Goal: Task Accomplishment & Management: Complete application form

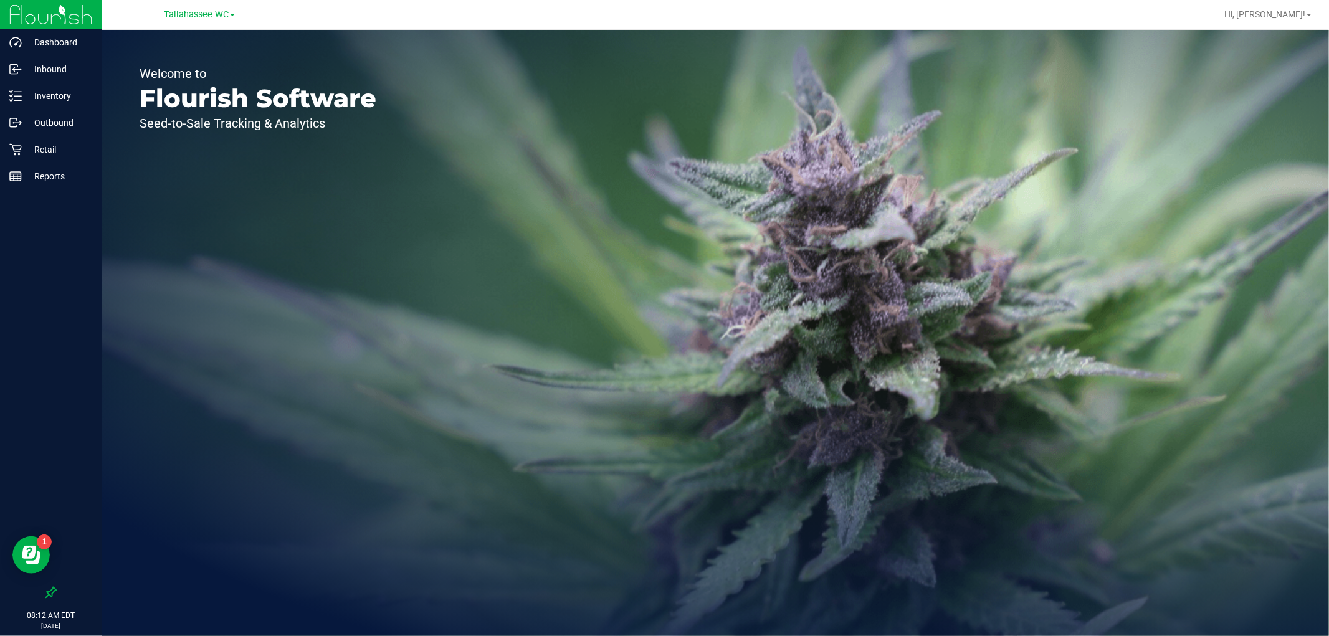
click at [212, 21] on div "Tallahassee WC" at bounding box center [199, 14] width 71 height 15
click at [211, 12] on span "Tallahassee WC" at bounding box center [196, 14] width 65 height 11
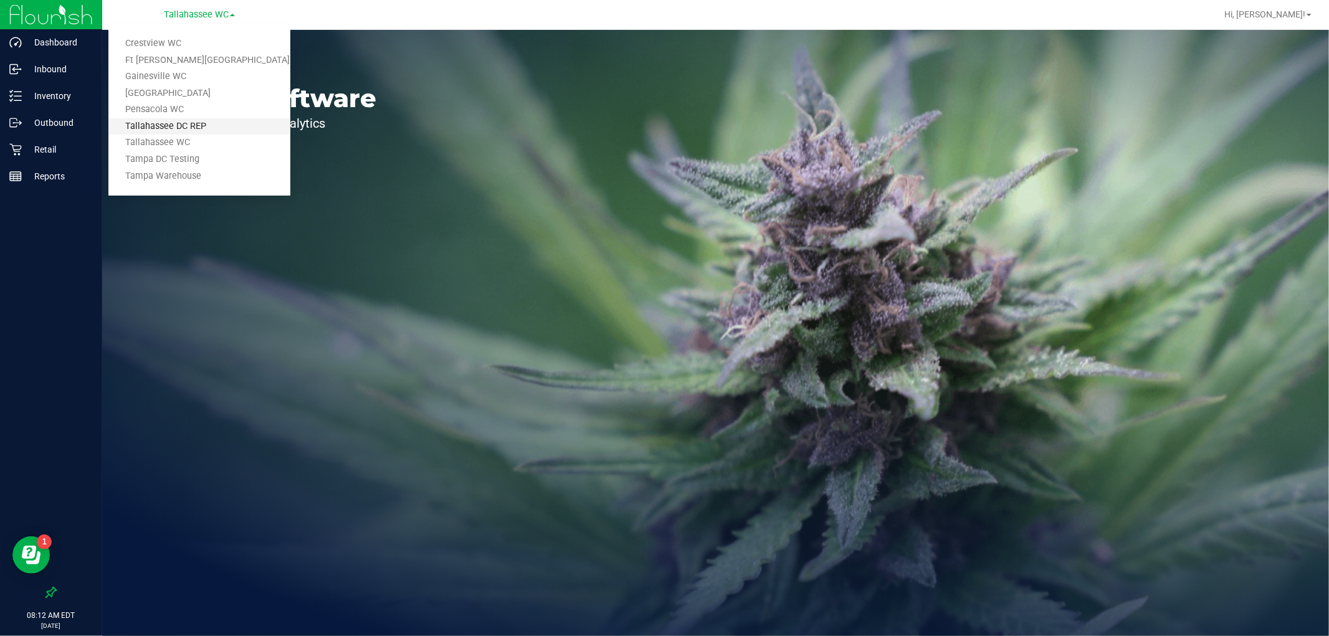
click at [237, 132] on link "Tallahassee DC REP" at bounding box center [199, 126] width 182 height 17
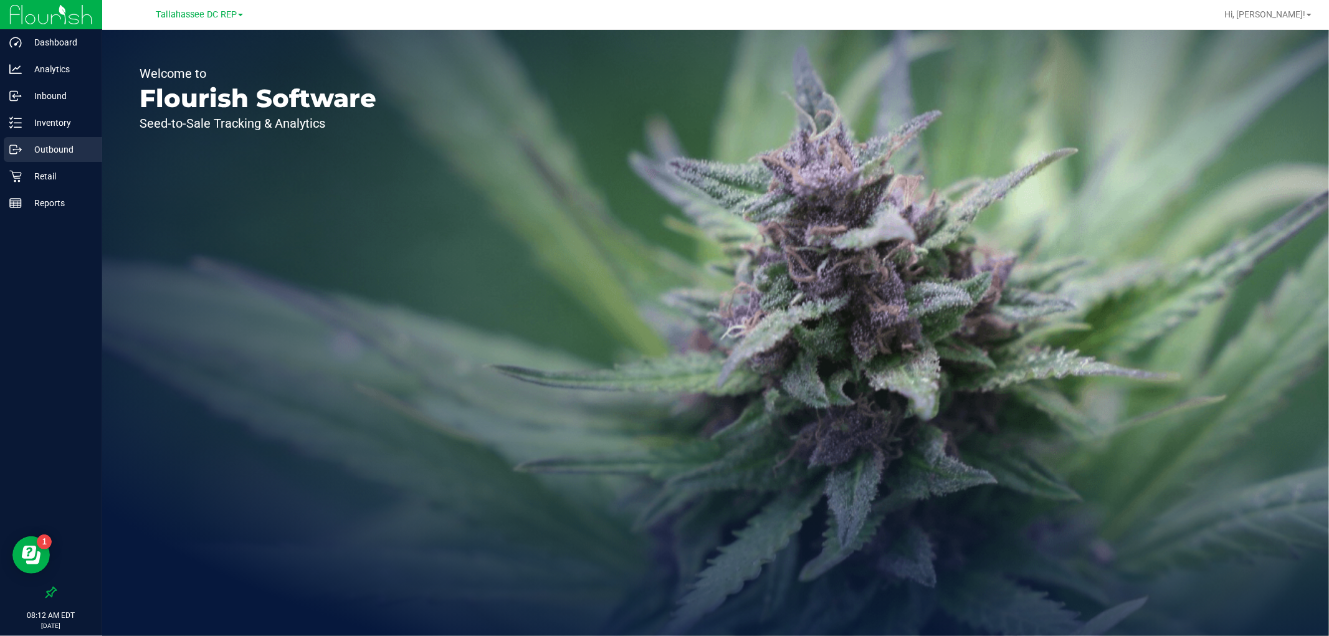
click at [69, 141] on div "Outbound" at bounding box center [53, 149] width 98 height 25
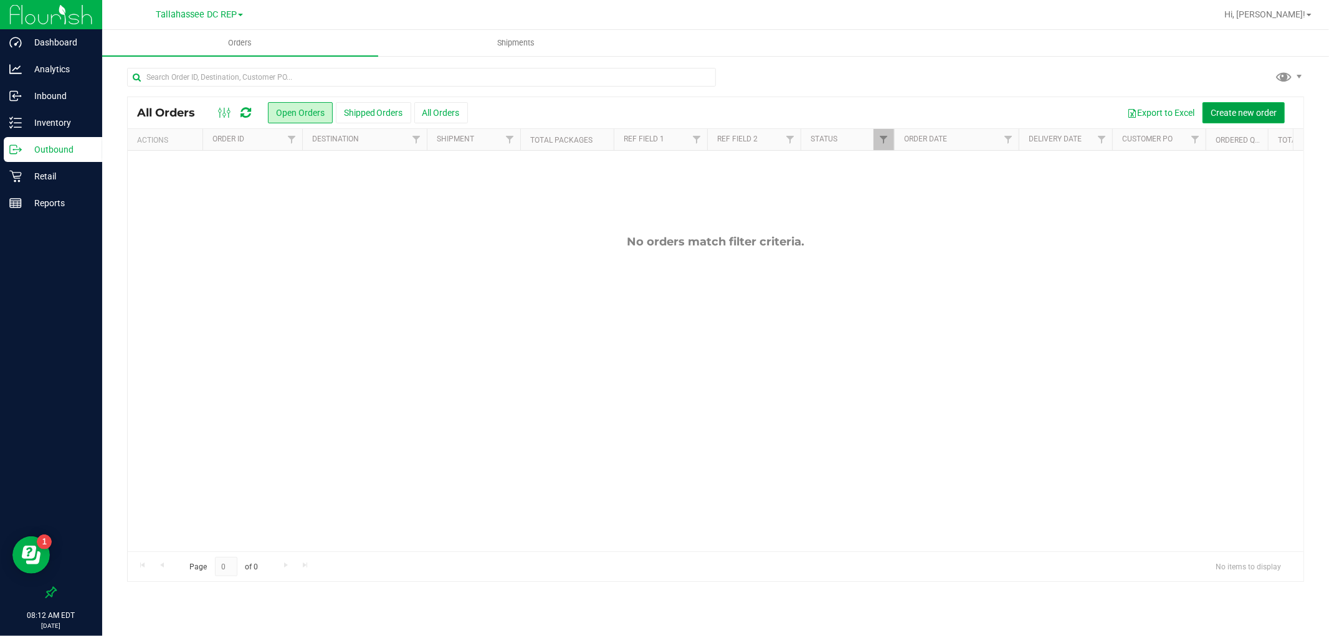
click at [1223, 110] on span "Create new order" at bounding box center [1244, 113] width 66 height 10
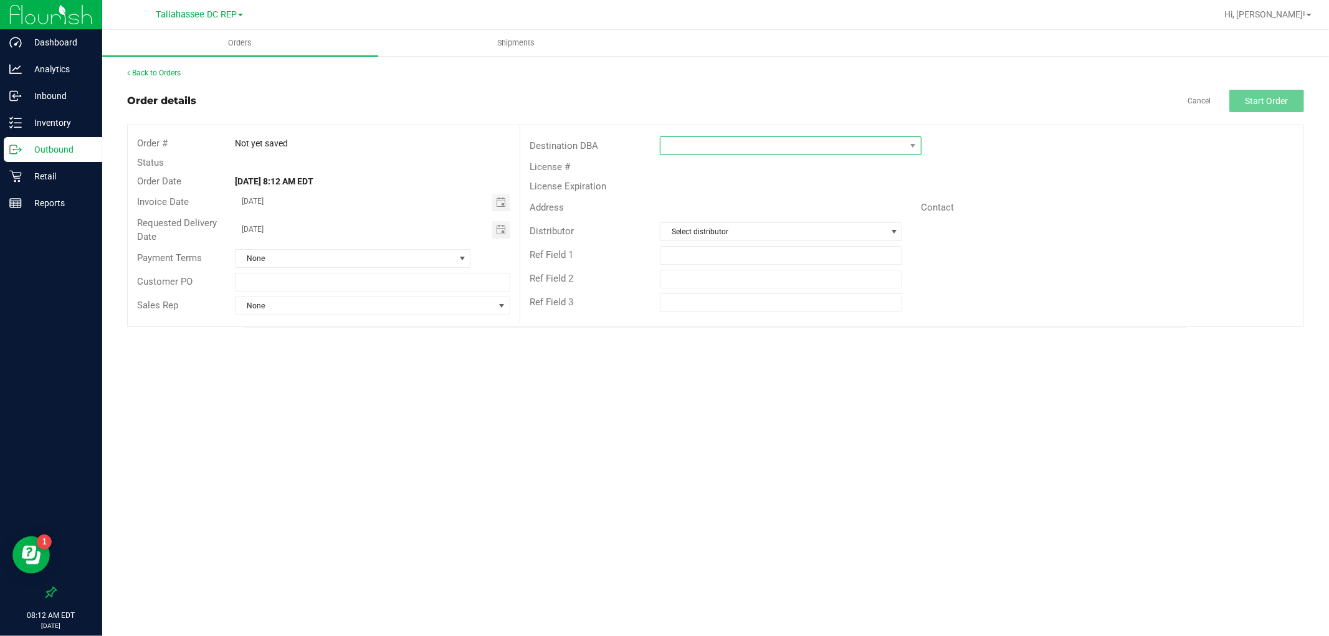
click at [768, 144] on span at bounding box center [783, 145] width 245 height 17
type input "tal"
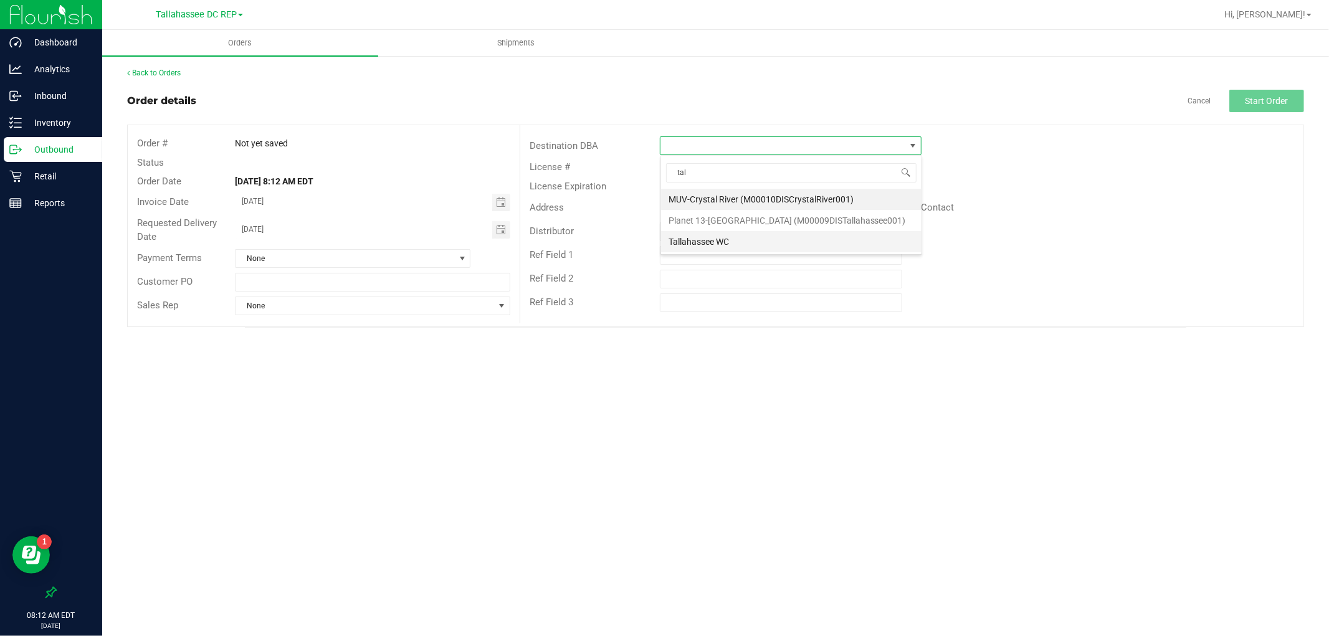
click at [742, 234] on li "Tallahassee WC" at bounding box center [791, 241] width 260 height 21
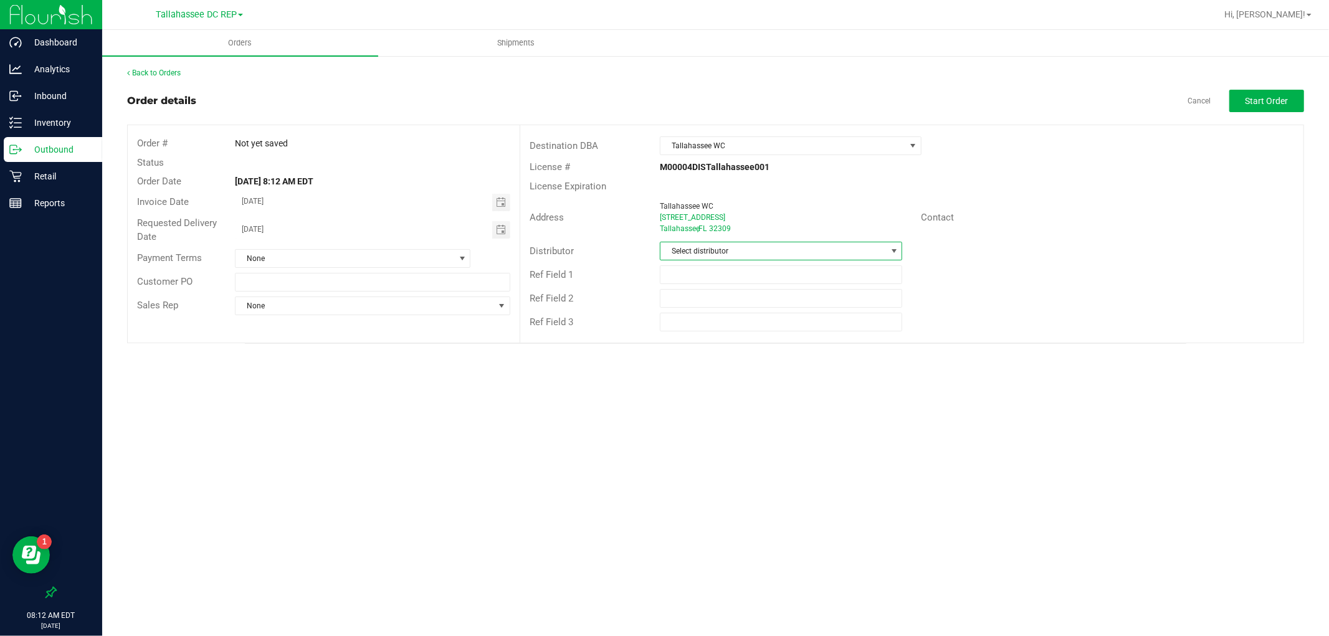
click at [742, 249] on span "Select distributor" at bounding box center [774, 250] width 226 height 17
type input "tal"
click at [727, 302] on li "Tallahassee DC REP" at bounding box center [781, 304] width 241 height 21
click at [1299, 100] on button "Start Order" at bounding box center [1266, 101] width 75 height 22
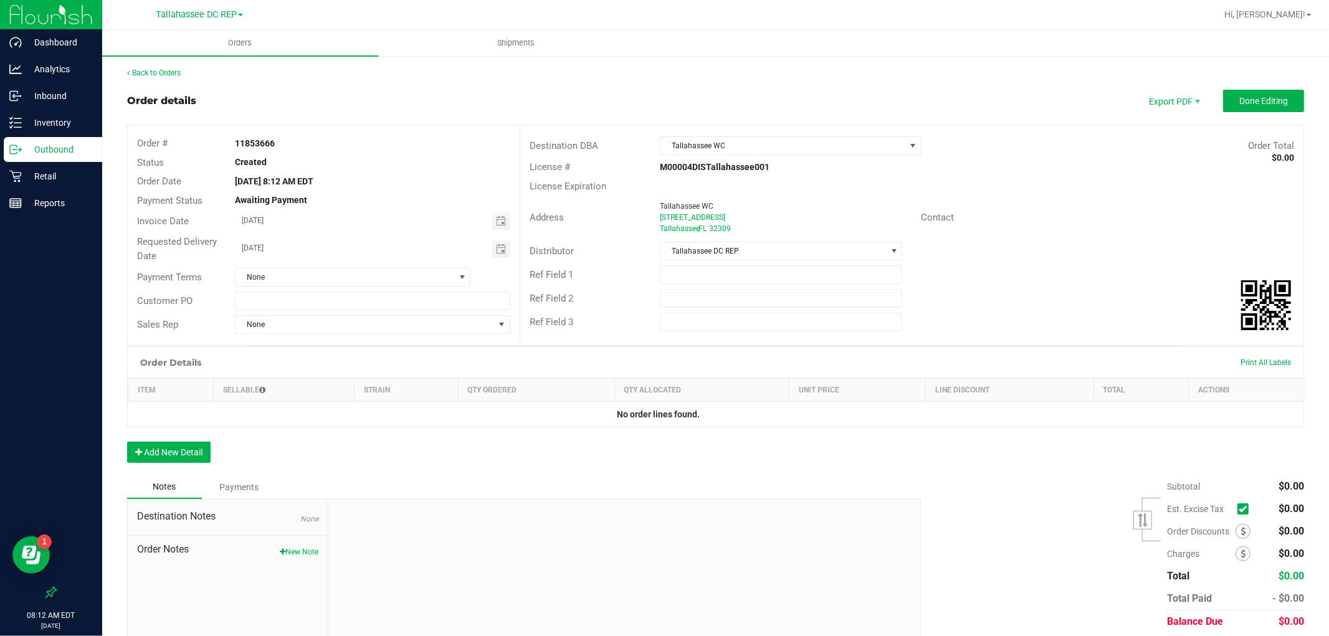
click at [88, 143] on p "Outbound" at bounding box center [59, 149] width 75 height 15
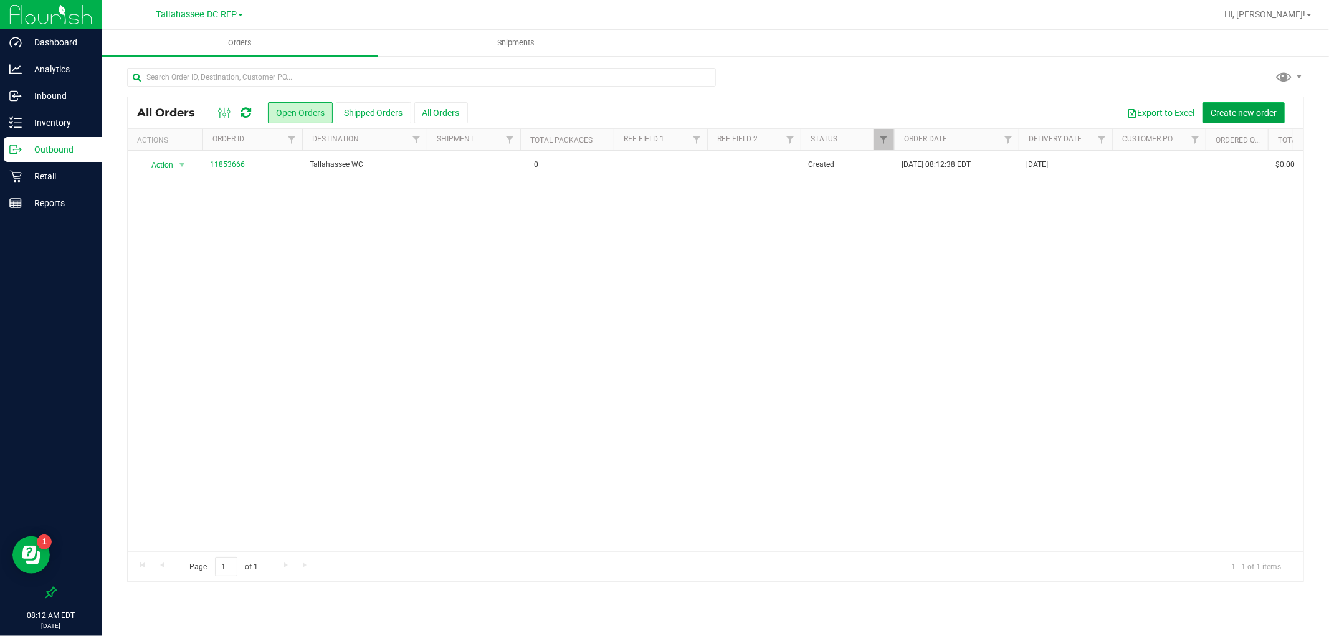
click at [1238, 106] on button "Create new order" at bounding box center [1244, 112] width 82 height 21
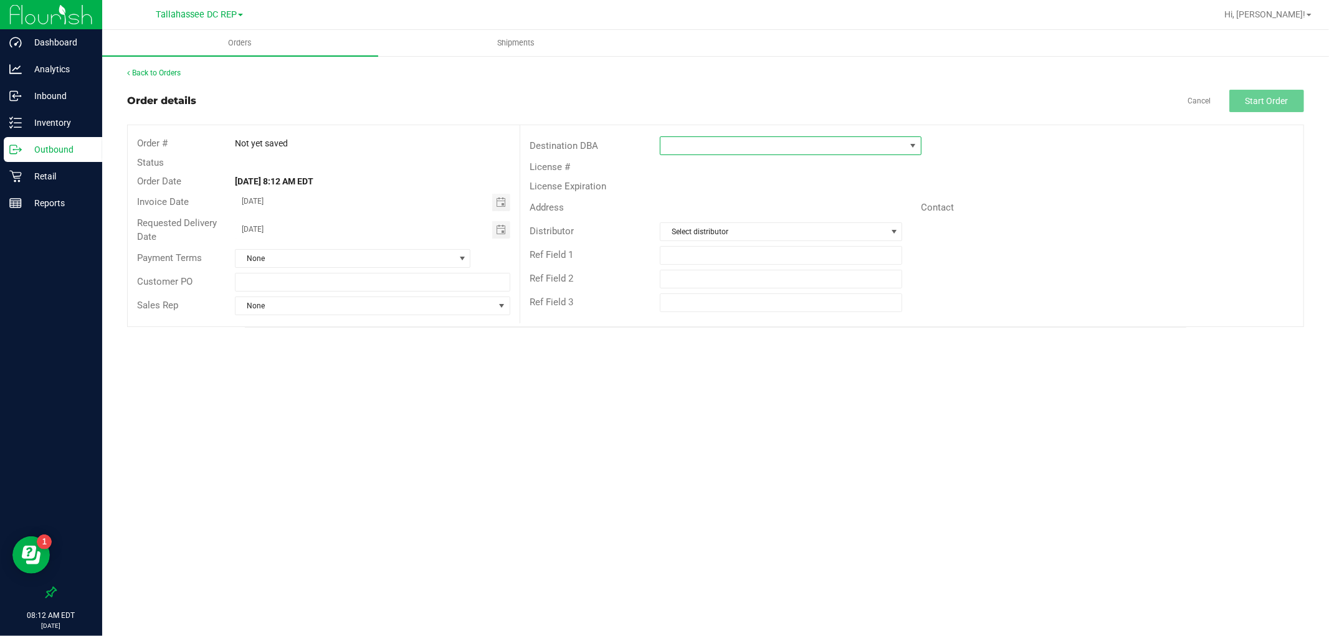
click at [806, 142] on span at bounding box center [783, 145] width 245 height 17
type input "pensa"
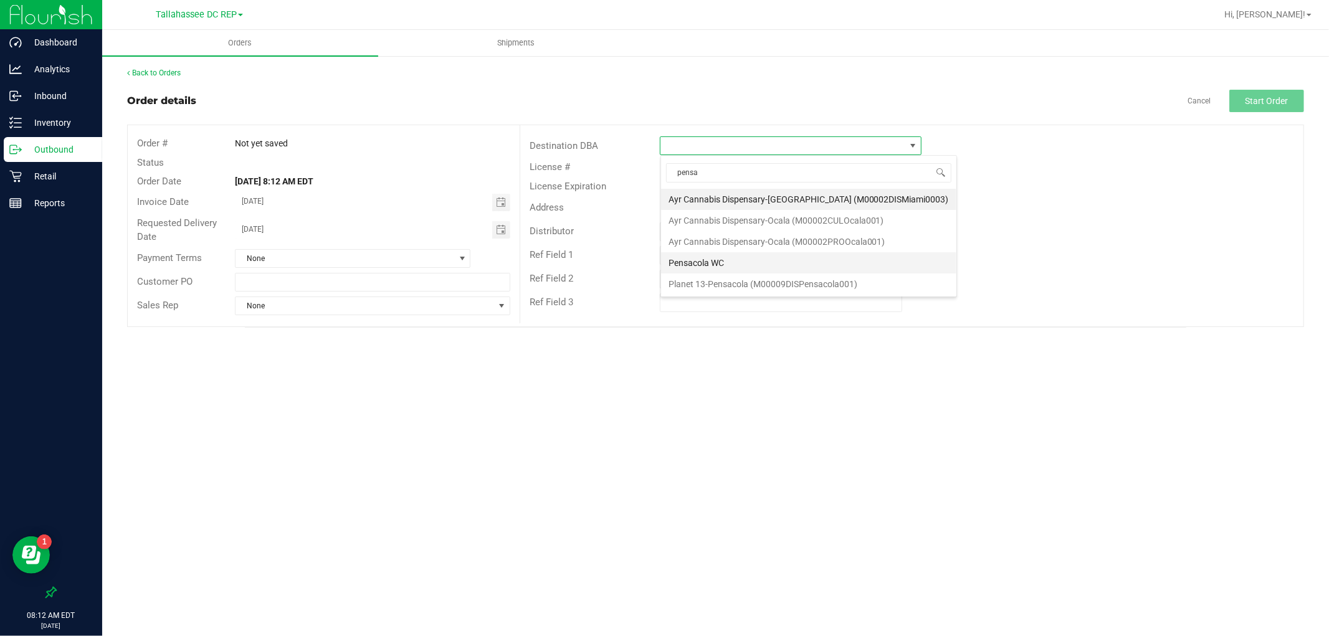
click at [719, 262] on li "Pensacola WC" at bounding box center [808, 262] width 295 height 21
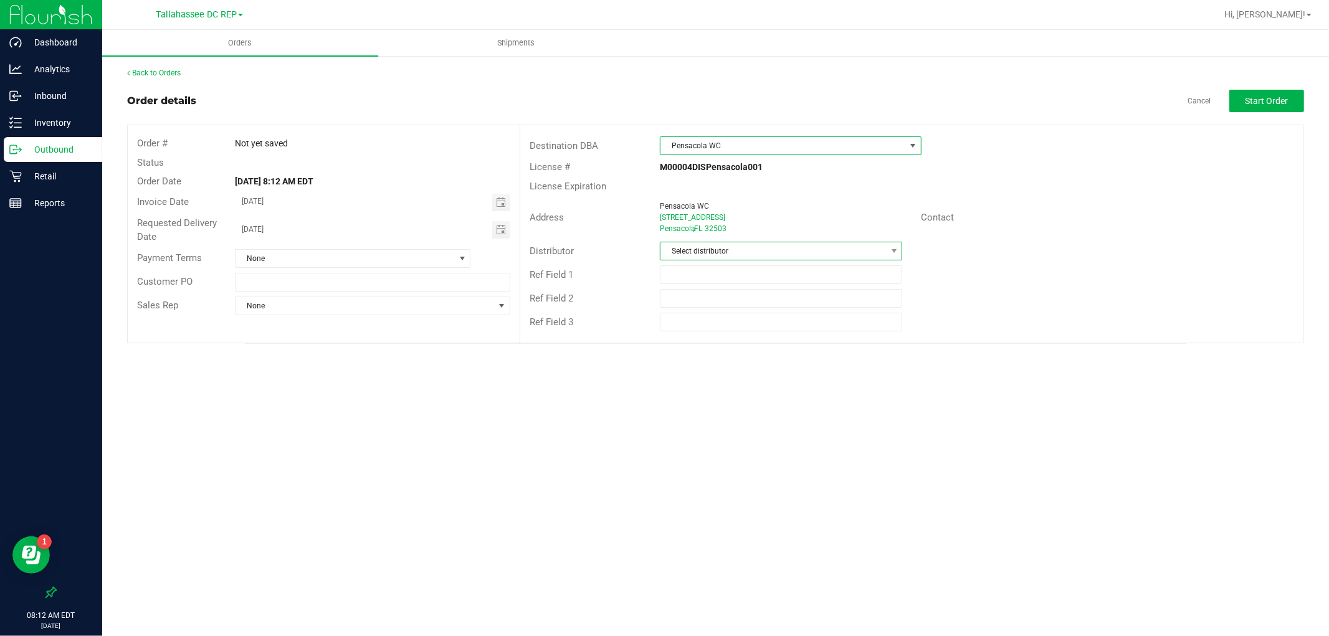
click at [727, 248] on span "Select distributor" at bounding box center [774, 250] width 226 height 17
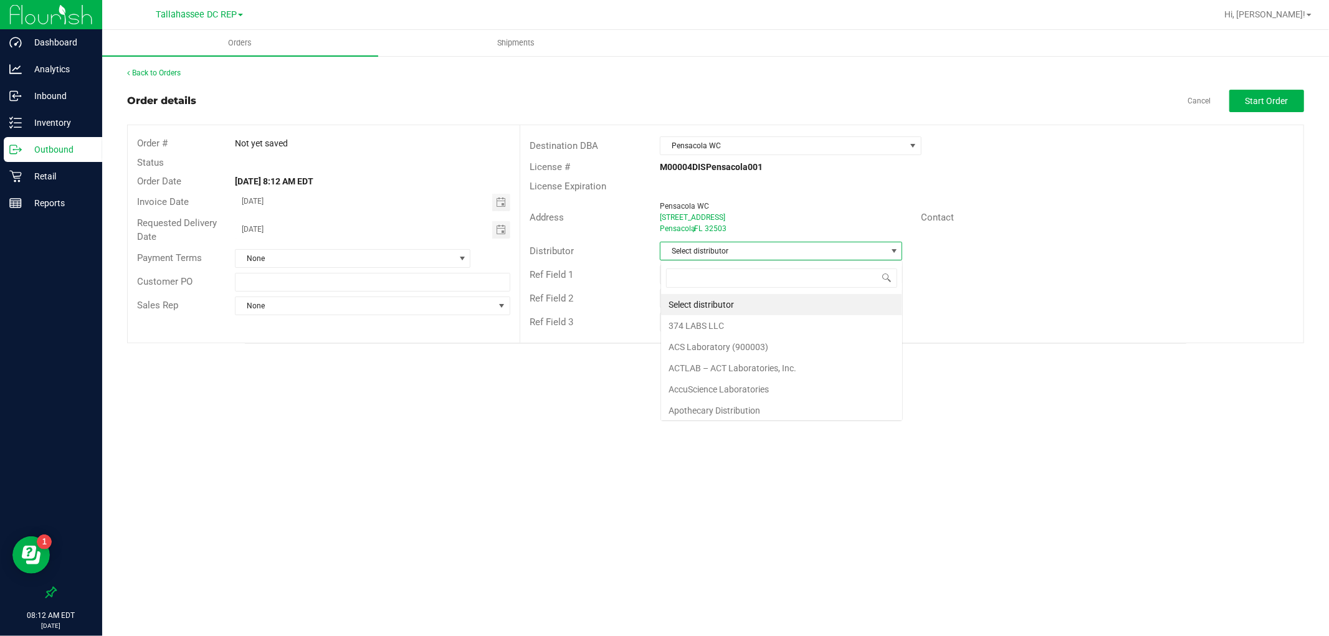
scroll to position [19, 242]
type input "tal"
click at [723, 318] on input "text" at bounding box center [781, 322] width 242 height 19
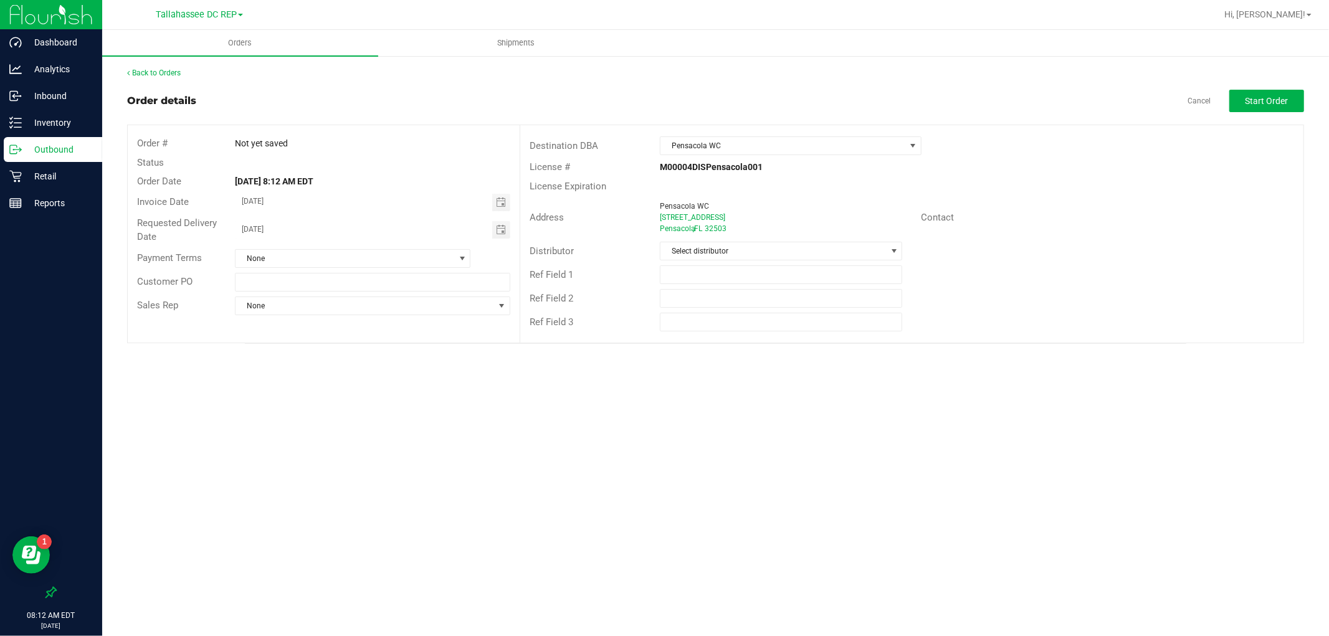
click at [720, 262] on div "Distributor Select distributor" at bounding box center [911, 251] width 783 height 24
click at [718, 242] on span "Select distributor" at bounding box center [781, 251] width 242 height 19
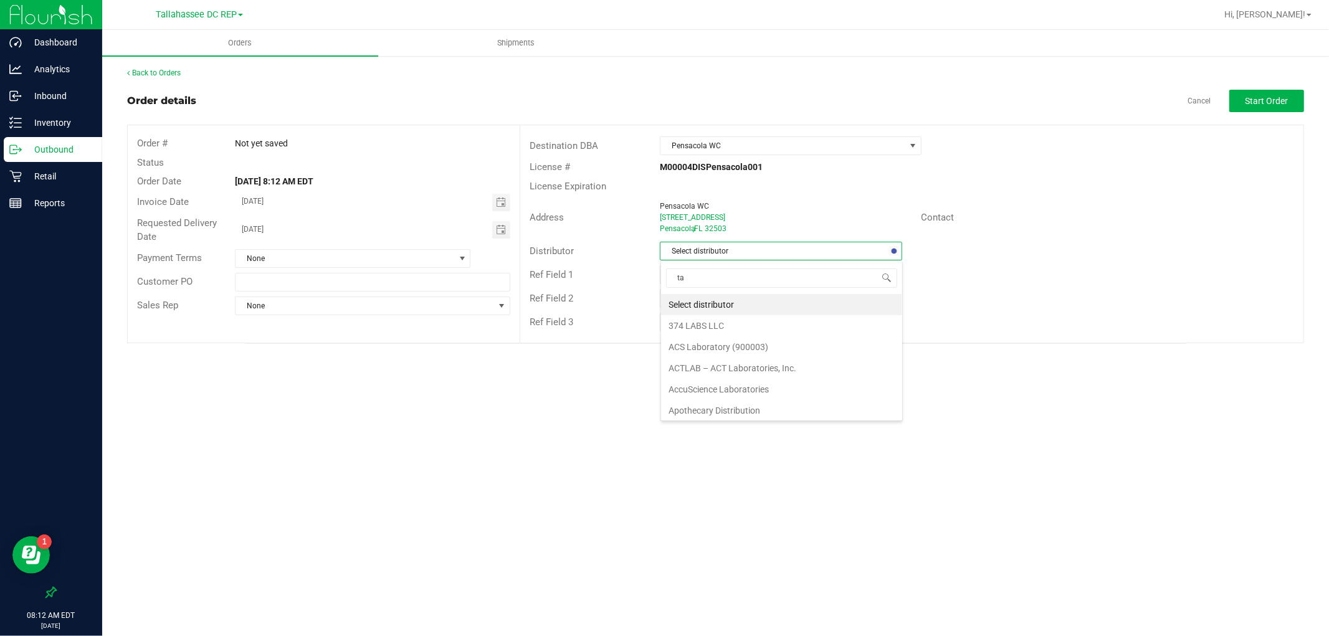
type input "tal"
click at [737, 308] on li "Tallahassee DC REP" at bounding box center [781, 304] width 241 height 21
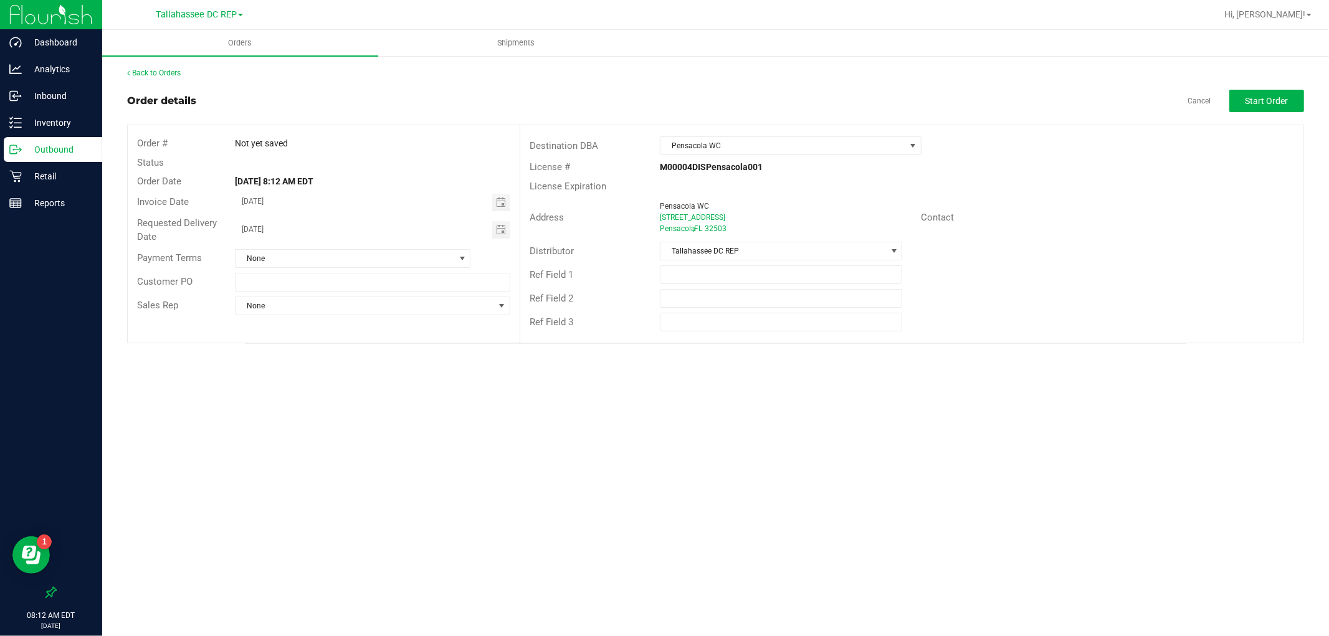
click at [1269, 114] on outbound-order-header "Order details Cancel Start Order Order # Not yet saved Status Order Date [DATE]…" at bounding box center [715, 217] width 1177 height 254
click at [1269, 113] on outbound-order-header "Order details Cancel Start Order Order # Not yet saved Status Order Date [DATE]…" at bounding box center [715, 217] width 1177 height 254
click at [1269, 109] on button "Start Order" at bounding box center [1266, 101] width 75 height 22
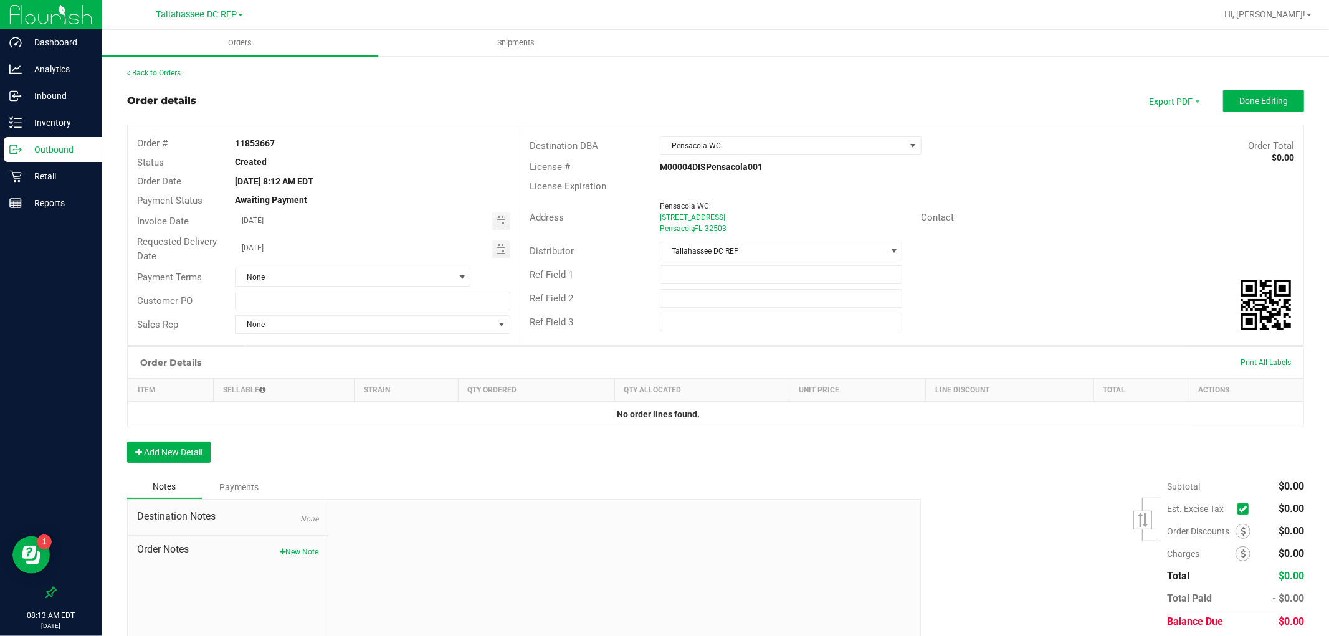
click at [42, 156] on p "Outbound" at bounding box center [59, 149] width 75 height 15
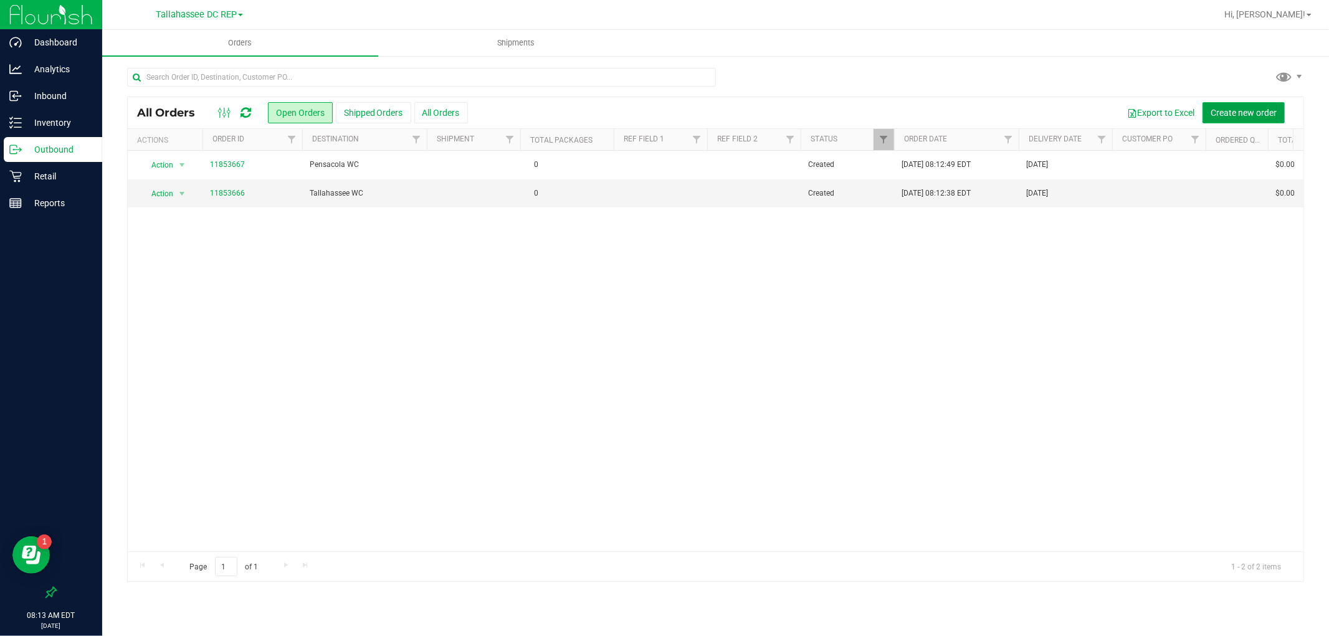
click at [1256, 108] on span "Create new order" at bounding box center [1244, 113] width 66 height 10
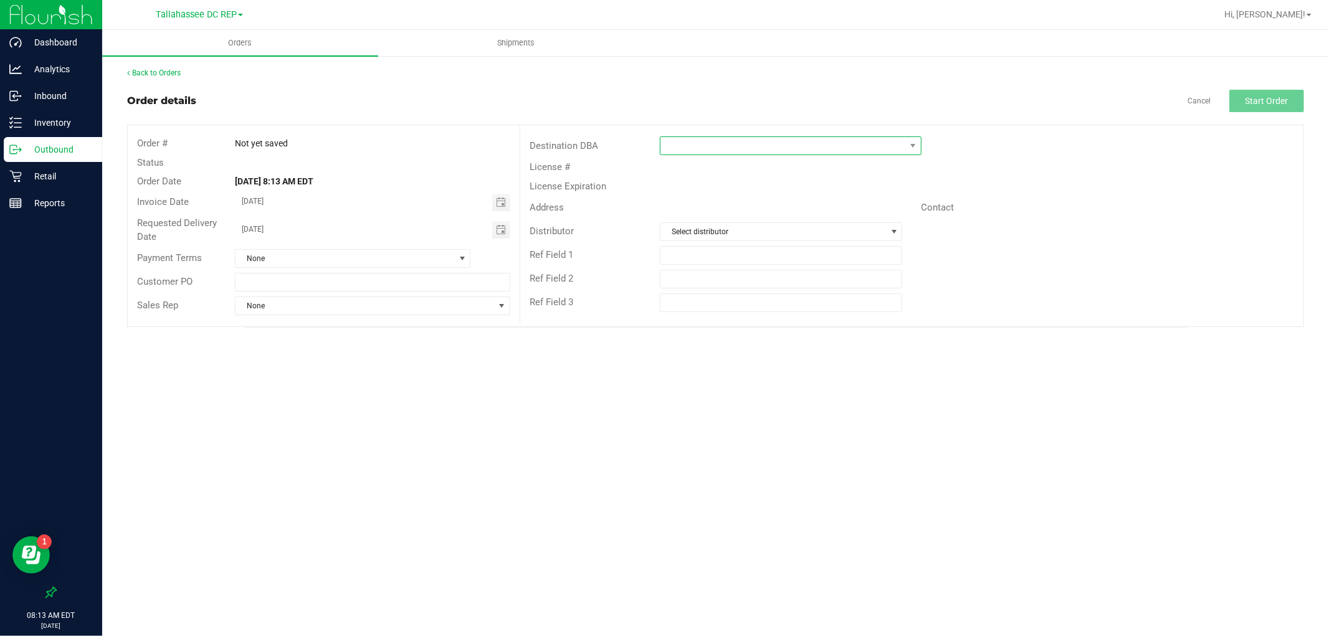
click at [773, 146] on span at bounding box center [783, 145] width 245 height 17
type input "pana"
click at [777, 195] on li "[GEOGRAPHIC_DATA]" at bounding box center [800, 199] width 279 height 21
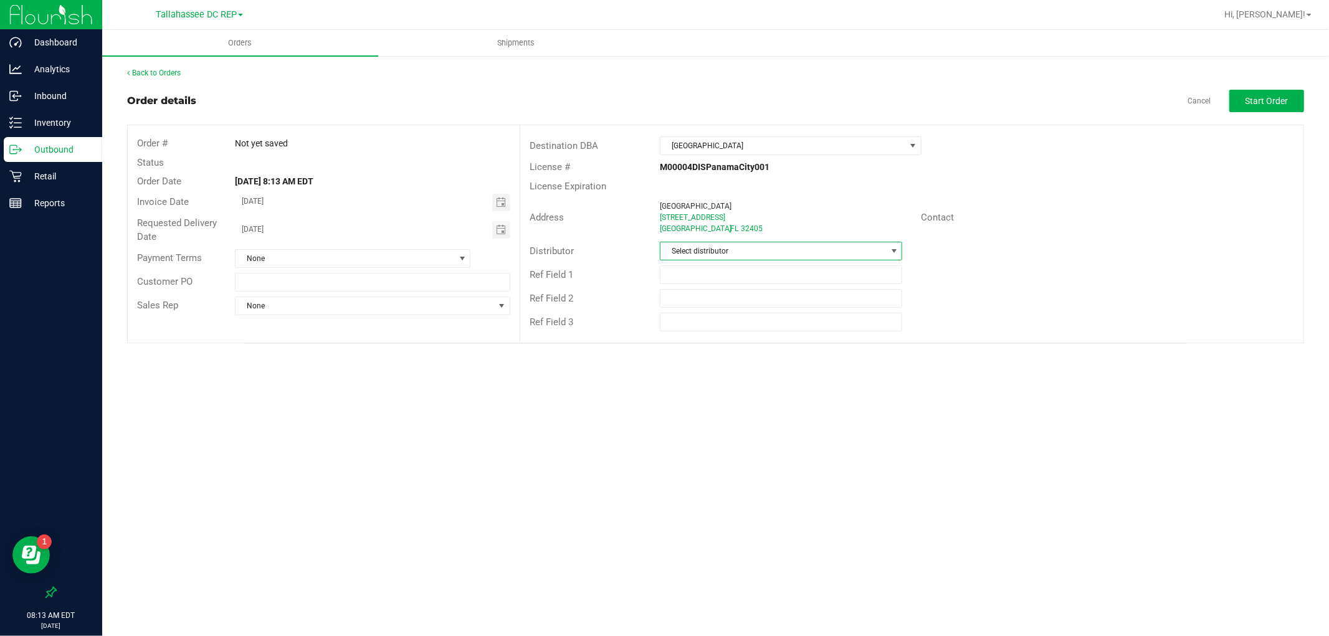
click at [770, 250] on span "Select distributor" at bounding box center [774, 250] width 226 height 17
type input "tal"
click at [780, 303] on li "Tallahassee DC REP" at bounding box center [781, 304] width 241 height 21
click at [1276, 108] on button "Start Order" at bounding box center [1266, 101] width 75 height 22
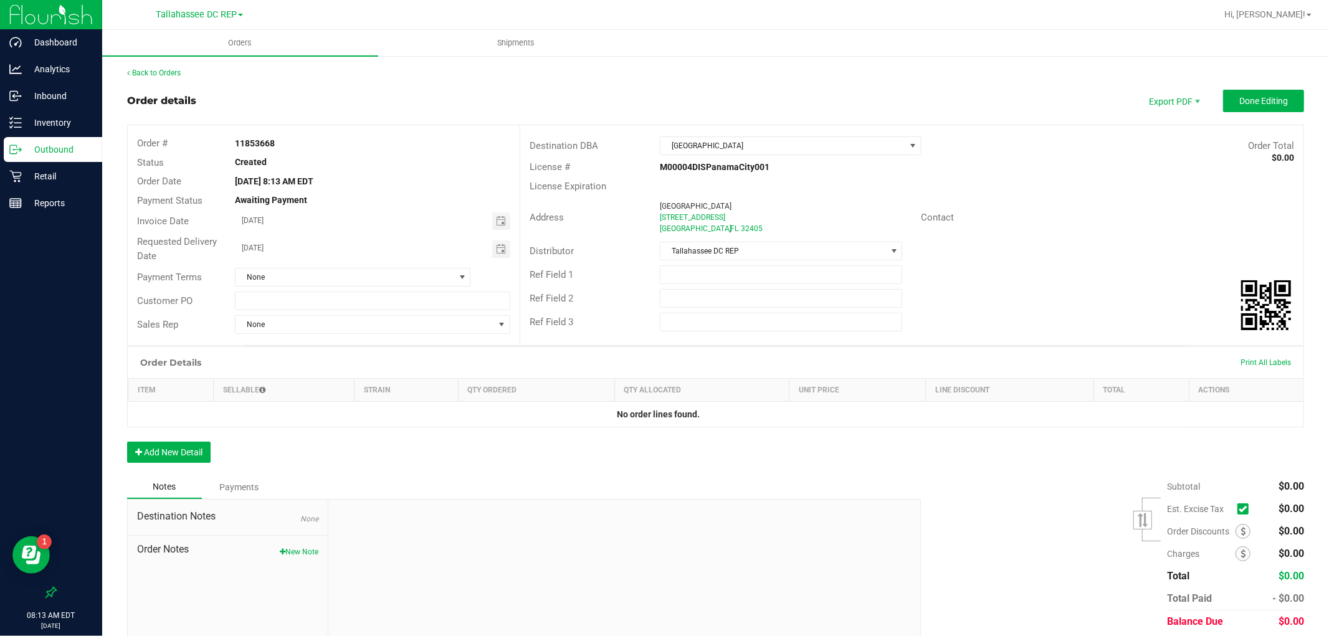
click at [53, 146] on p "Outbound" at bounding box center [59, 149] width 75 height 15
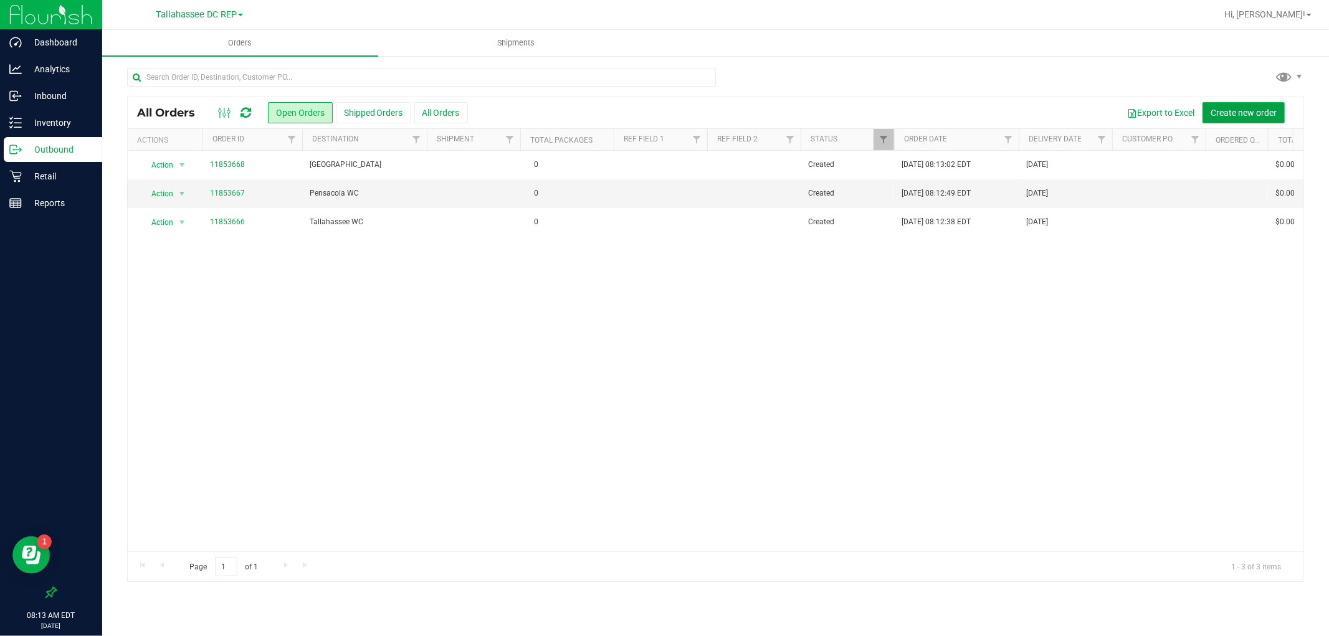
click at [1249, 108] on span "Create new order" at bounding box center [1244, 113] width 66 height 10
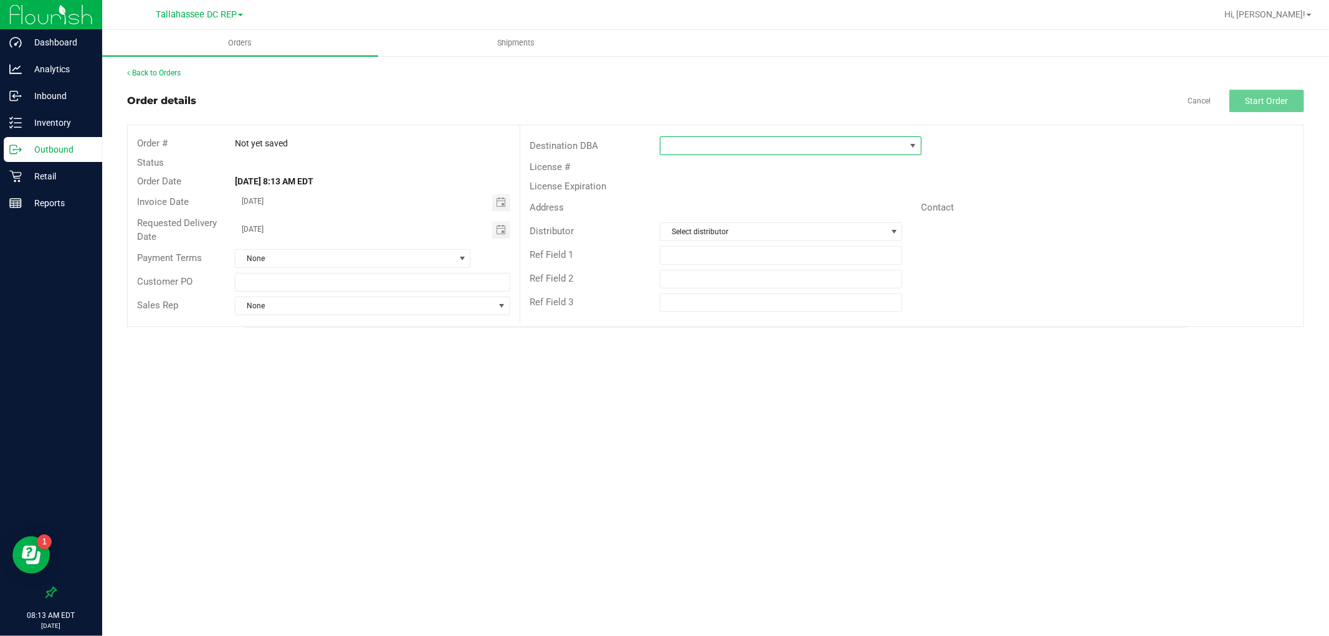
click at [807, 145] on span at bounding box center [783, 145] width 245 height 17
type input "ft"
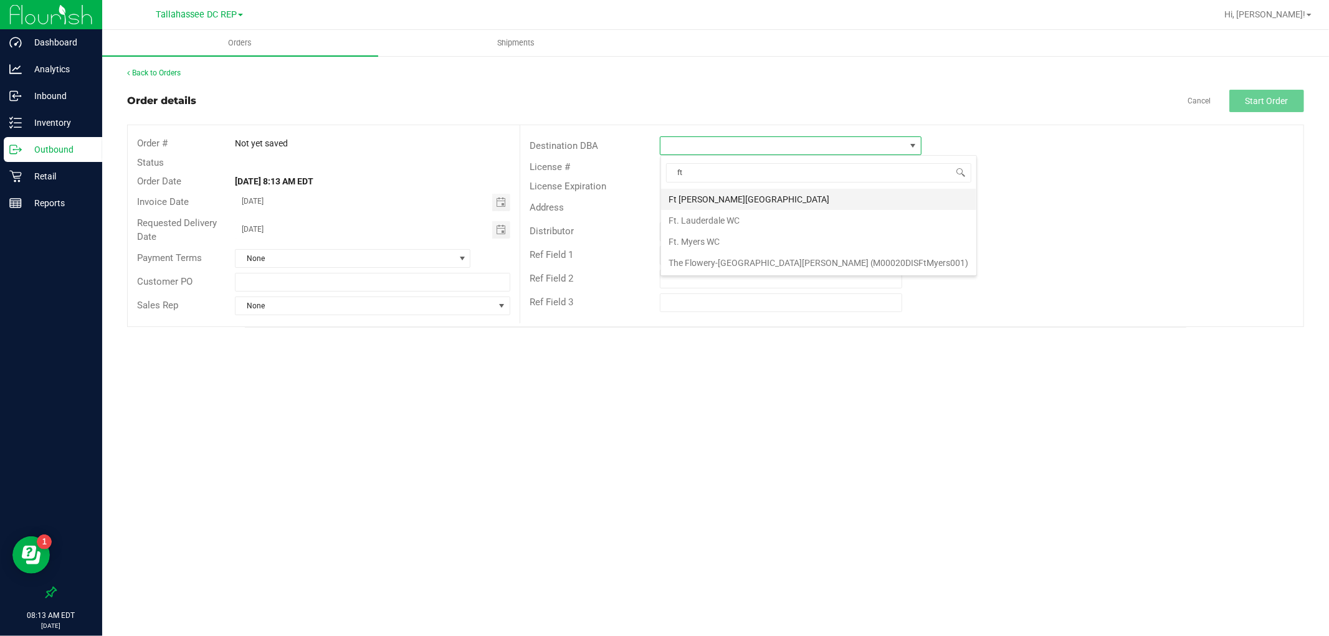
click at [714, 204] on li "Ft [PERSON_NAME][GEOGRAPHIC_DATA]" at bounding box center [818, 199] width 315 height 21
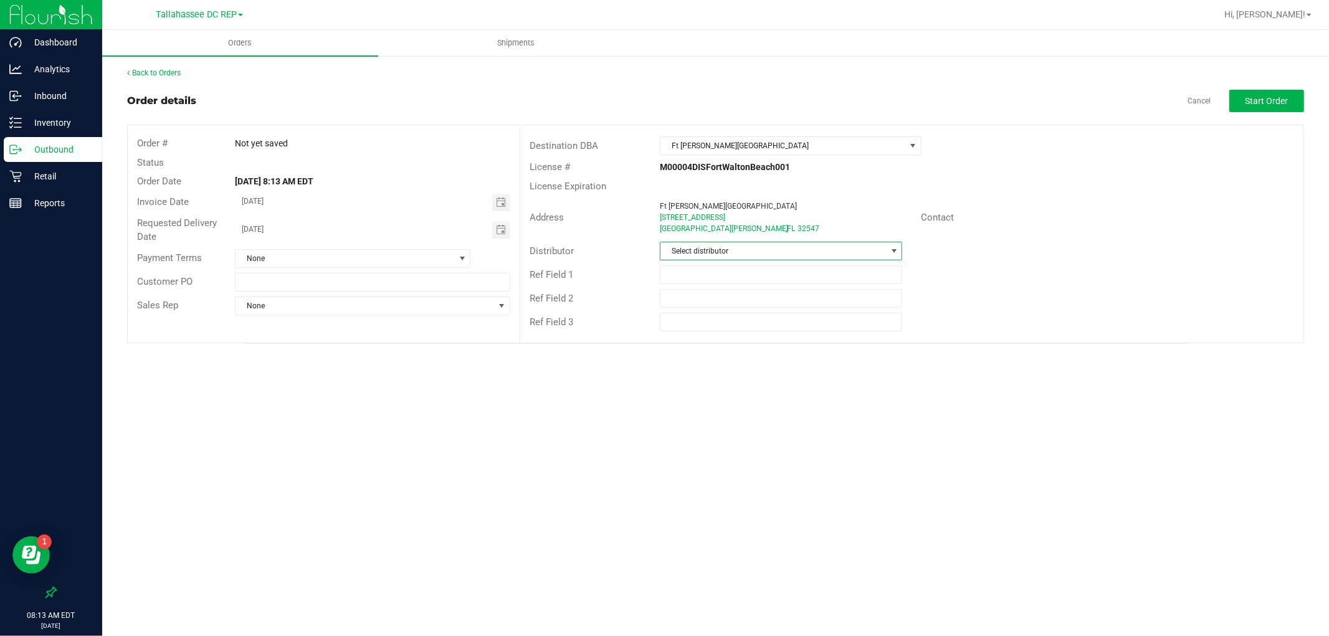
click at [721, 246] on span "Select distributor" at bounding box center [774, 250] width 226 height 17
type input "tall"
click at [740, 298] on li "Tallahassee DC REP" at bounding box center [781, 304] width 241 height 21
click at [1250, 96] on span "Start Order" at bounding box center [1267, 101] width 43 height 10
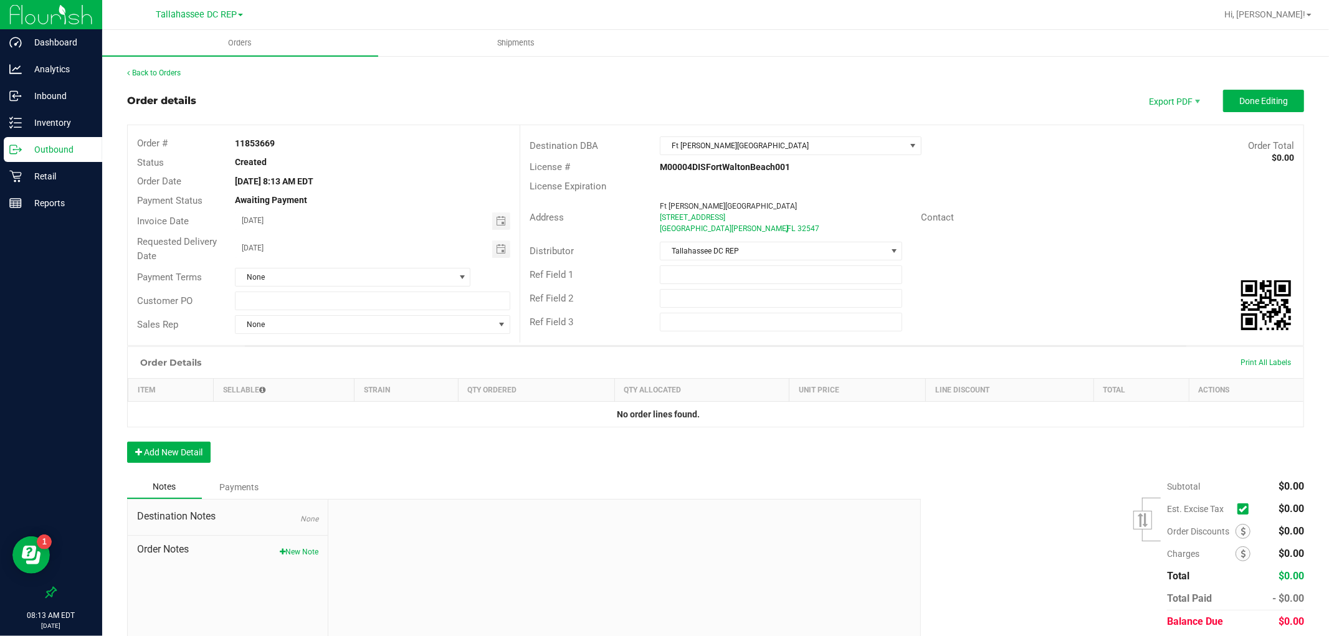
click at [78, 147] on p "Outbound" at bounding box center [59, 149] width 75 height 15
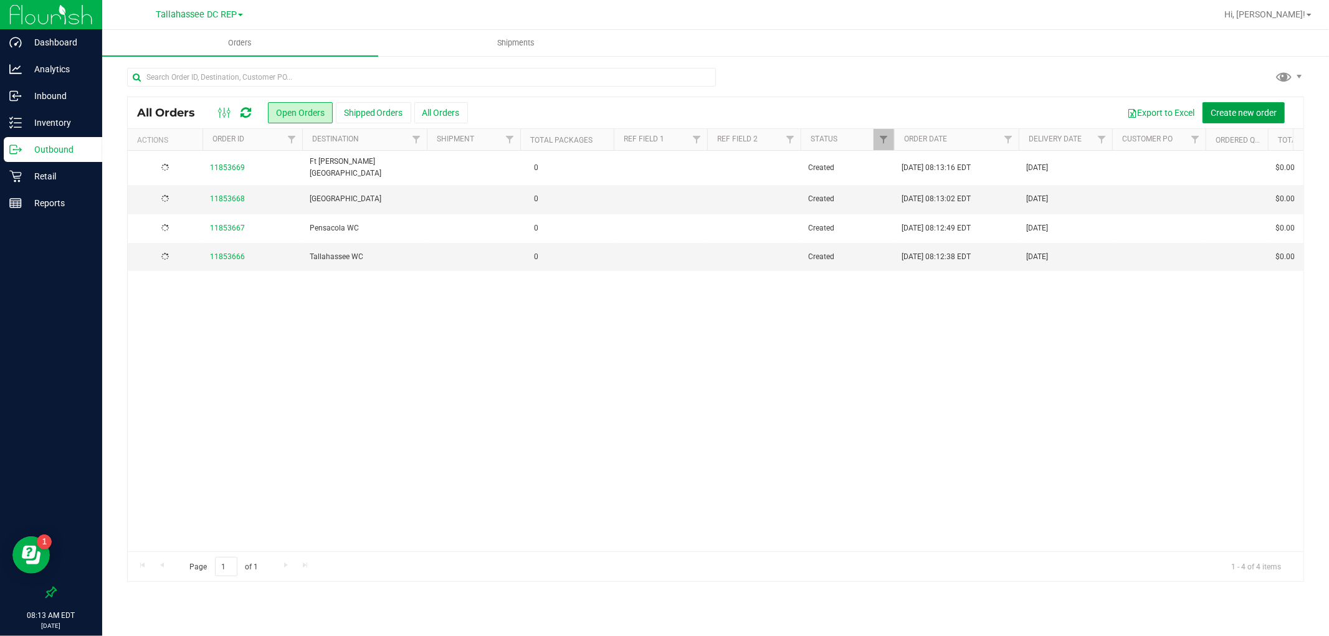
click at [1228, 109] on span "Create new order" at bounding box center [1244, 113] width 66 height 10
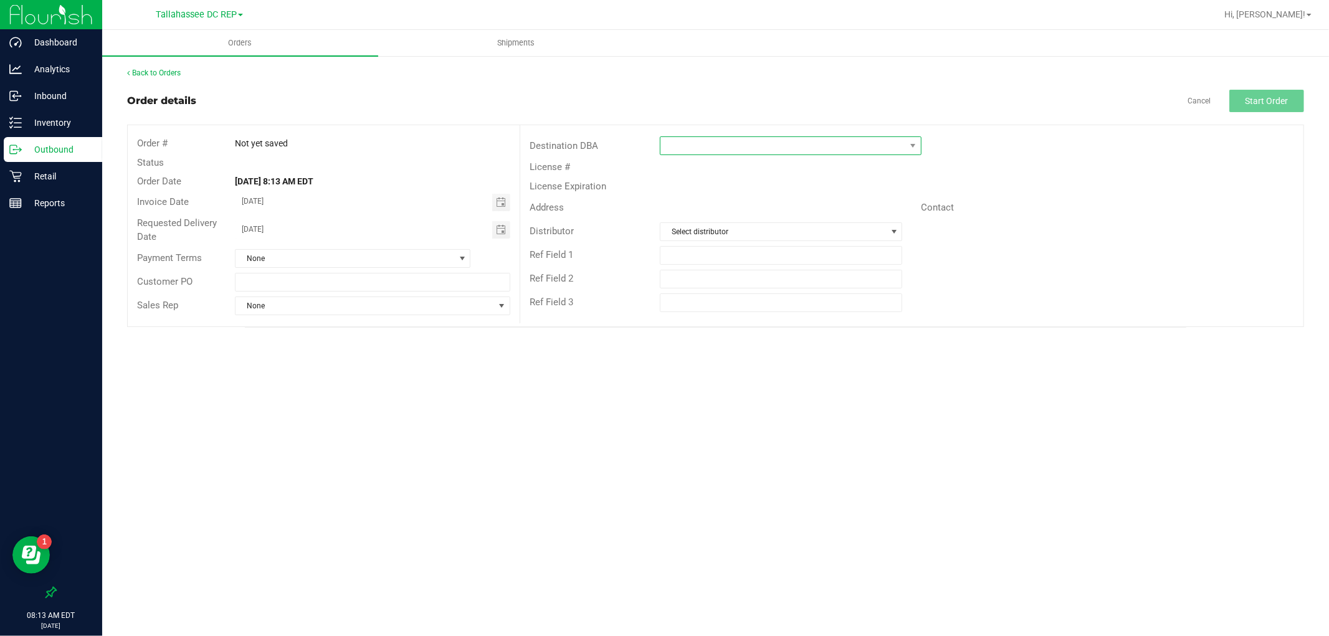
click at [758, 153] on span at bounding box center [783, 145] width 245 height 17
type input "crest"
click at [731, 197] on li "Crestview WC" at bounding box center [791, 199] width 260 height 21
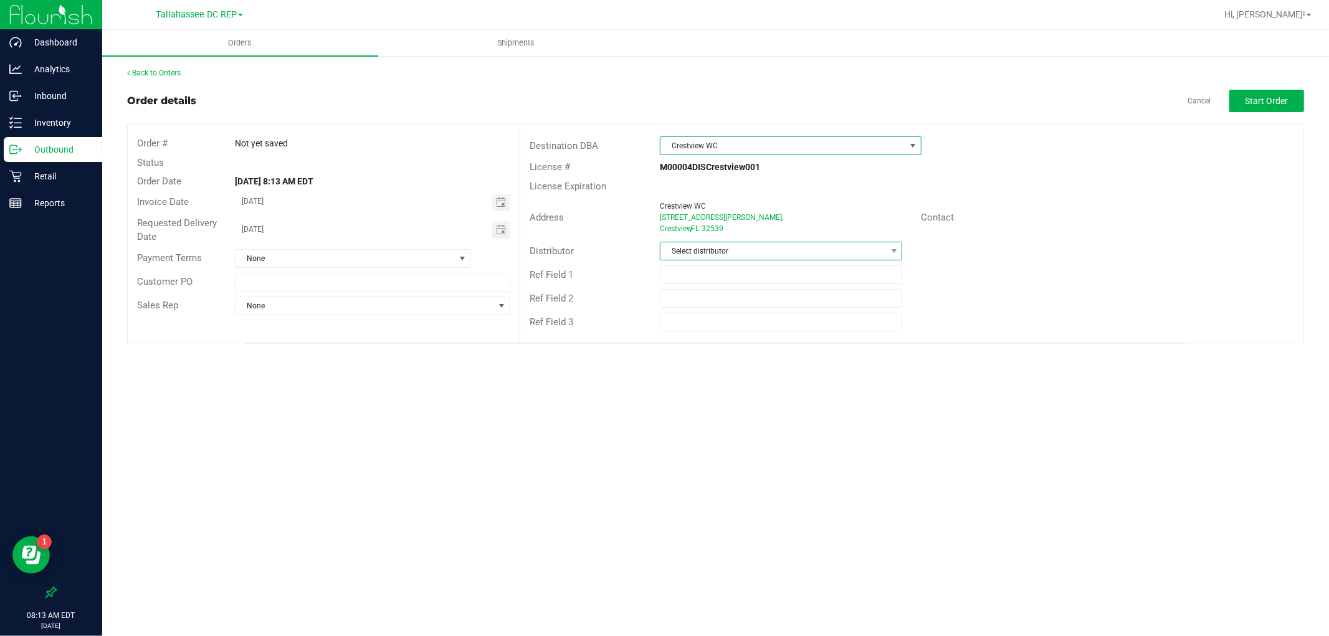
click at [734, 242] on span "Select distributor" at bounding box center [781, 251] width 242 height 19
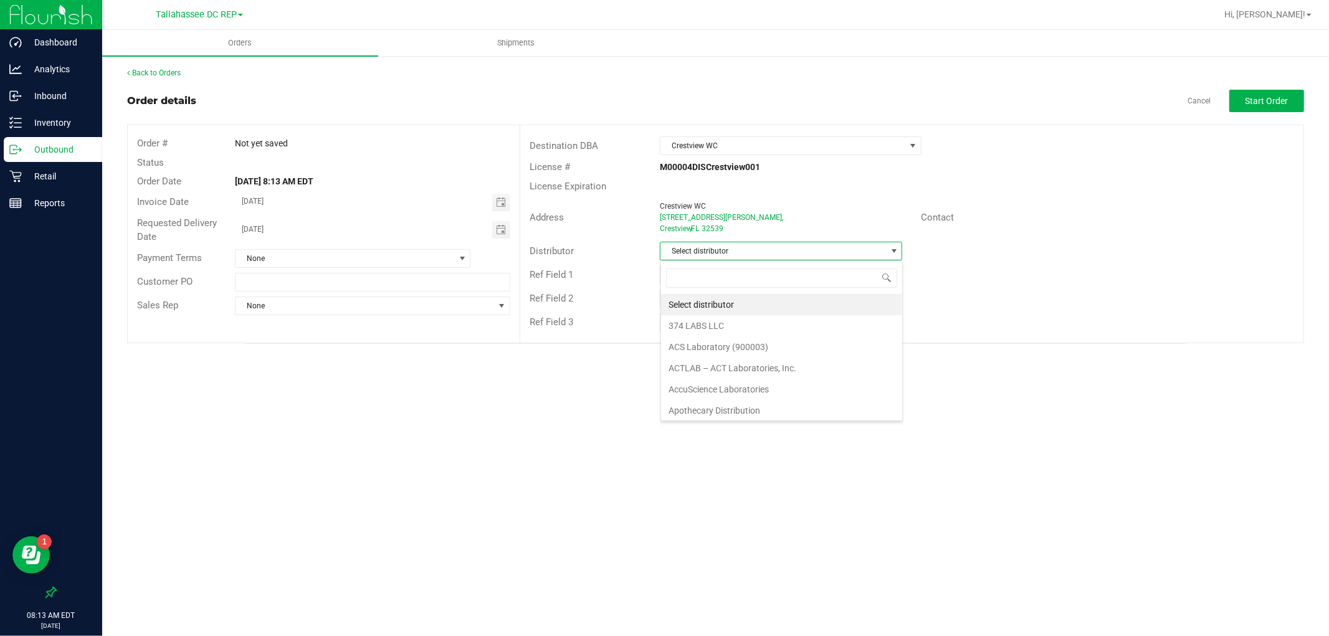
scroll to position [19, 242]
type input "tal"
click at [735, 296] on li "Tallahassee DC REP" at bounding box center [781, 304] width 241 height 21
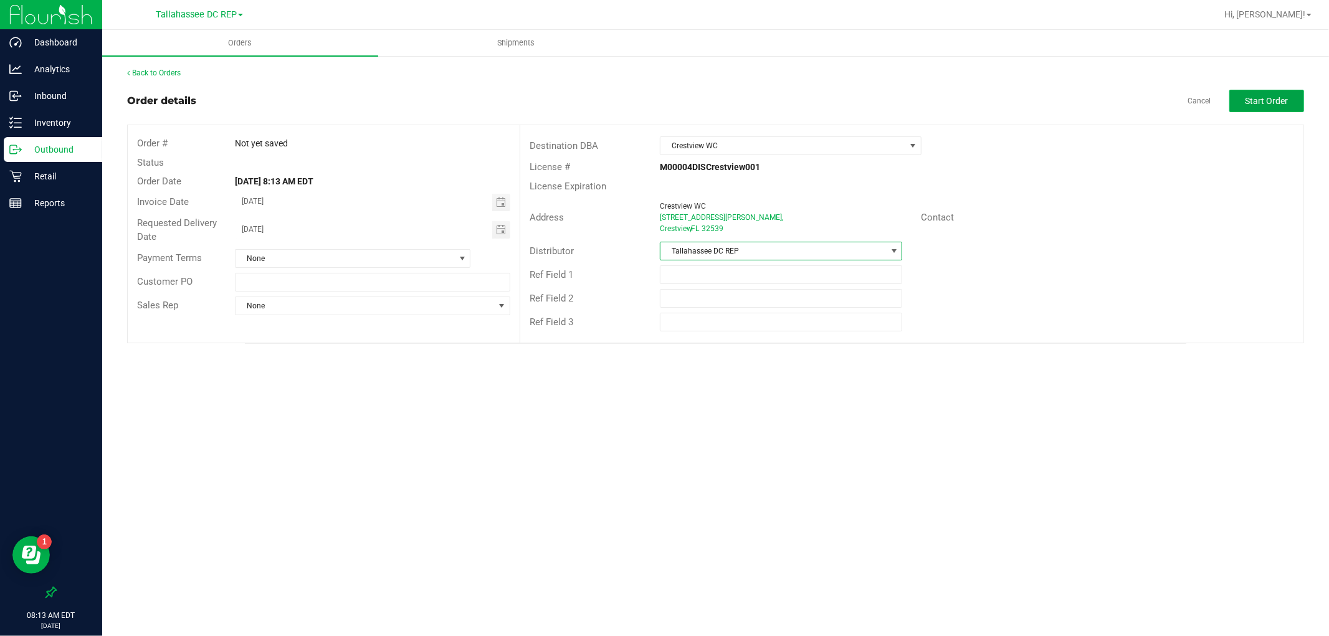
click at [1295, 98] on button "Start Order" at bounding box center [1266, 101] width 75 height 22
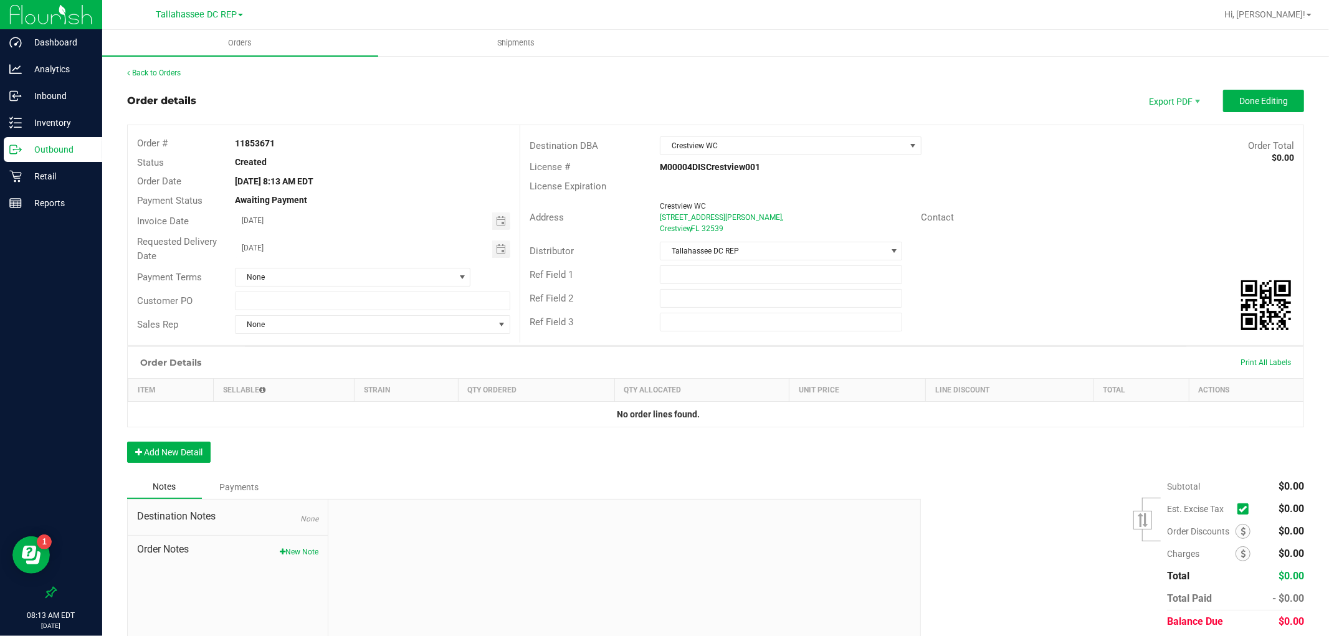
click at [57, 144] on p "Outbound" at bounding box center [59, 149] width 75 height 15
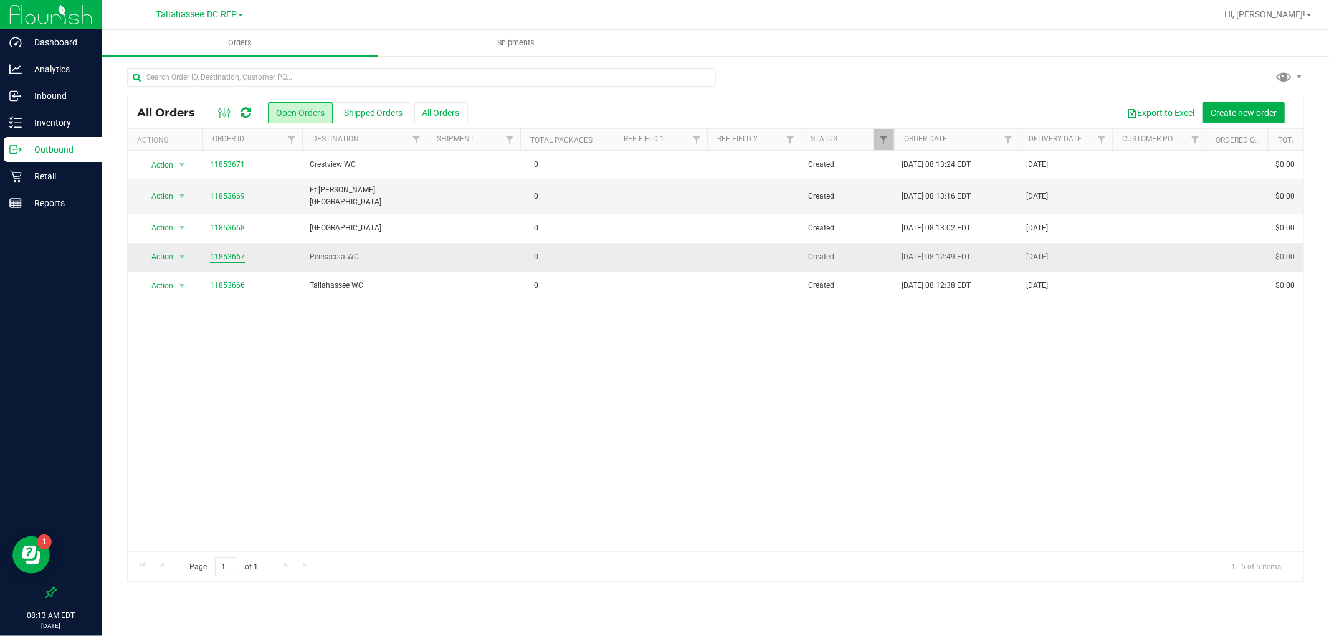
click at [215, 251] on link "11853667" at bounding box center [227, 257] width 35 height 12
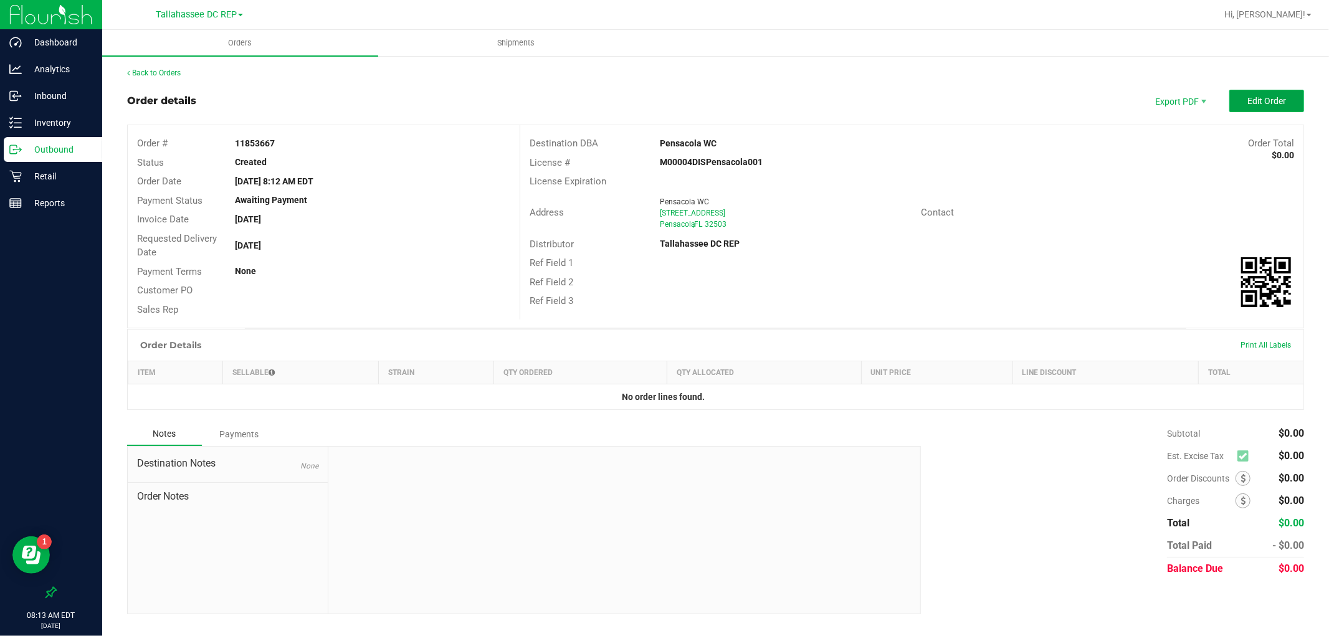
click at [1255, 106] on button "Edit Order" at bounding box center [1266, 101] width 75 height 22
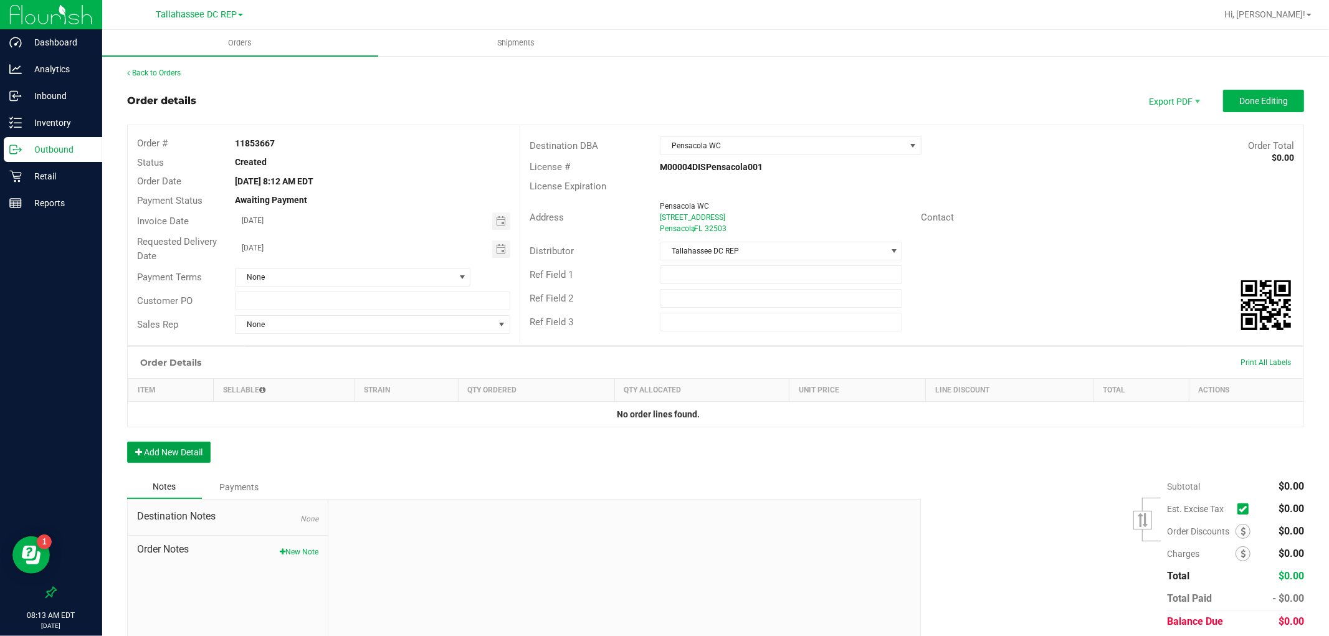
click at [187, 454] on button "Add New Detail" at bounding box center [168, 452] width 83 height 21
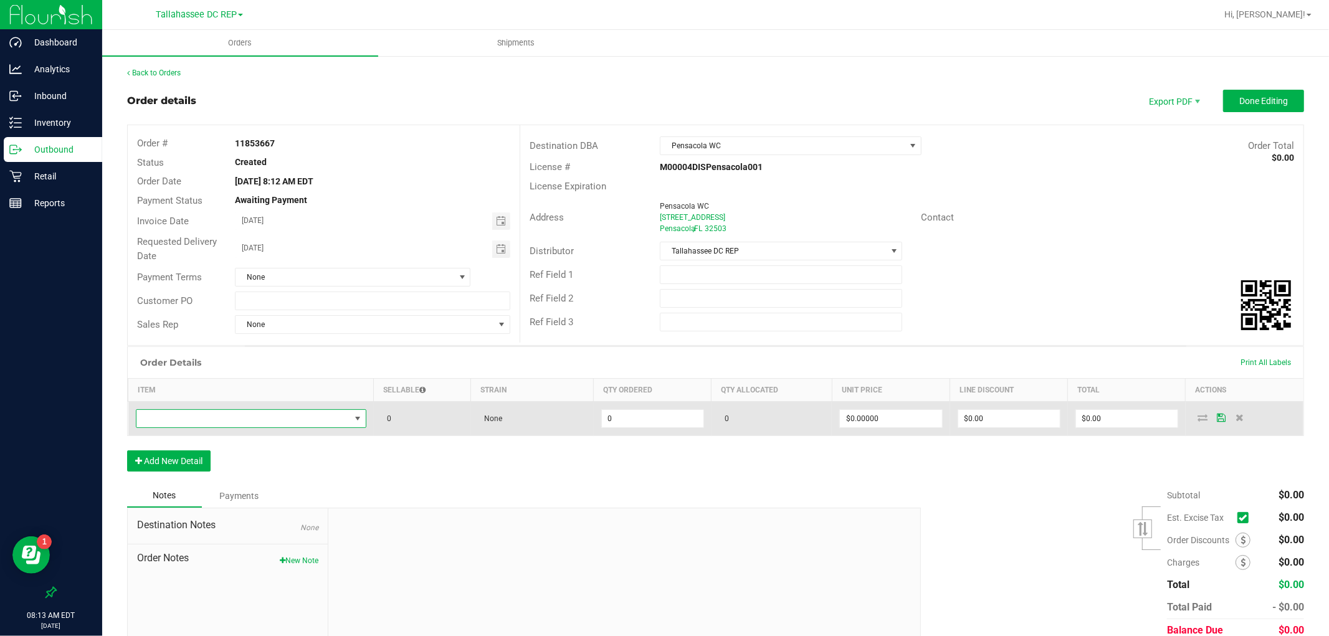
click at [222, 413] on span "NO DATA FOUND" at bounding box center [243, 418] width 214 height 17
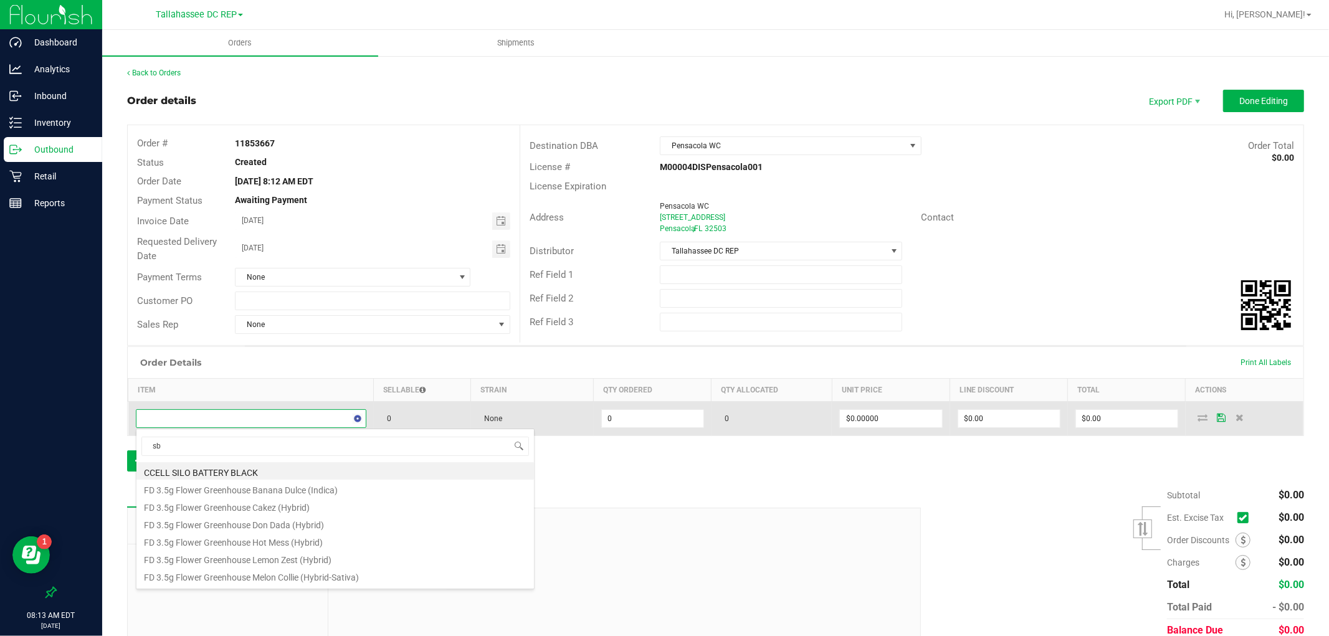
scroll to position [19, 226]
type input "sbag"
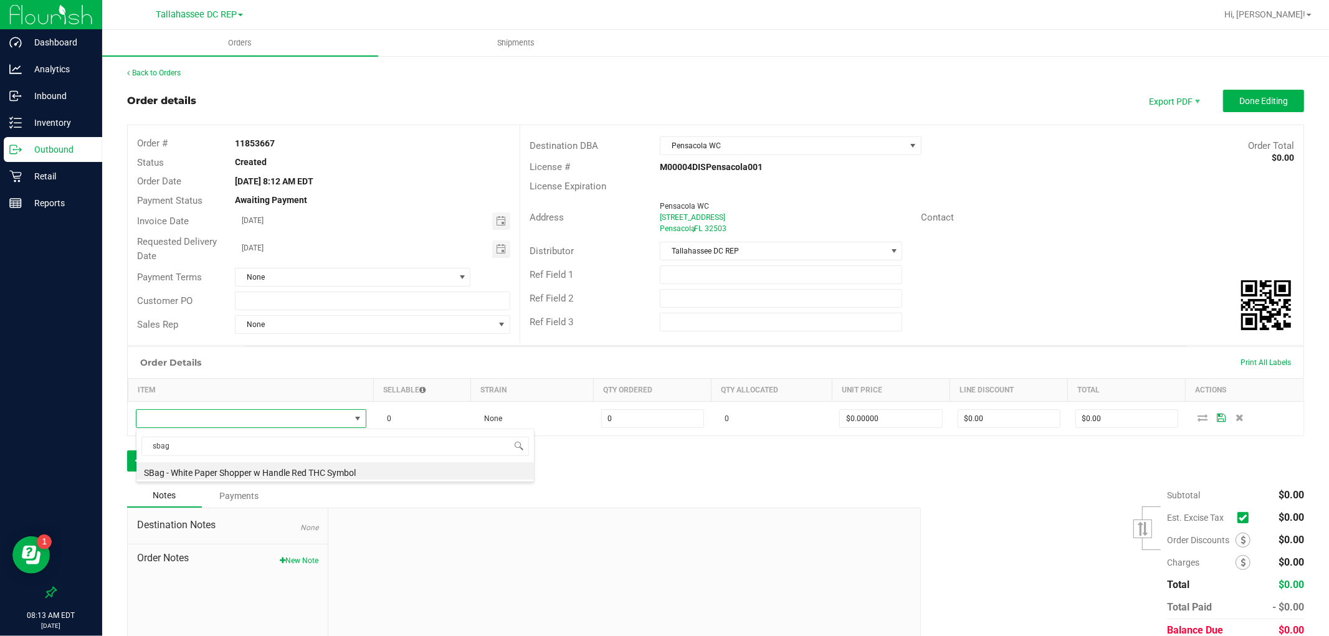
click at [232, 470] on li "SBag - White Paper Shopper w Handle Red THC Symbol" at bounding box center [335, 470] width 398 height 17
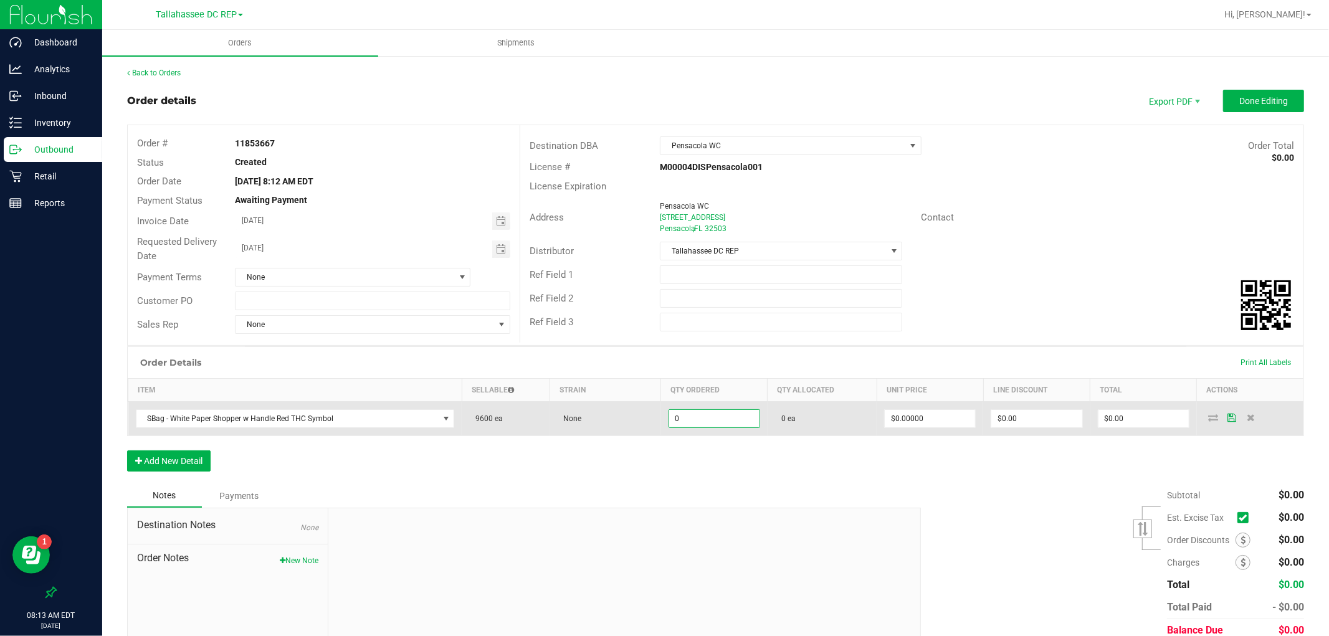
click at [725, 424] on input "0" at bounding box center [714, 418] width 90 height 17
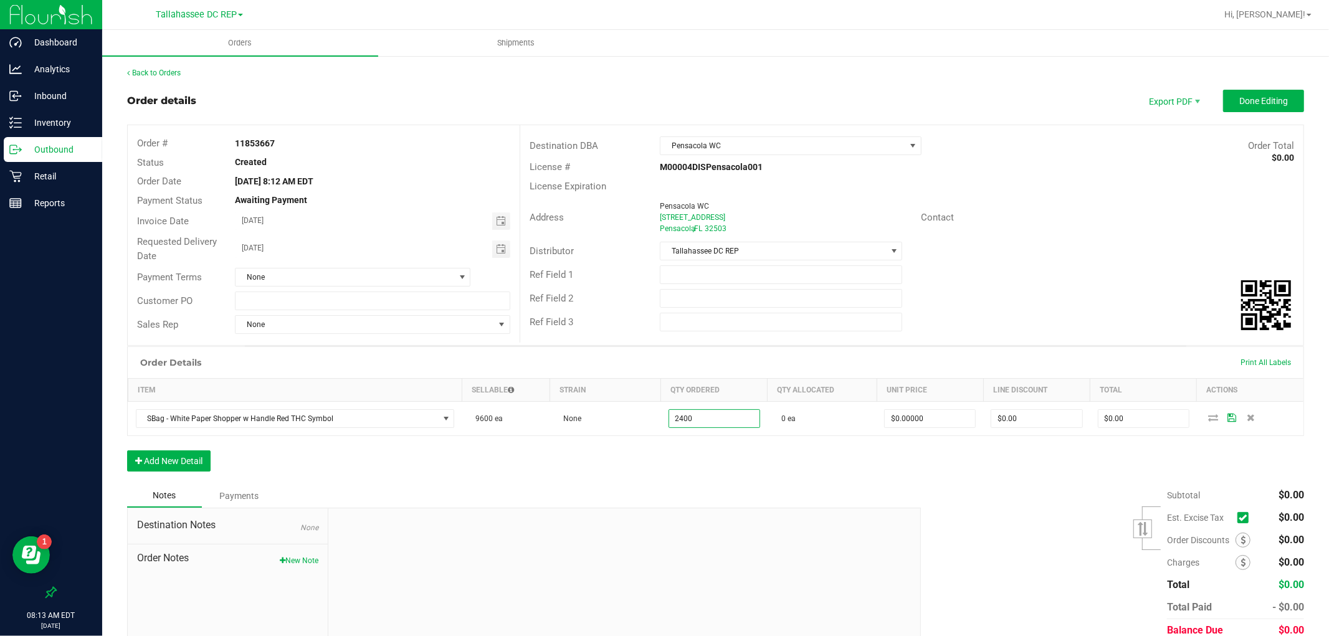
type input "2400 ea"
click at [912, 507] on div "Subtotal $0.00 Est. Excise Tax" at bounding box center [1108, 563] width 393 height 158
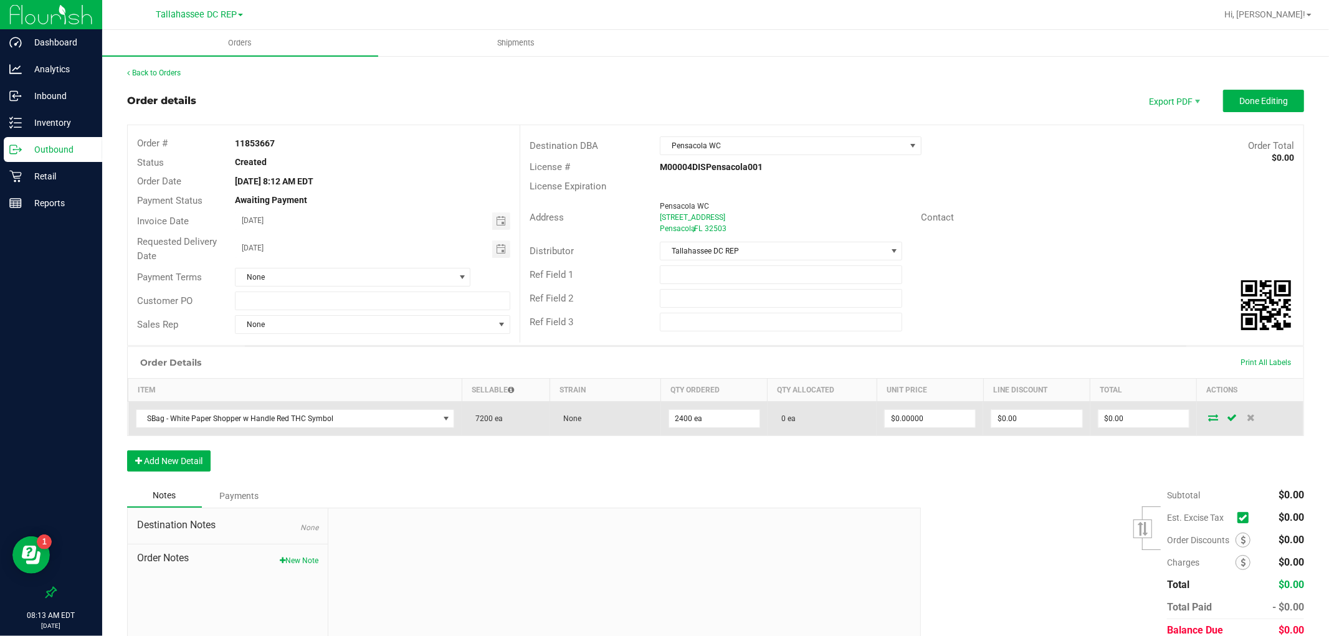
click at [1204, 413] on td at bounding box center [1250, 419] width 107 height 34
click at [1209, 415] on icon at bounding box center [1214, 417] width 10 height 7
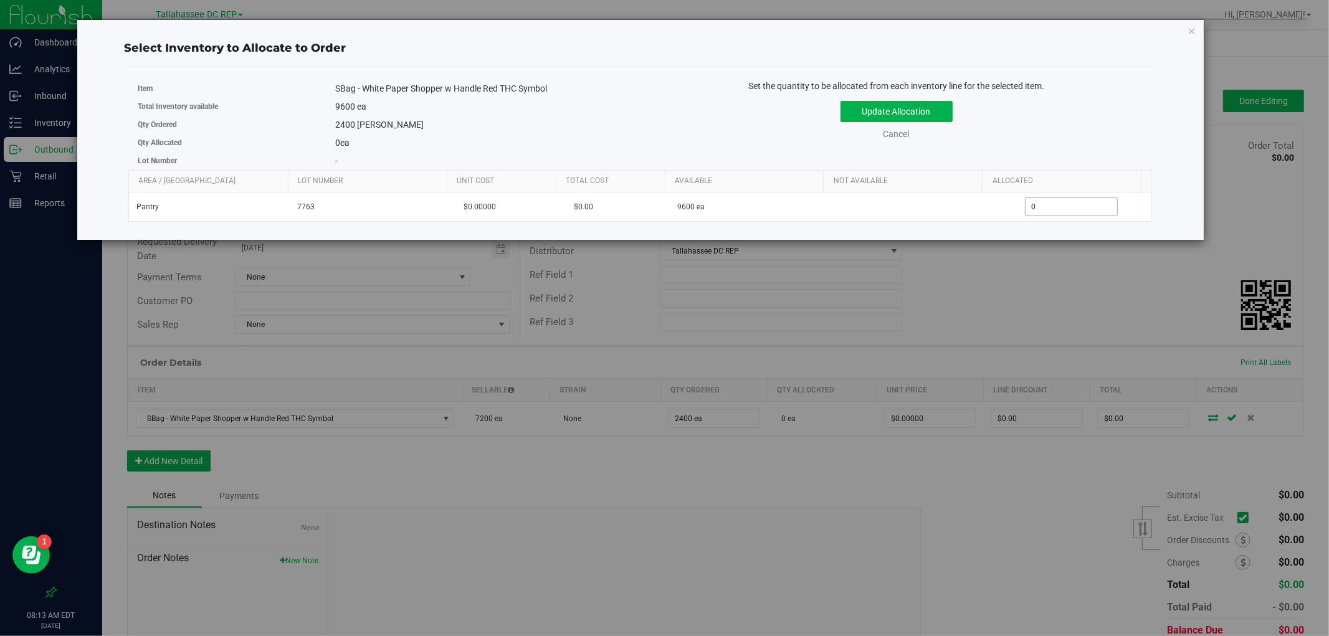
click at [1061, 208] on span "0 0" at bounding box center [1071, 207] width 93 height 19
click at [1061, 208] on input "0" at bounding box center [1072, 206] width 92 height 17
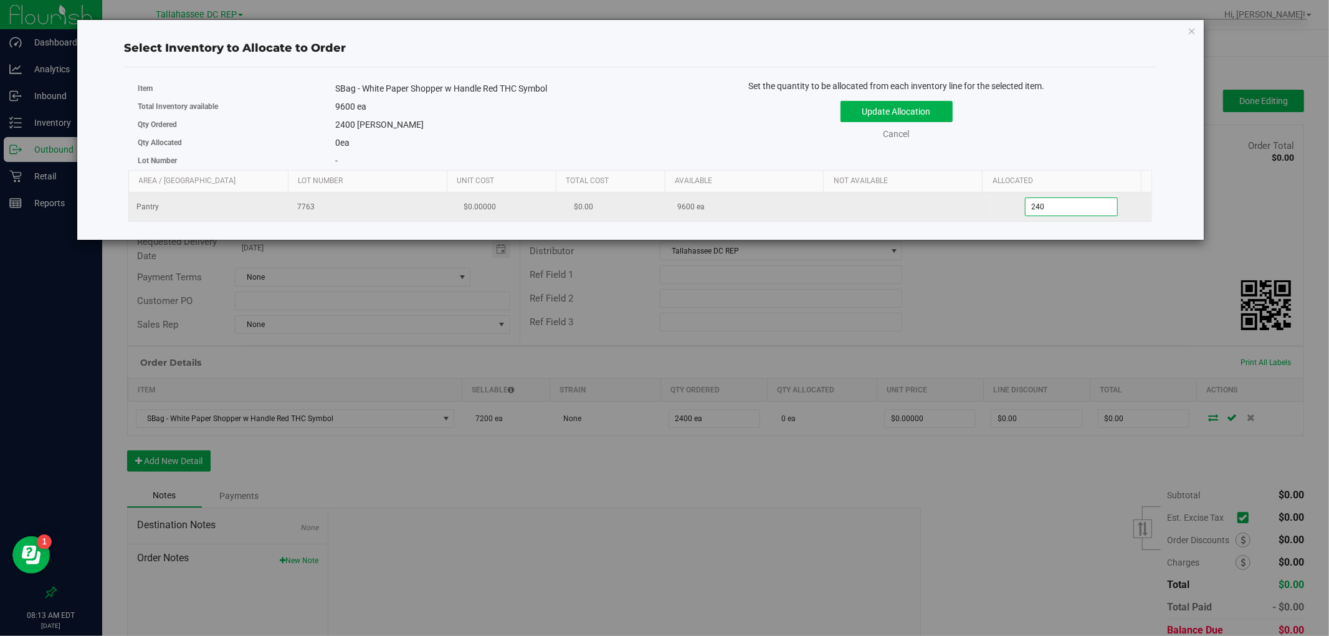
type input "2400"
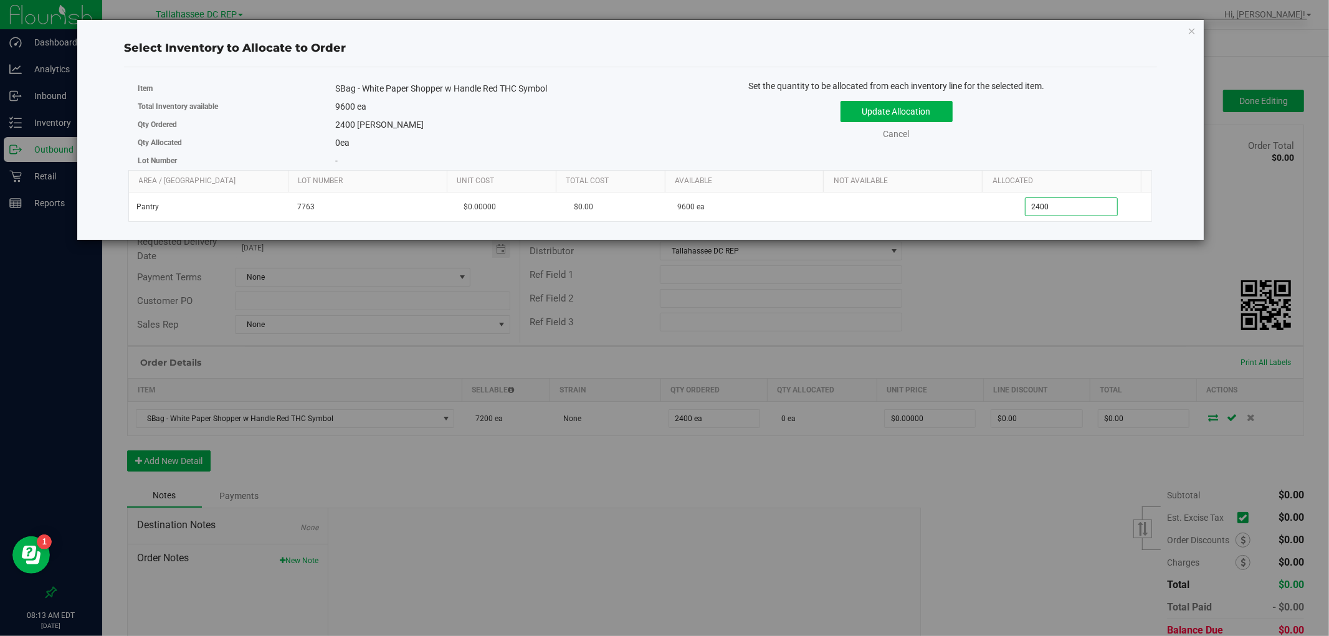
type input "2,400"
click at [1014, 106] on div "Update Allocation Cancel" at bounding box center [897, 117] width 494 height 45
click at [911, 119] on button "Update Allocation" at bounding box center [897, 111] width 112 height 21
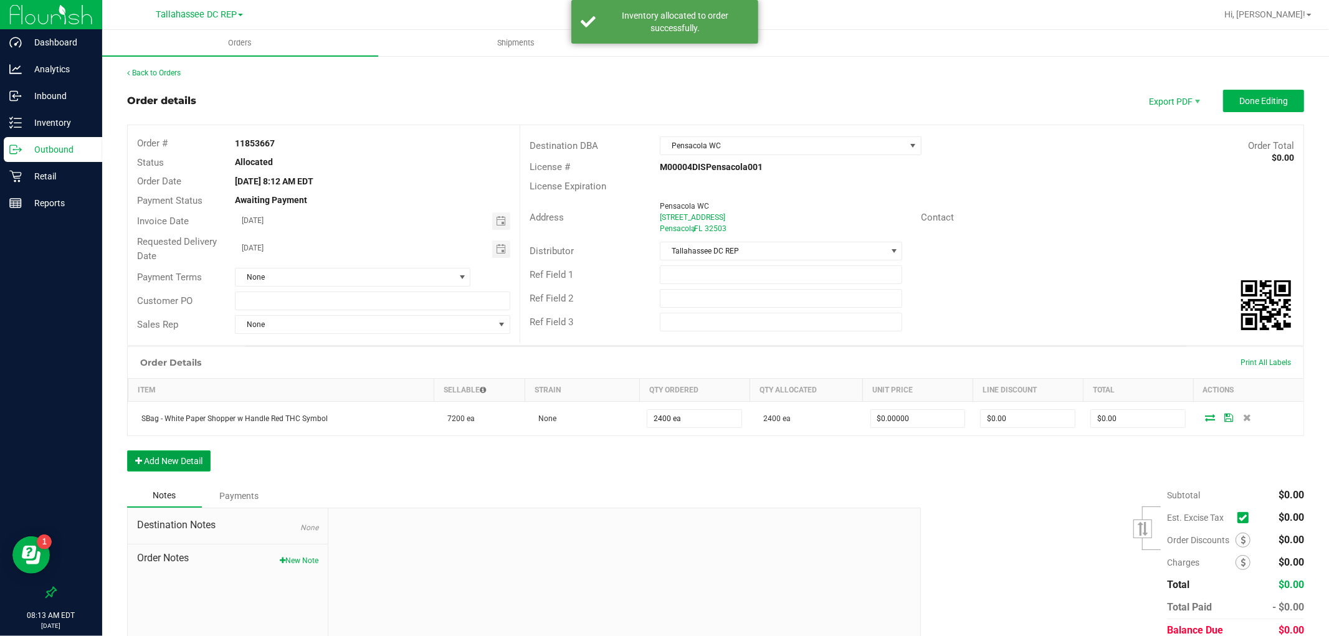
click at [173, 459] on button "Add New Detail" at bounding box center [168, 461] width 83 height 21
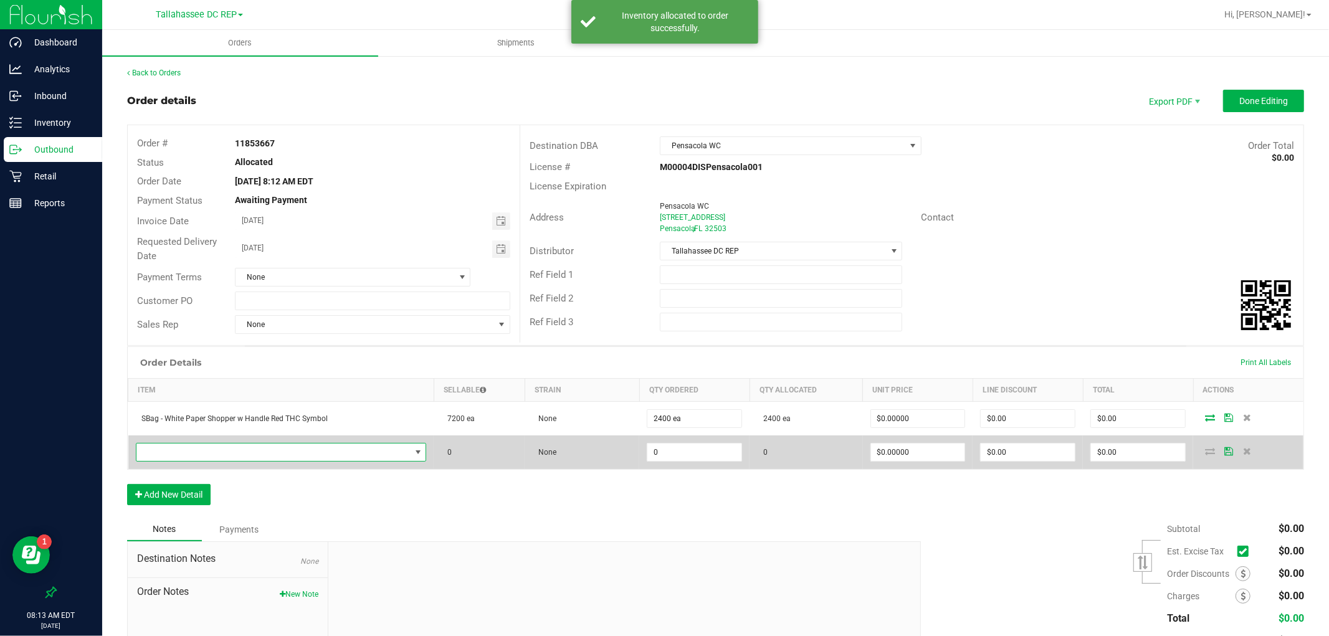
click at [179, 447] on span "NO DATA FOUND" at bounding box center [273, 452] width 274 height 17
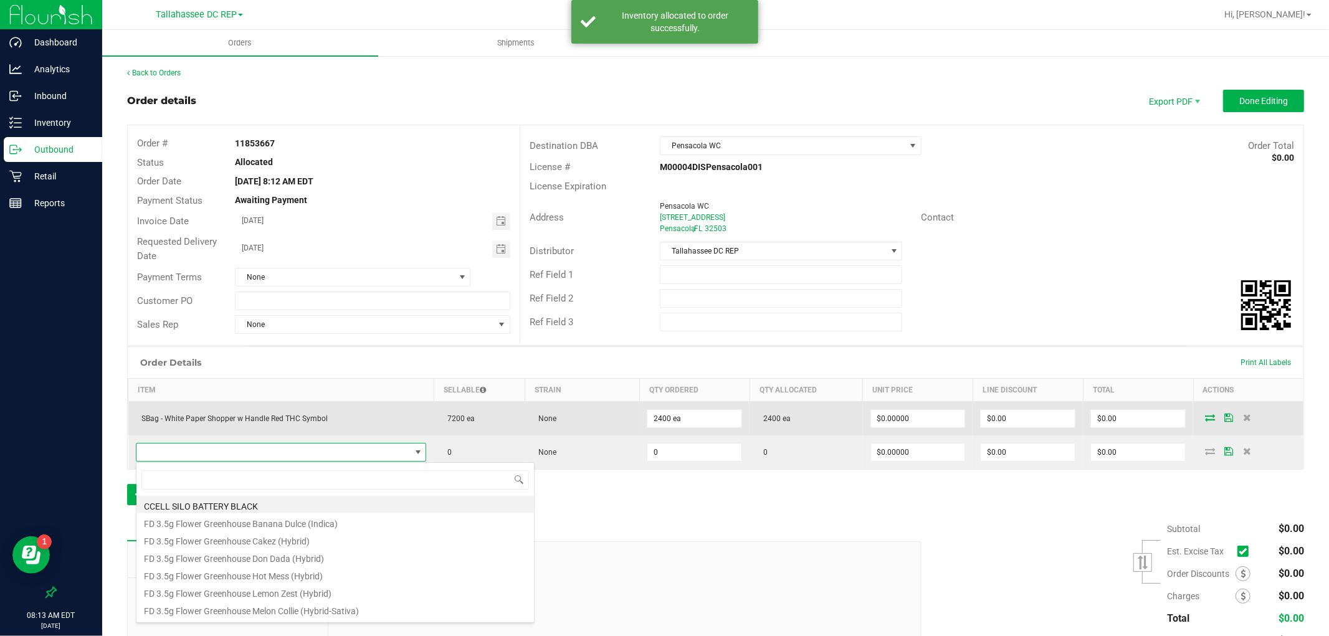
scroll to position [19, 282]
type input "lbag"
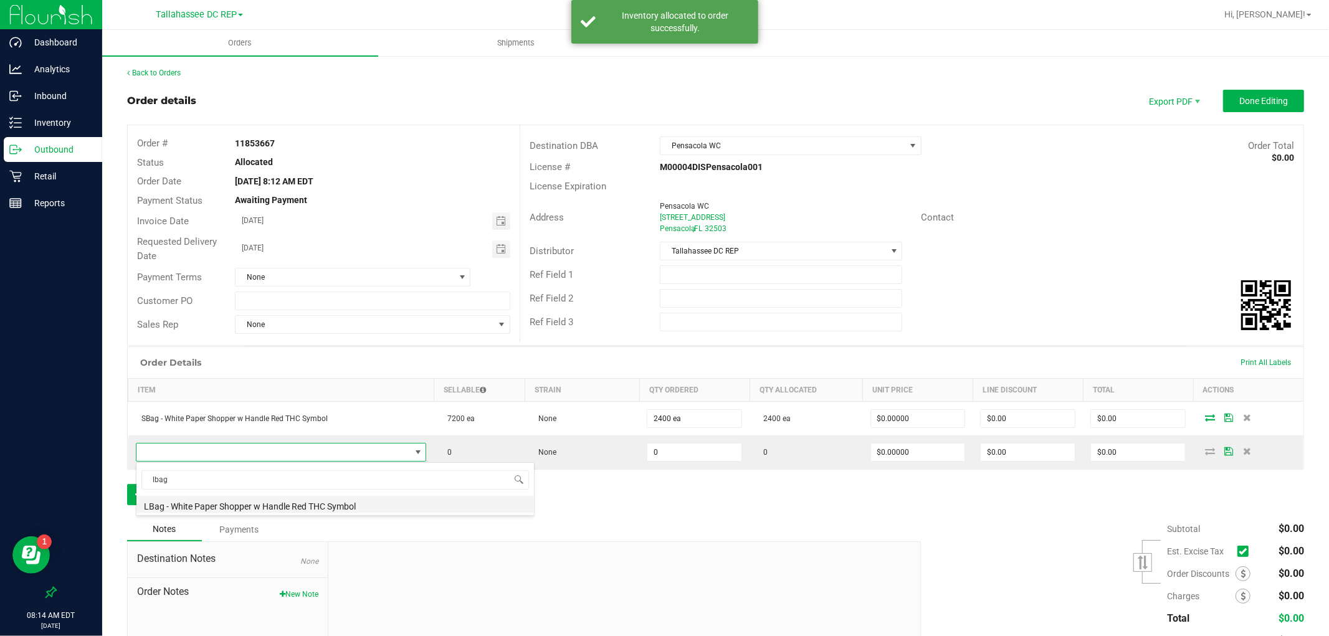
click at [169, 508] on li "LBag - White Paper Shopper w Handle Red THC Symbol" at bounding box center [335, 504] width 398 height 17
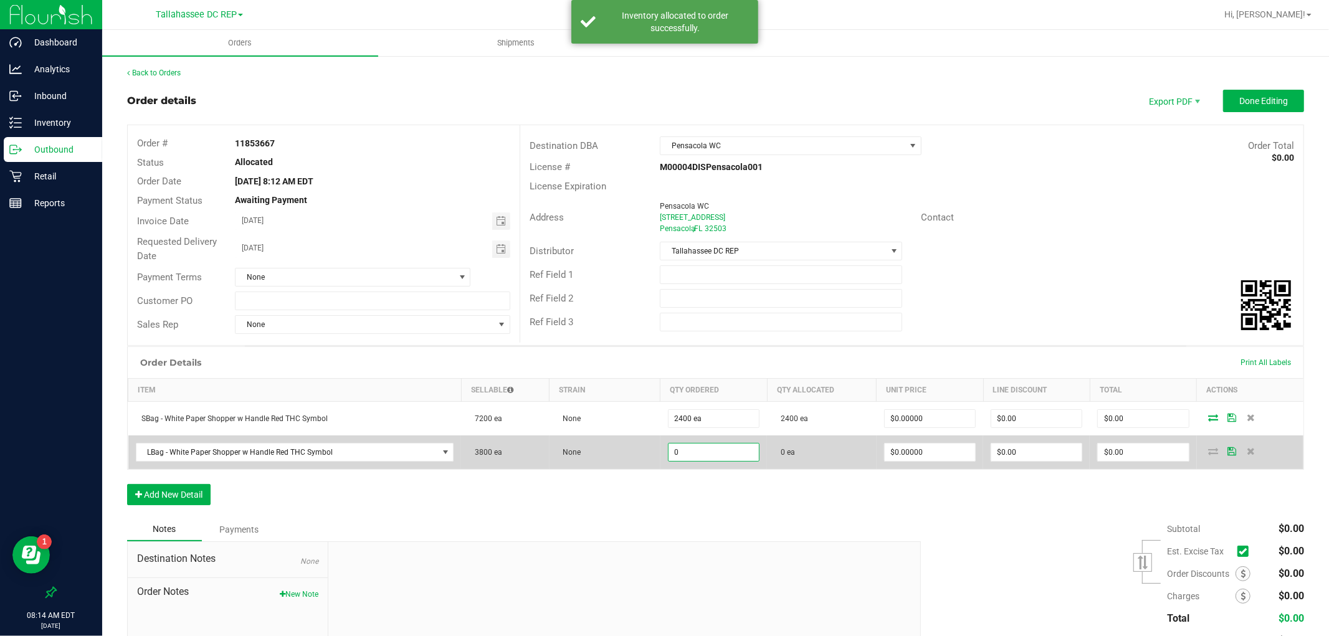
click at [682, 449] on input "0" at bounding box center [714, 452] width 90 height 17
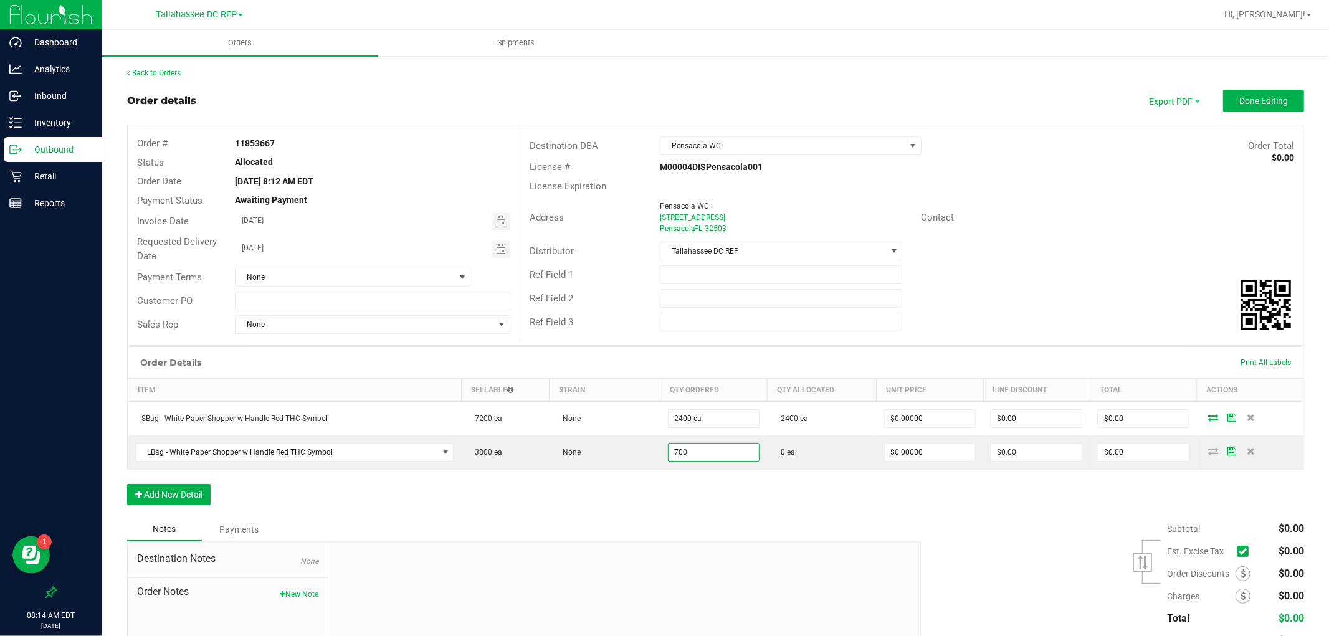
type input "700 ea"
click at [722, 540] on div "Notes Payments" at bounding box center [519, 530] width 785 height 24
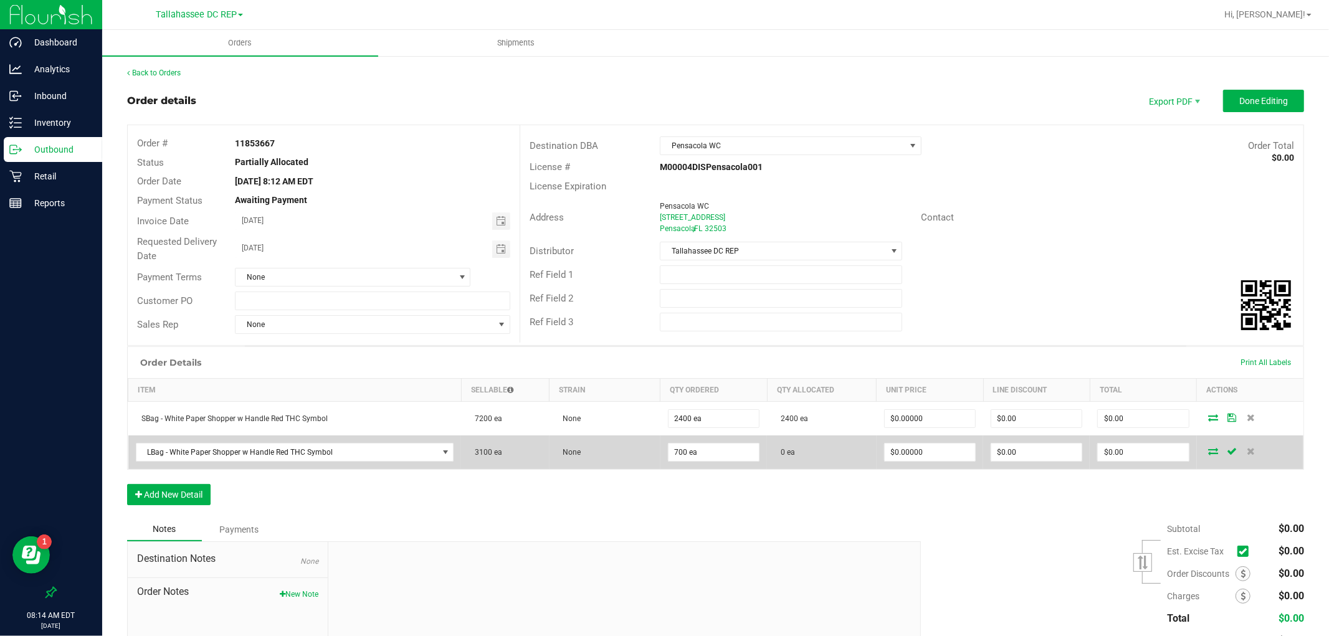
click at [1209, 449] on icon at bounding box center [1214, 450] width 10 height 7
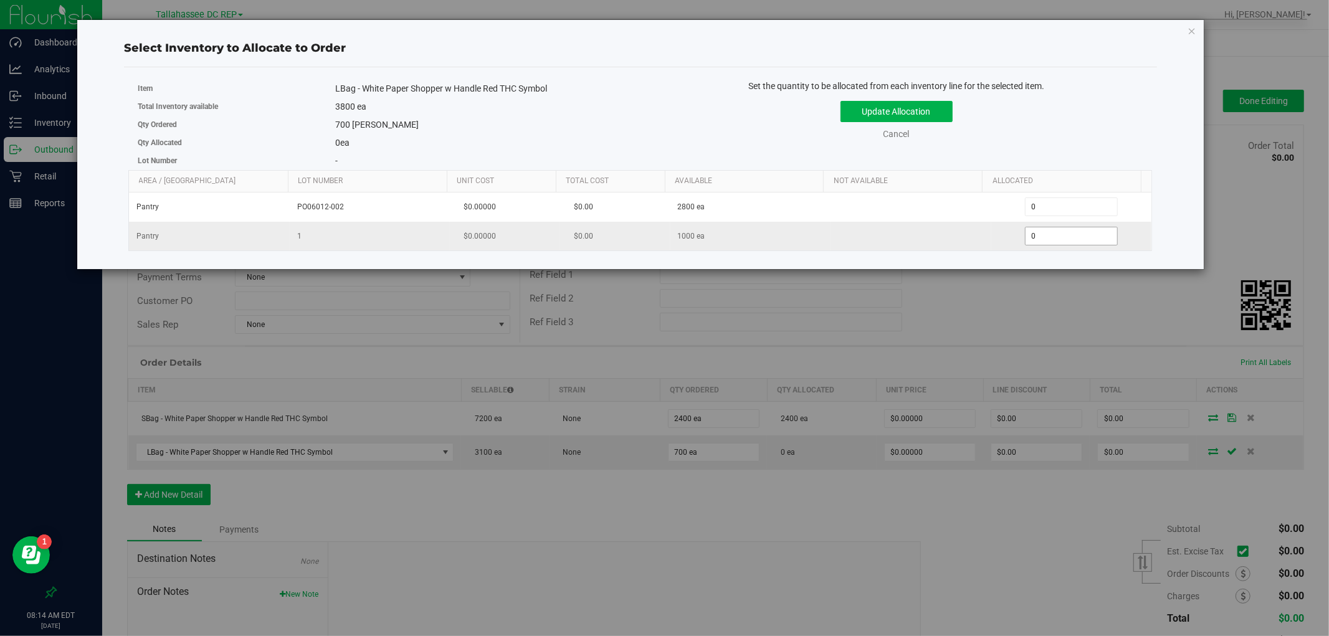
click at [1048, 237] on span "0 0" at bounding box center [1071, 236] width 93 height 19
click at [1048, 237] on input "0" at bounding box center [1072, 235] width 92 height 17
type input "700"
click at [1052, 100] on div "Update Allocation Cancel" at bounding box center [897, 117] width 494 height 45
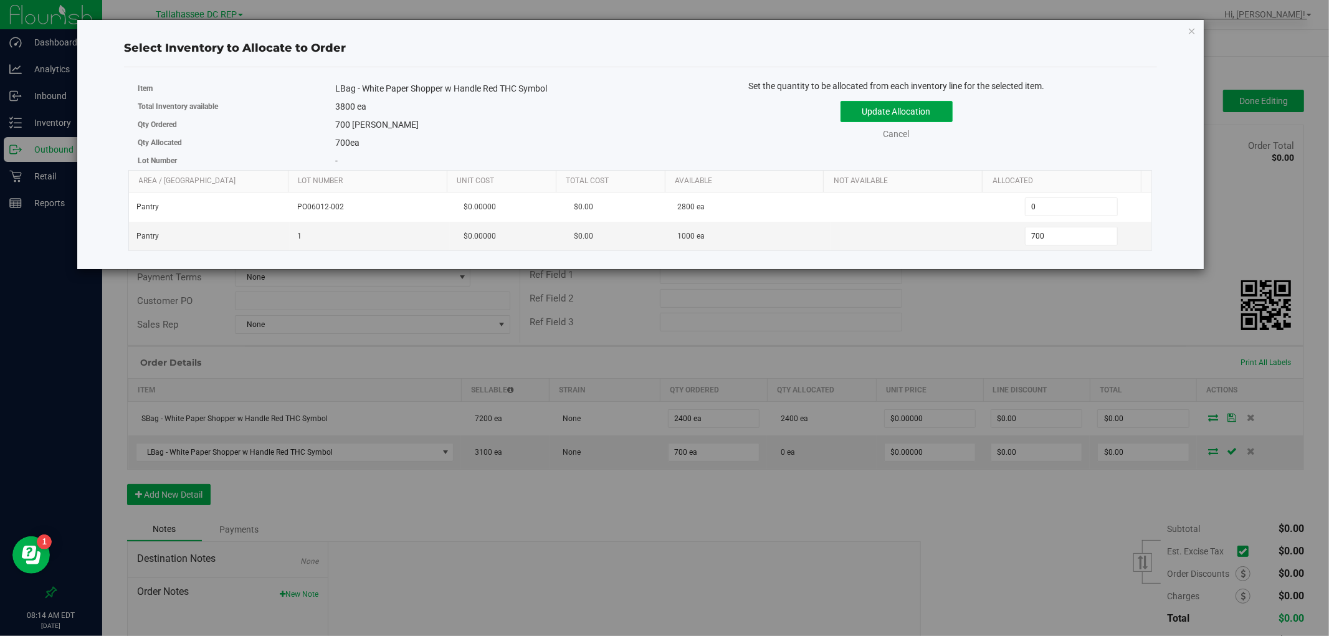
click at [937, 108] on button "Update Allocation" at bounding box center [897, 111] width 112 height 21
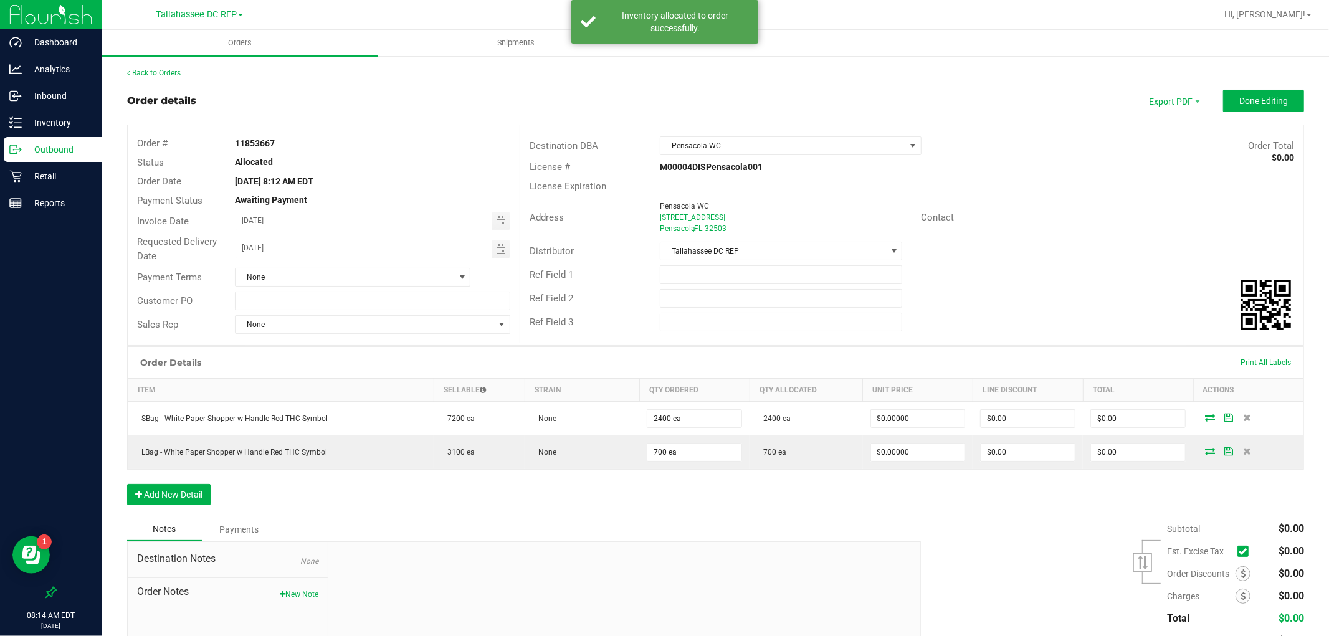
click at [62, 156] on p "Outbound" at bounding box center [59, 149] width 75 height 15
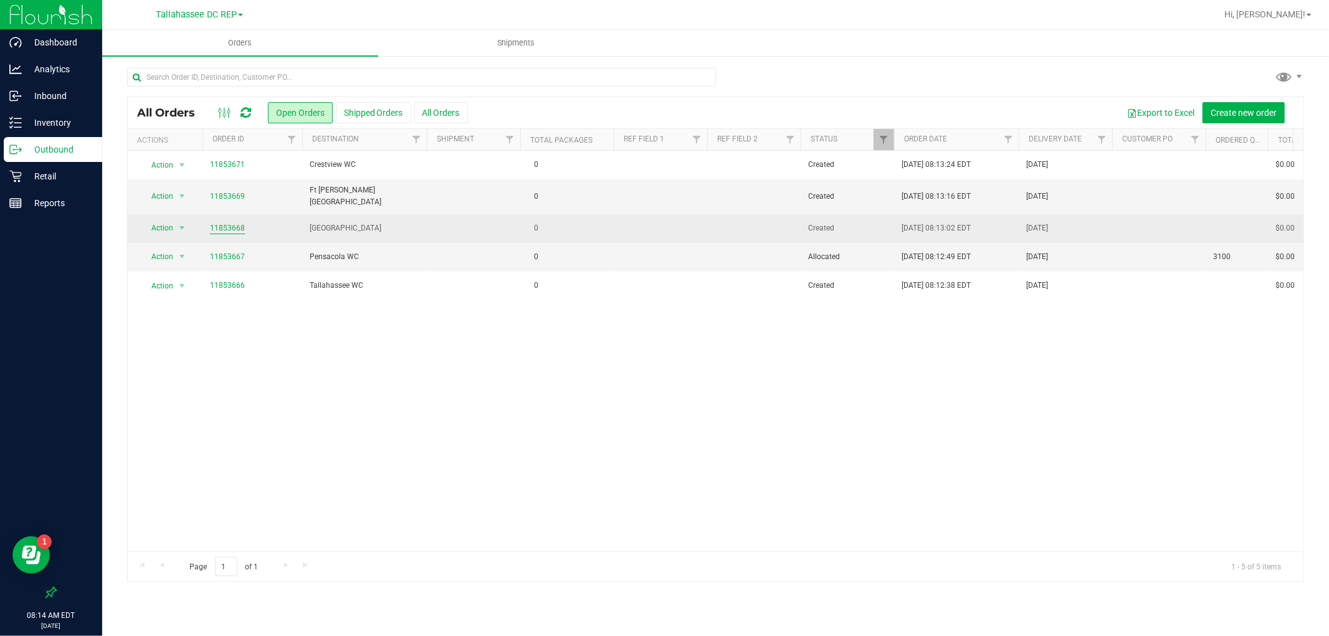
click at [235, 222] on link "11853668" at bounding box center [227, 228] width 35 height 12
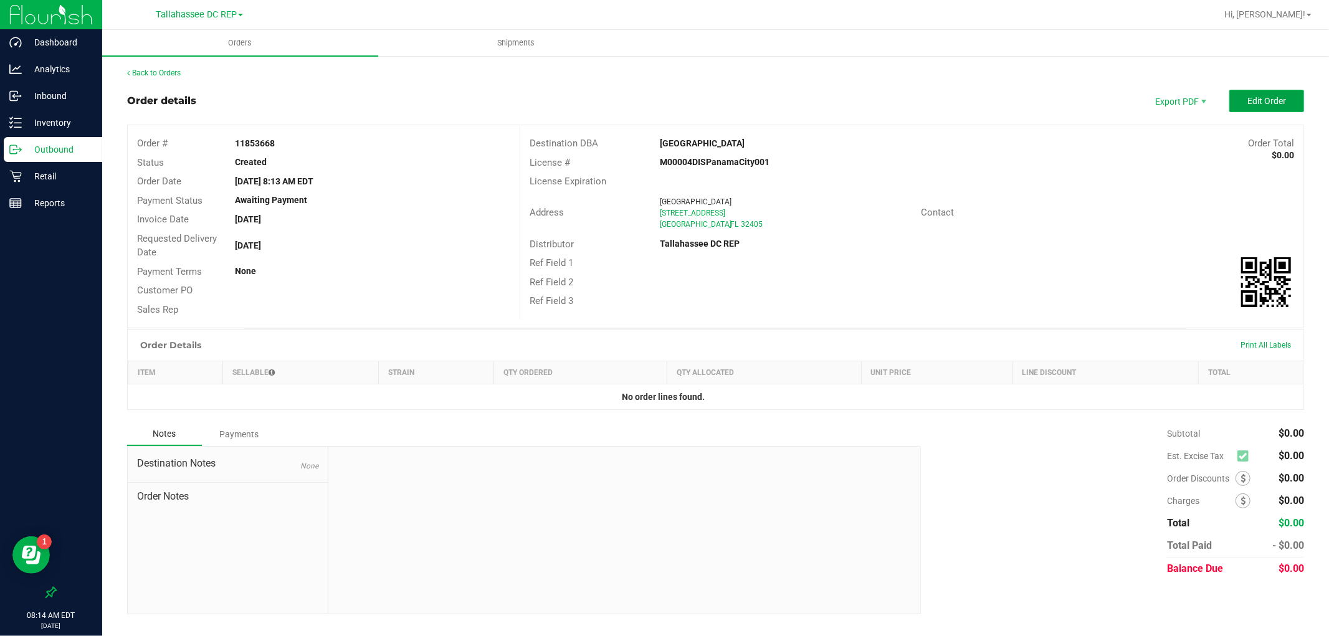
click at [1265, 102] on span "Edit Order" at bounding box center [1266, 101] width 39 height 10
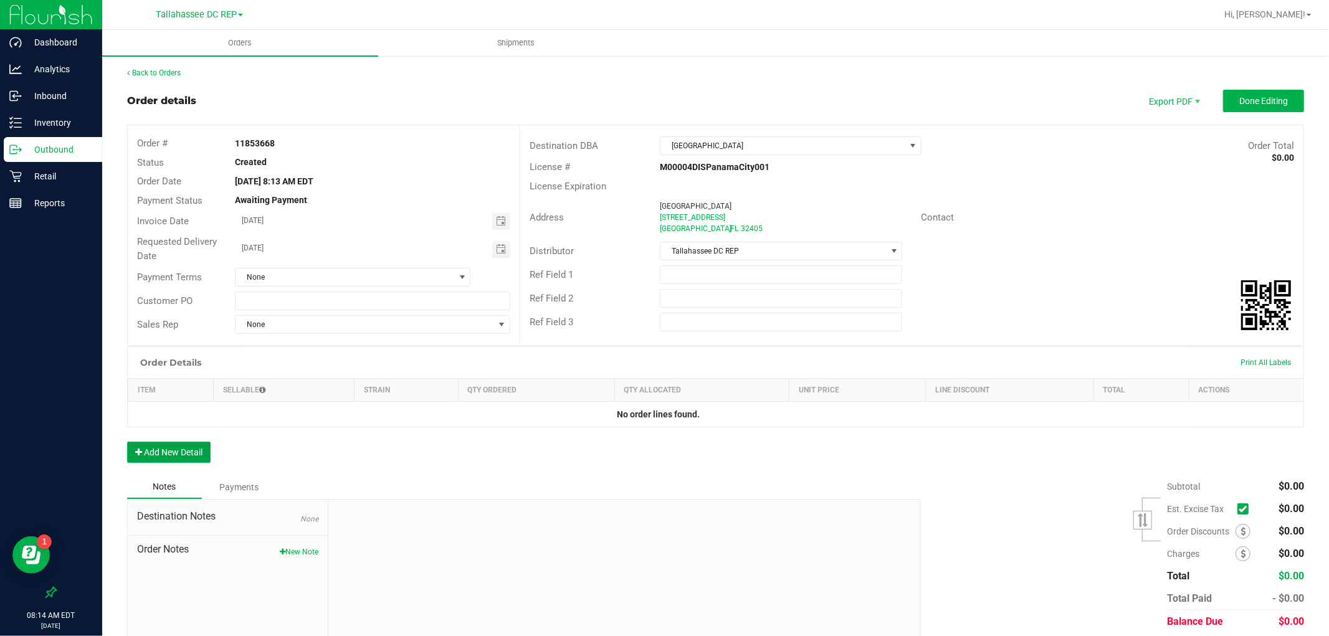
click at [201, 451] on button "Add New Detail" at bounding box center [168, 452] width 83 height 21
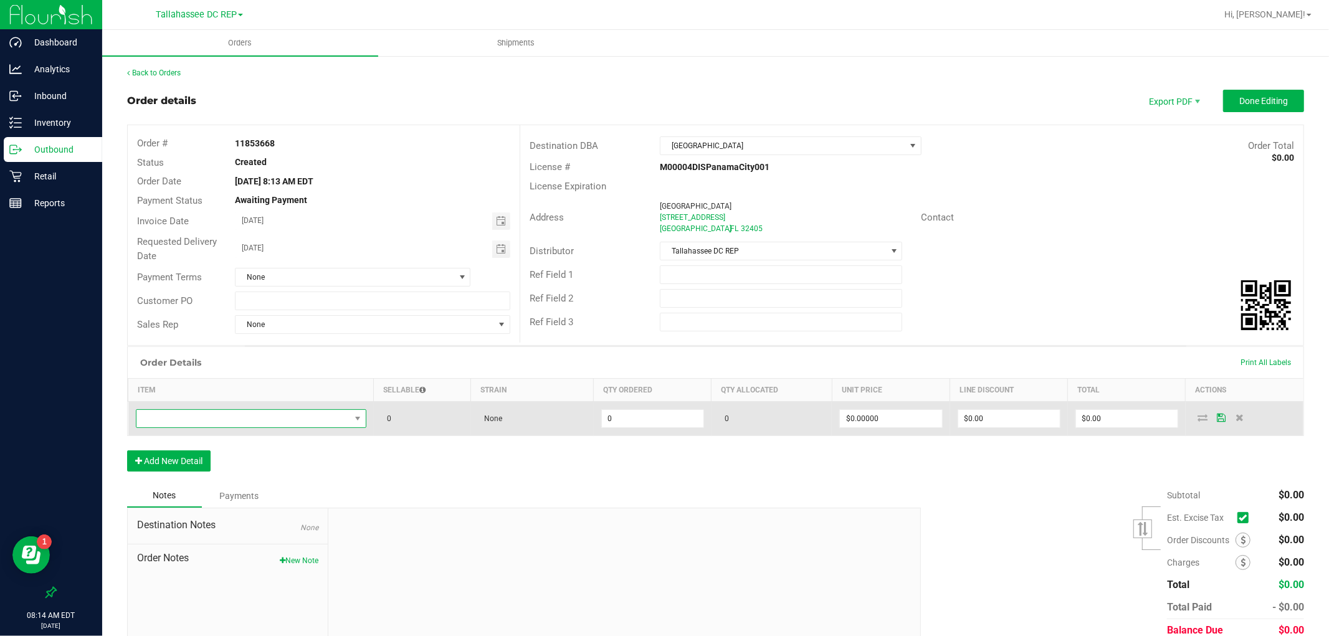
click at [223, 421] on span "NO DATA FOUND" at bounding box center [243, 418] width 214 height 17
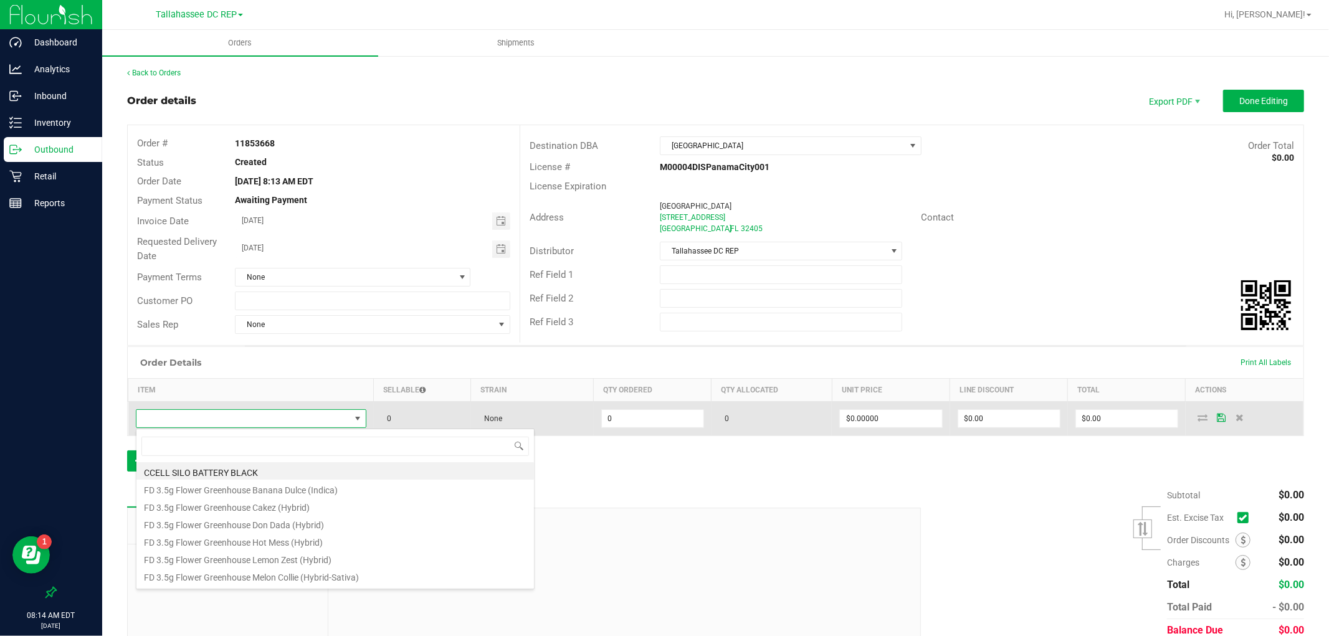
scroll to position [19, 226]
type input "sbag"
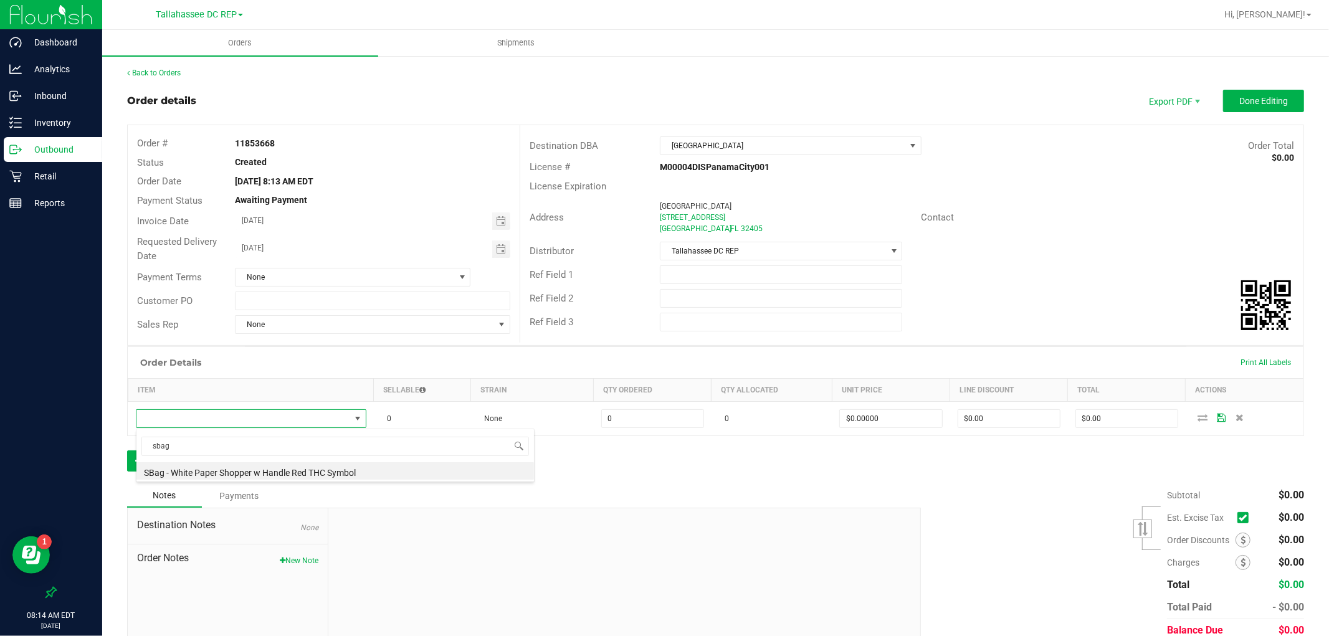
click at [217, 470] on li "SBag - White Paper Shopper w Handle Red THC Symbol" at bounding box center [335, 470] width 398 height 17
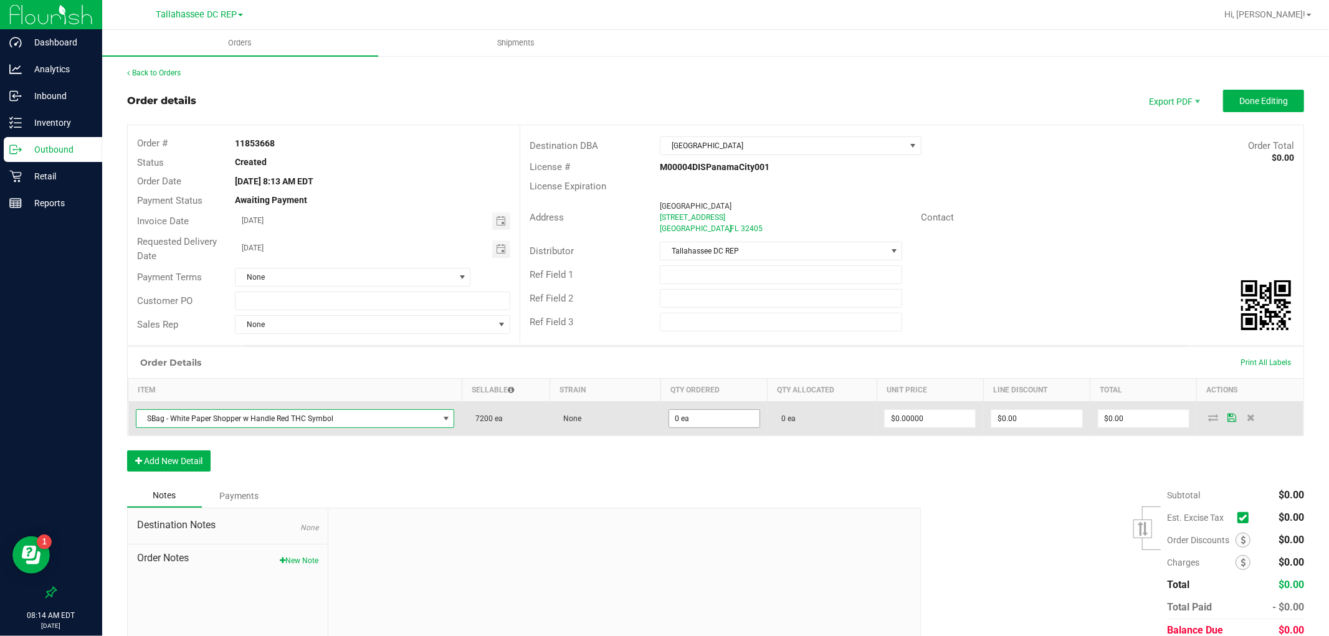
click at [698, 416] on input "0 ea" at bounding box center [714, 418] width 90 height 17
click at [698, 416] on input "0" at bounding box center [714, 418] width 90 height 17
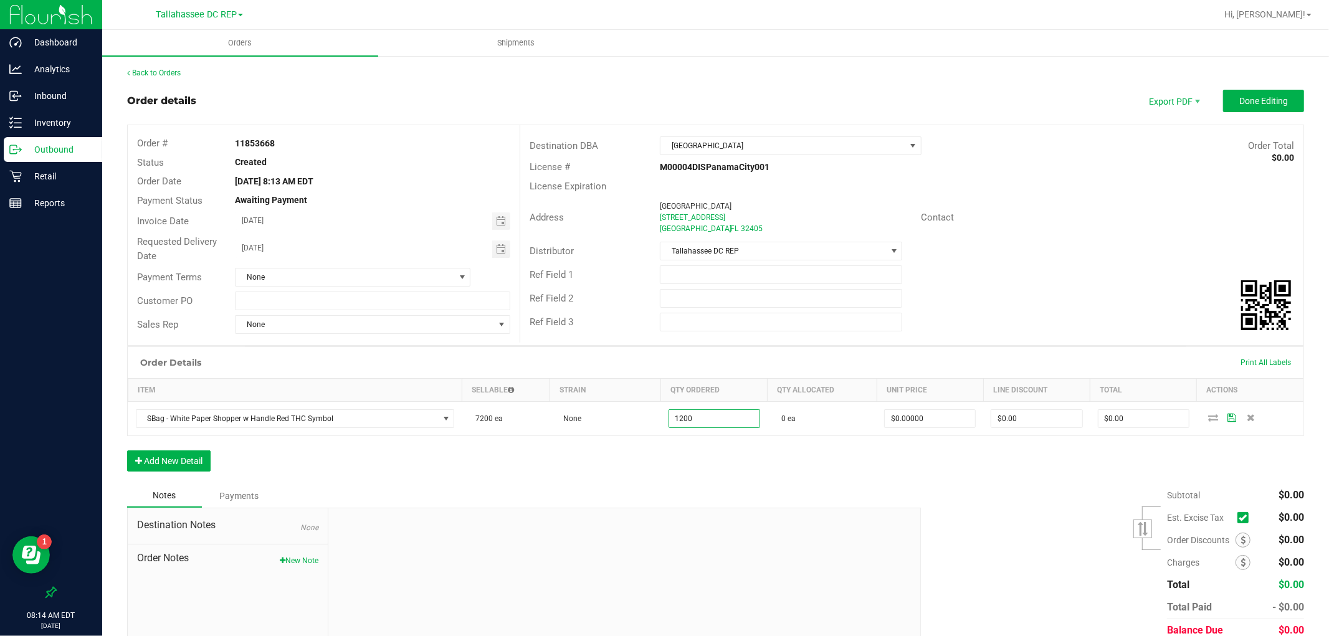
type input "1200 ea"
drag, startPoint x: 803, startPoint y: 480, endPoint x: 803, endPoint y: 487, distance: 6.9
click at [803, 481] on div "Order Details Print All Labels Item Sellable Strain Qty Ordered Qty Allocated U…" at bounding box center [715, 415] width 1177 height 138
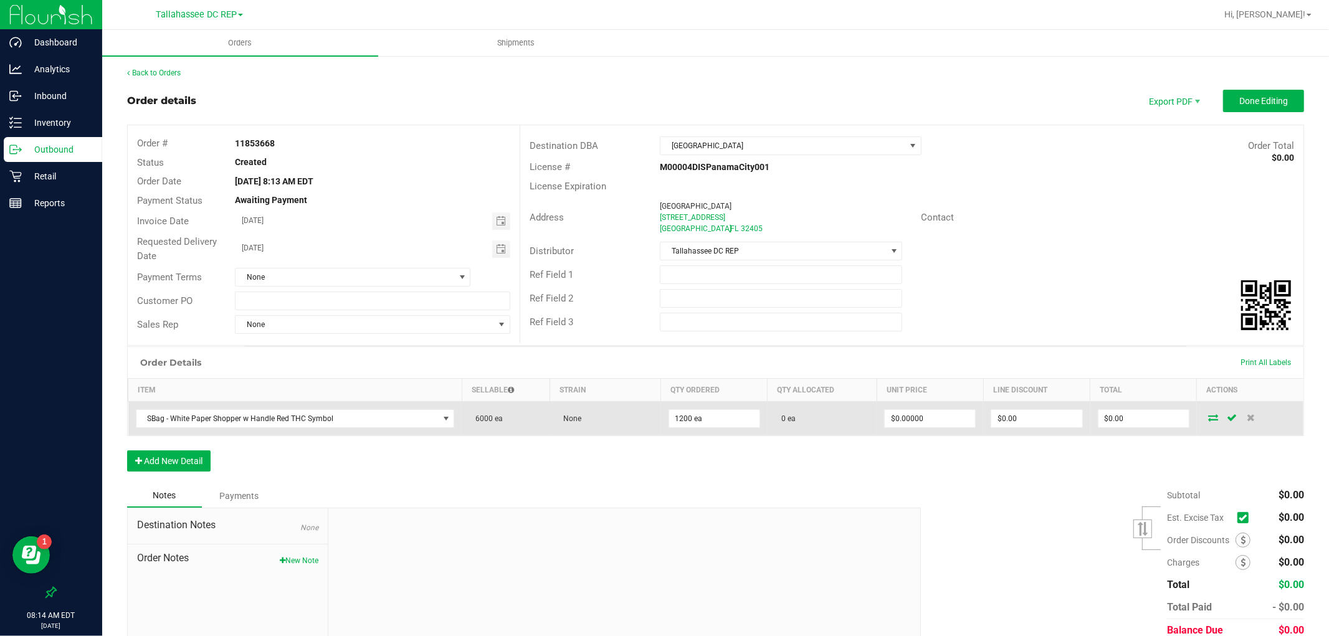
click at [1209, 416] on icon at bounding box center [1214, 417] width 10 height 7
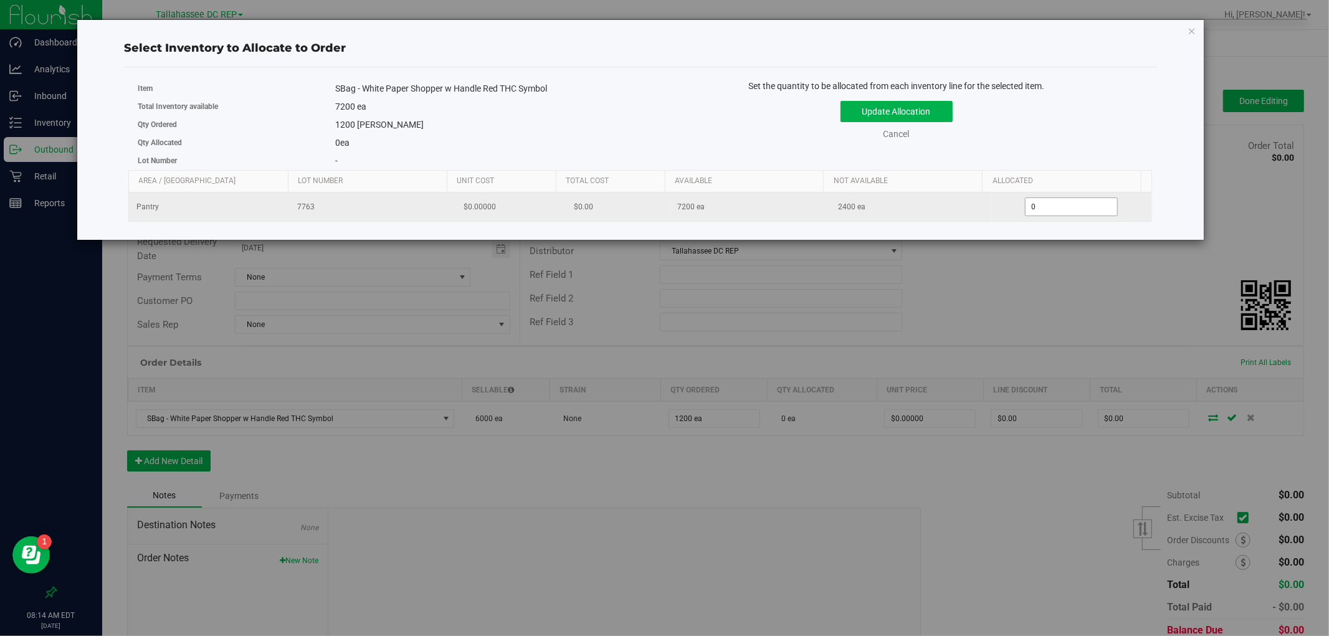
click at [1055, 212] on span "0 0" at bounding box center [1071, 207] width 93 height 19
click at [1055, 212] on input "0" at bounding box center [1072, 206] width 92 height 17
type input "1200"
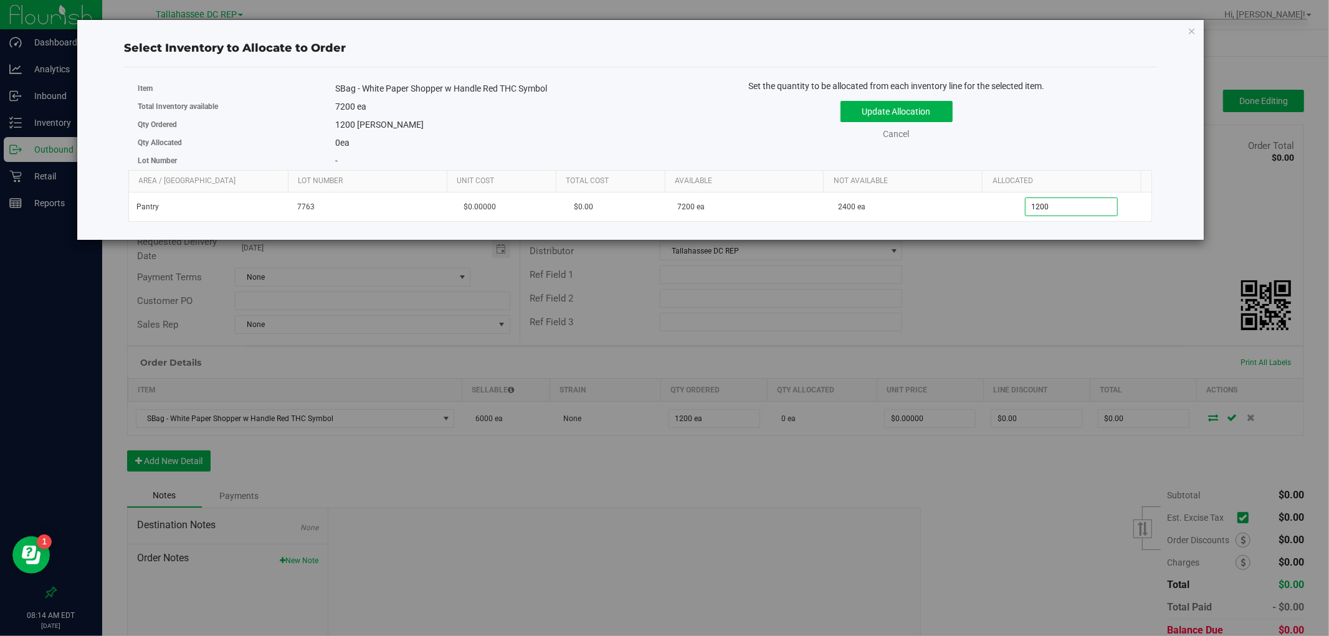
type input "1,200"
drag, startPoint x: 1043, startPoint y: 125, endPoint x: 998, endPoint y: 121, distance: 45.7
click at [1042, 125] on div "Update Allocation Cancel" at bounding box center [897, 117] width 494 height 45
click at [942, 109] on button "Update Allocation" at bounding box center [897, 111] width 112 height 21
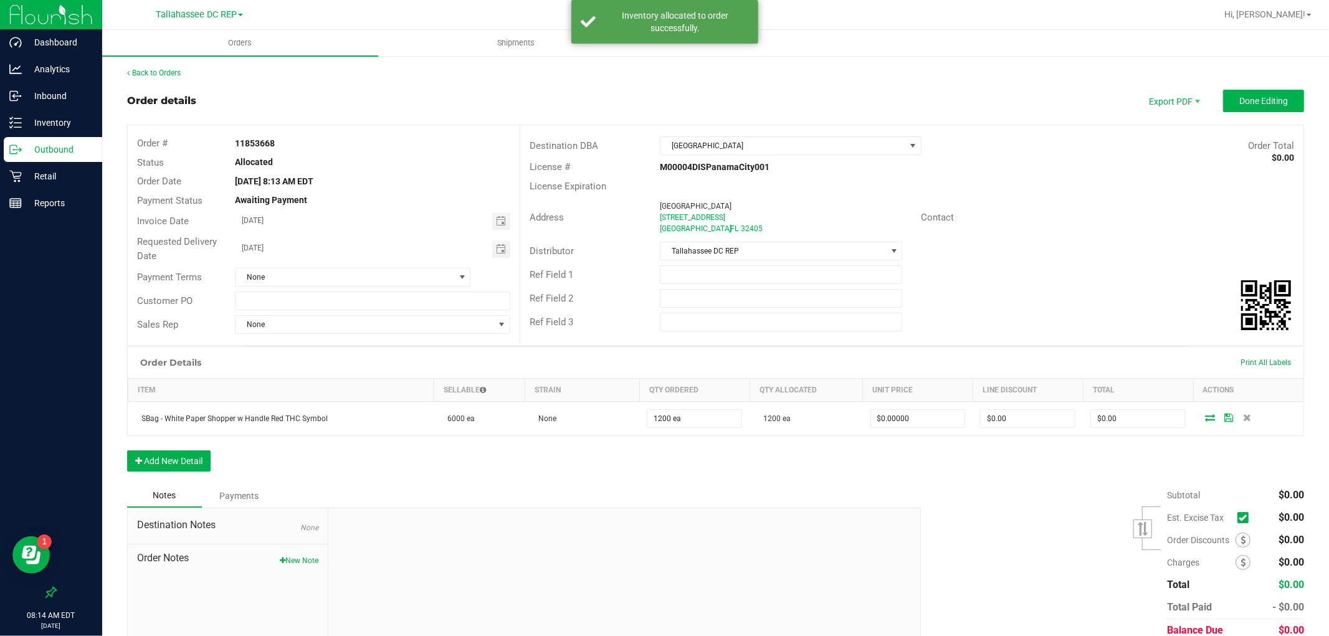
click at [82, 155] on p "Outbound" at bounding box center [59, 149] width 75 height 15
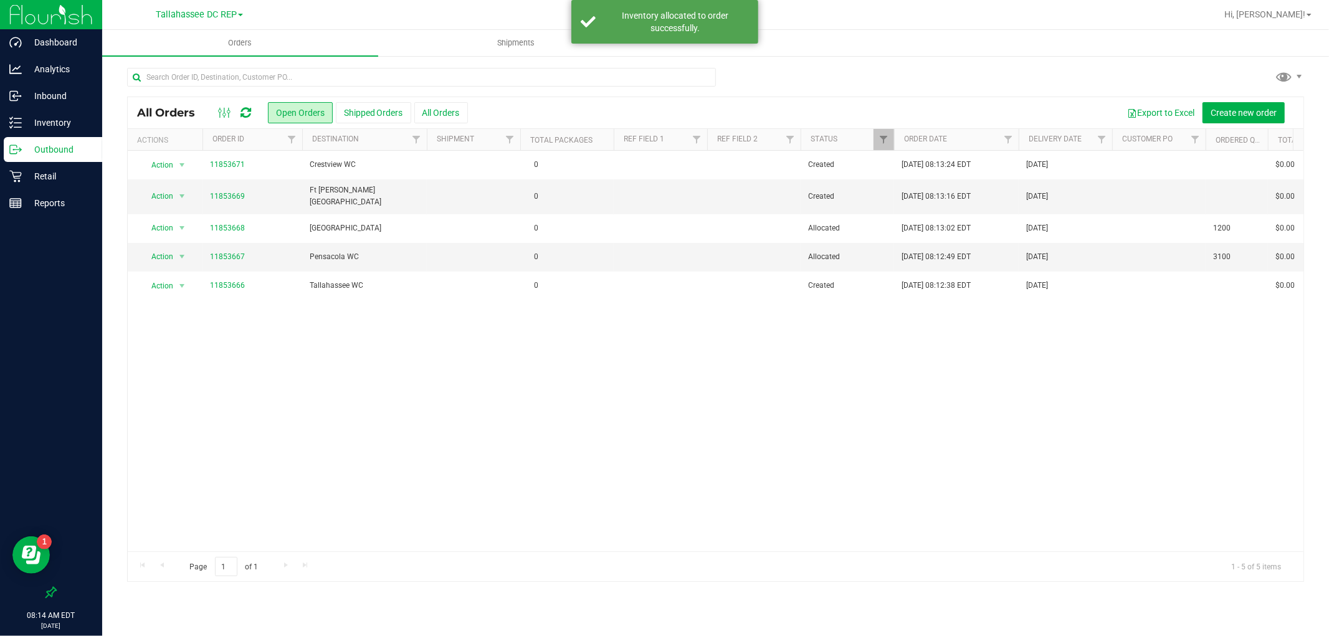
click at [440, 399] on div "Action Action Cancel order Change facility Clone order Edit order Mark as fully…" at bounding box center [716, 351] width 1176 height 401
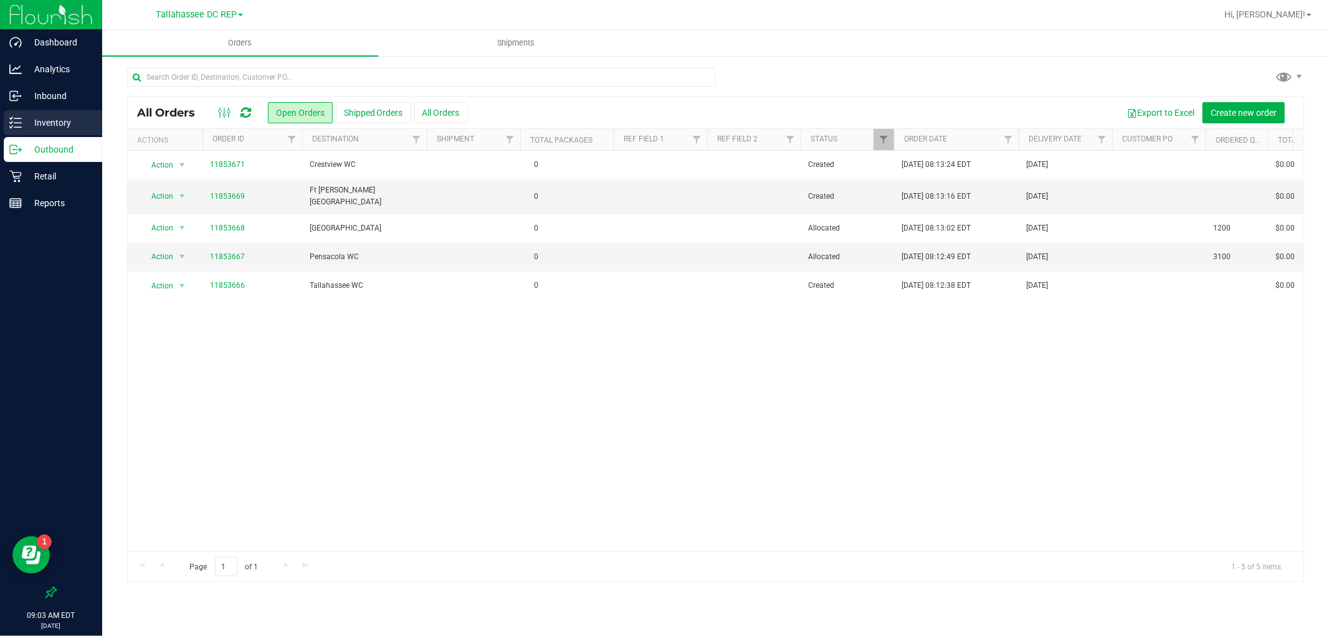
click at [70, 117] on p "Inventory" at bounding box center [59, 122] width 75 height 15
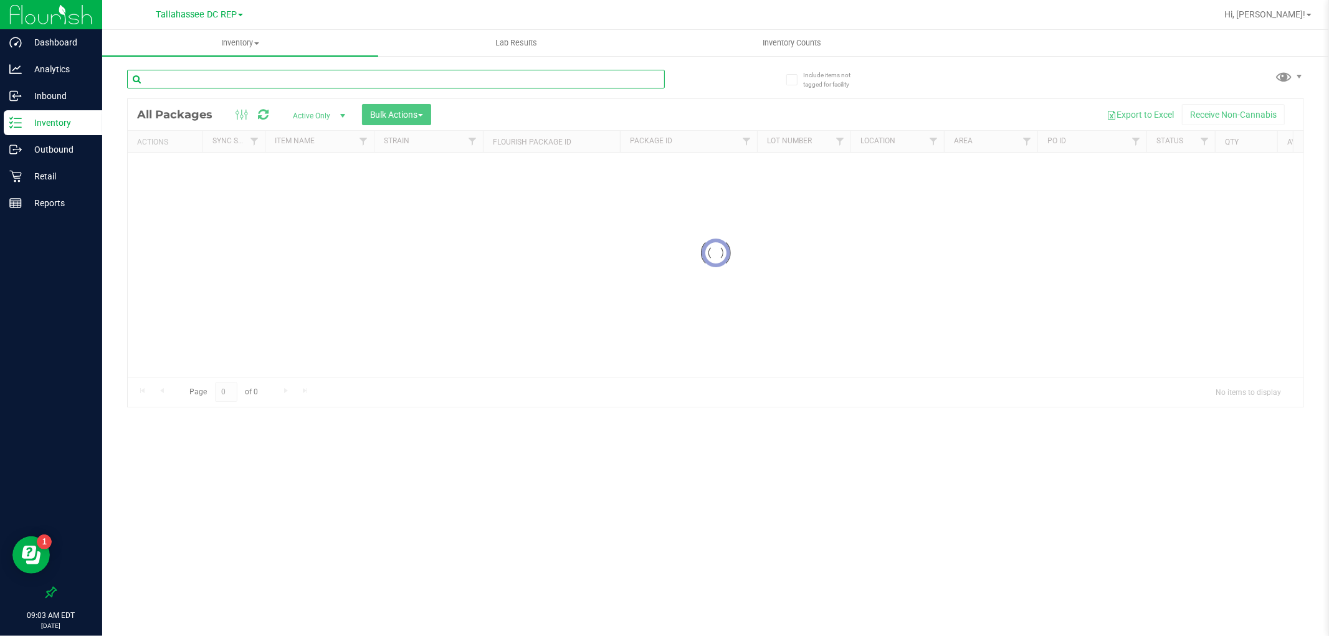
click at [312, 74] on div "Inventory All packages All inventory Waste log Create inventory Lab Results Inv…" at bounding box center [715, 333] width 1227 height 606
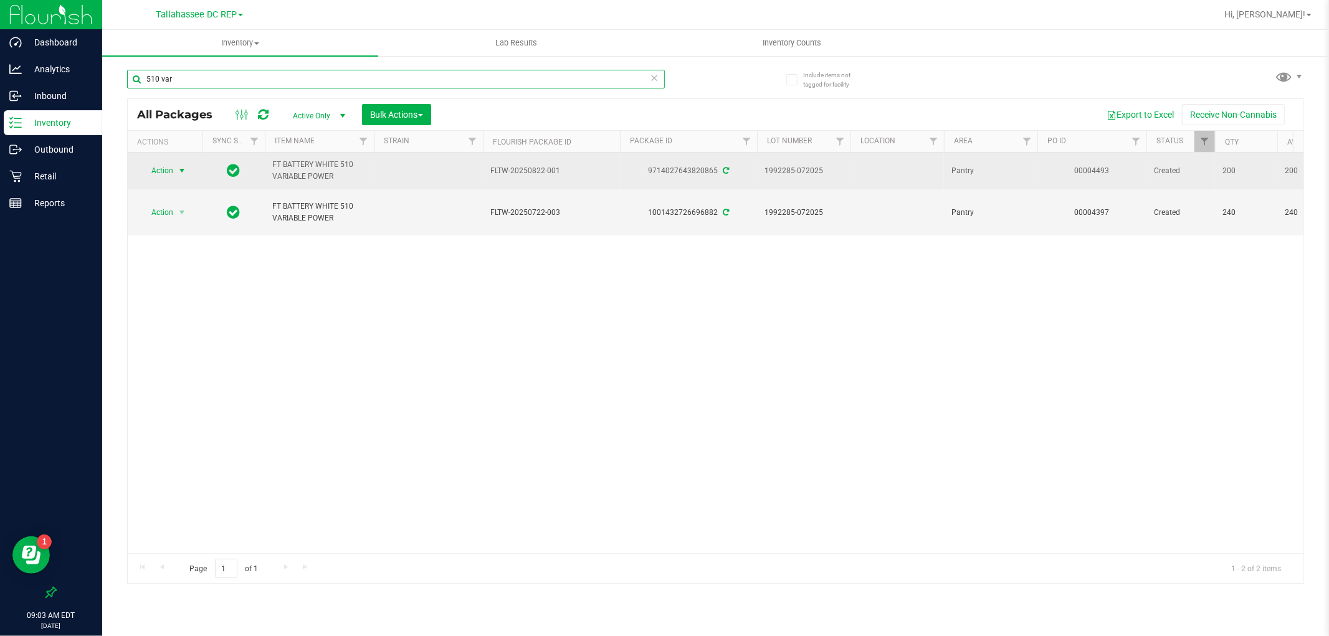
type input "510 var"
click at [178, 174] on span "select" at bounding box center [182, 171] width 10 height 10
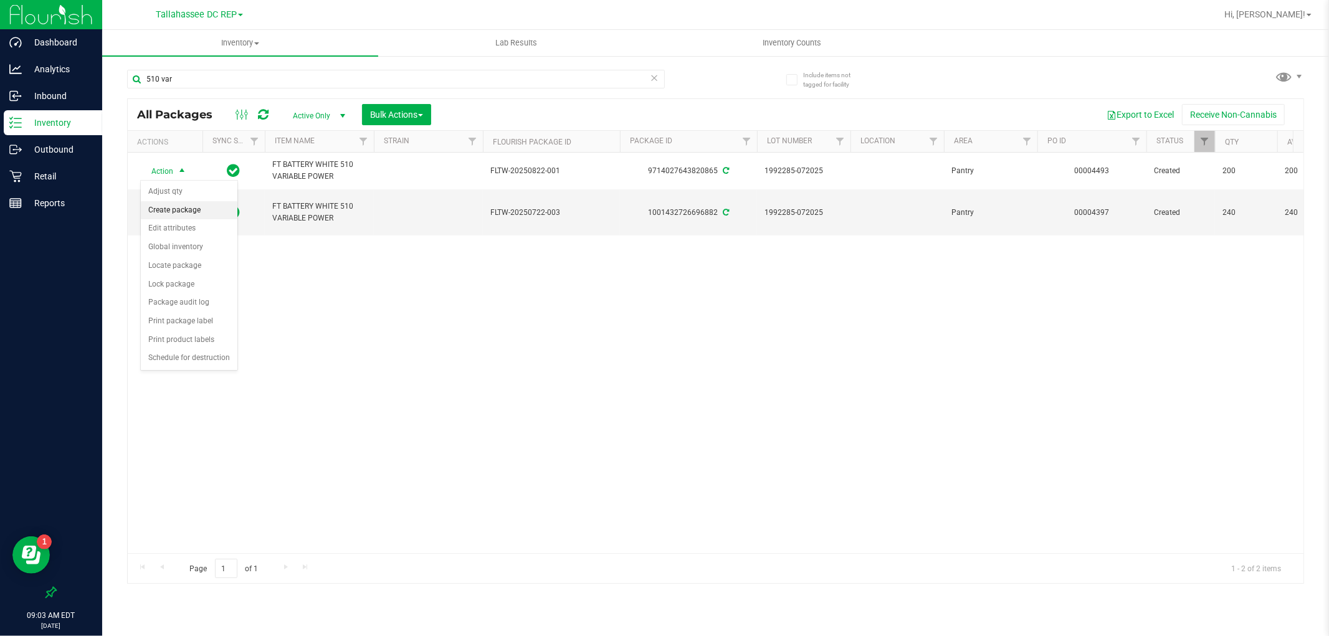
click at [186, 212] on li "Create package" at bounding box center [189, 210] width 97 height 19
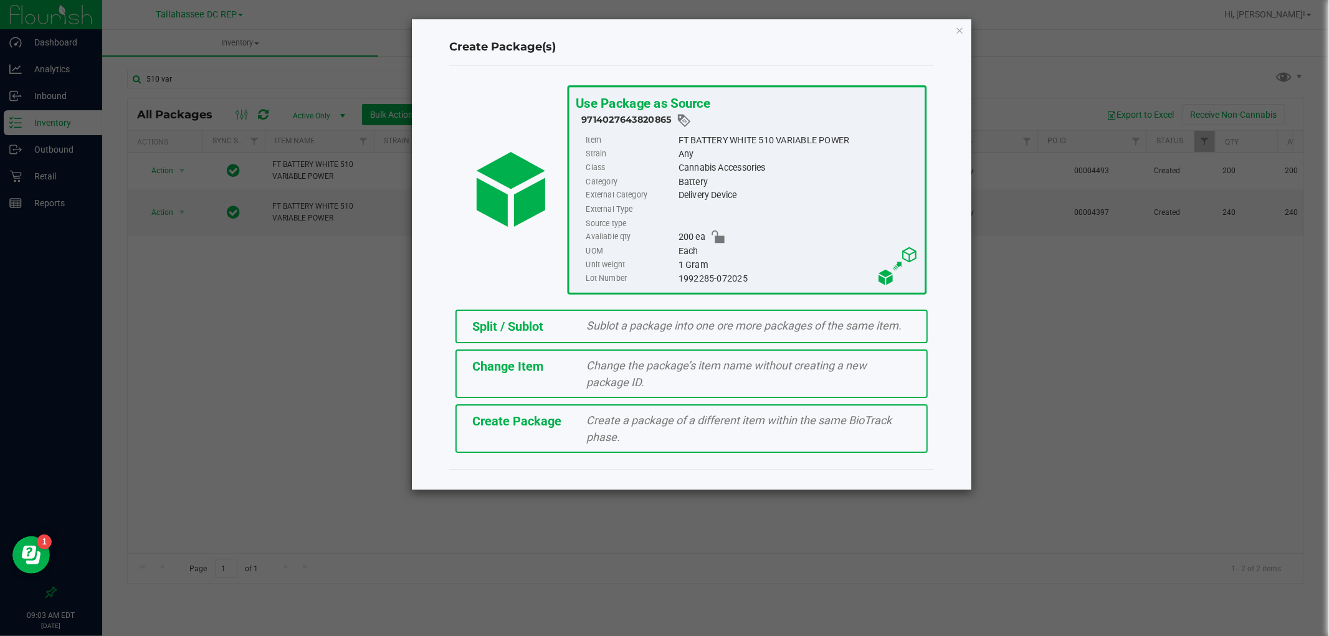
click at [464, 328] on div "Split / Sublot" at bounding box center [520, 326] width 115 height 19
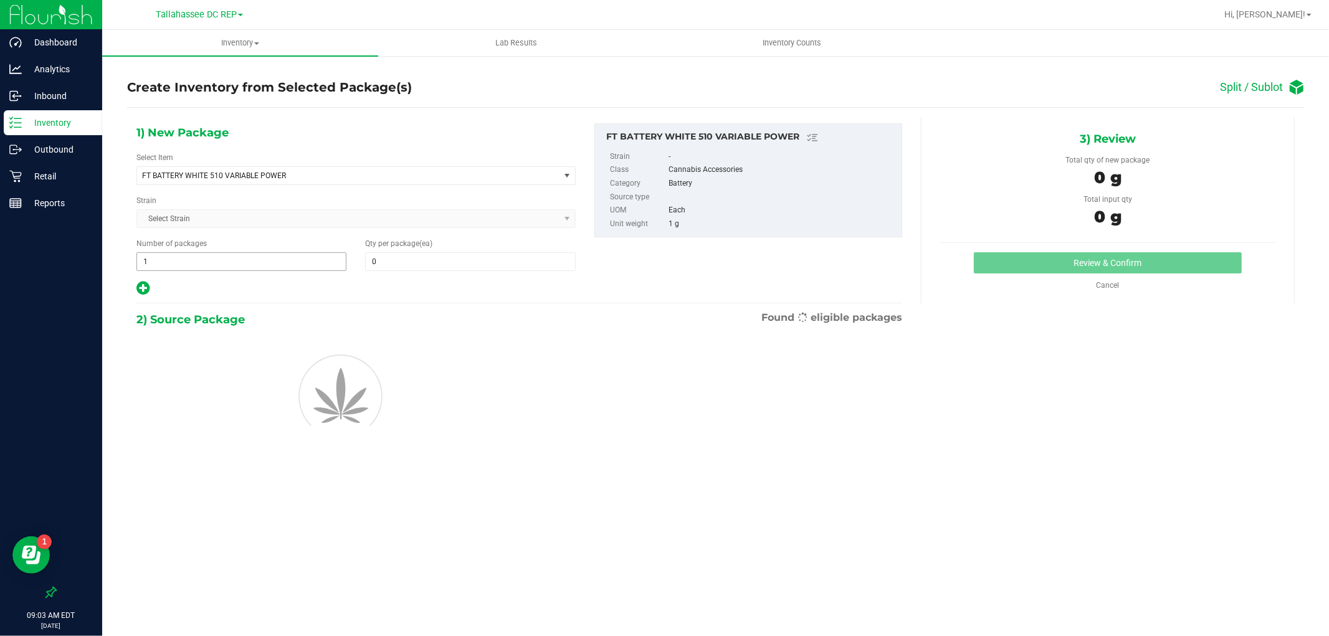
click at [188, 264] on span "1 1" at bounding box center [241, 261] width 210 height 19
type input "10"
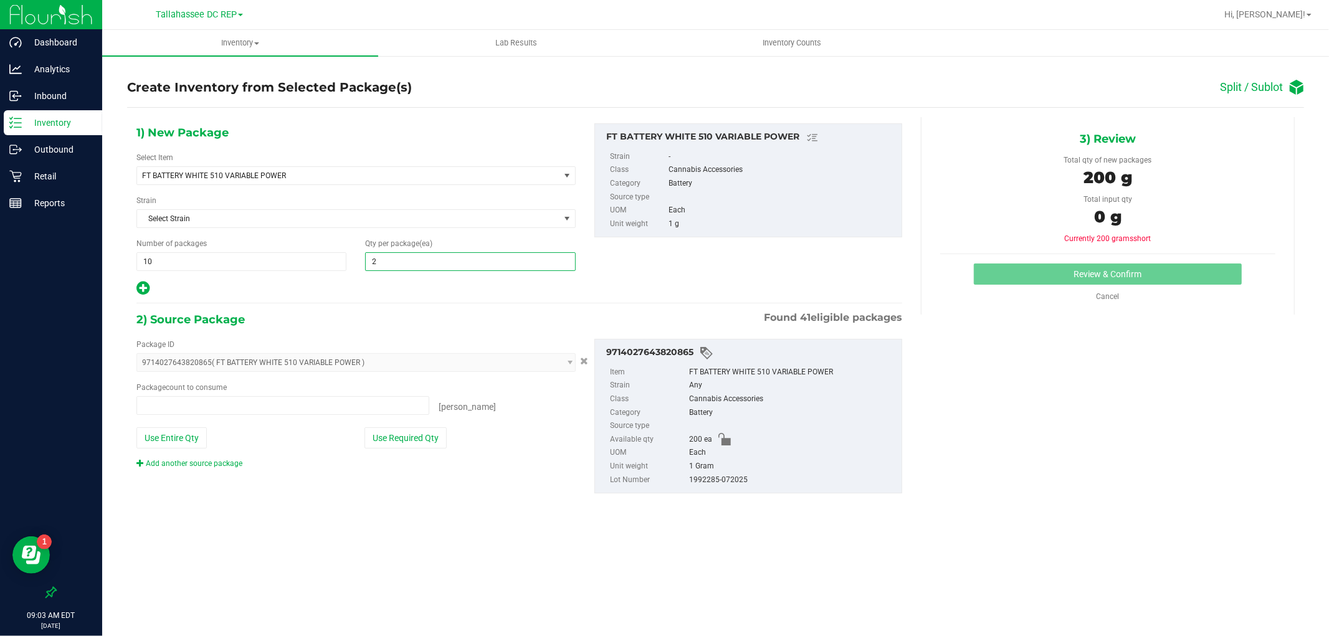
type input "20"
type input "0 ea"
type input "20"
click at [307, 405] on span "0 ea 0" at bounding box center [282, 405] width 293 height 19
click at [307, 405] on input "text" at bounding box center [283, 405] width 292 height 17
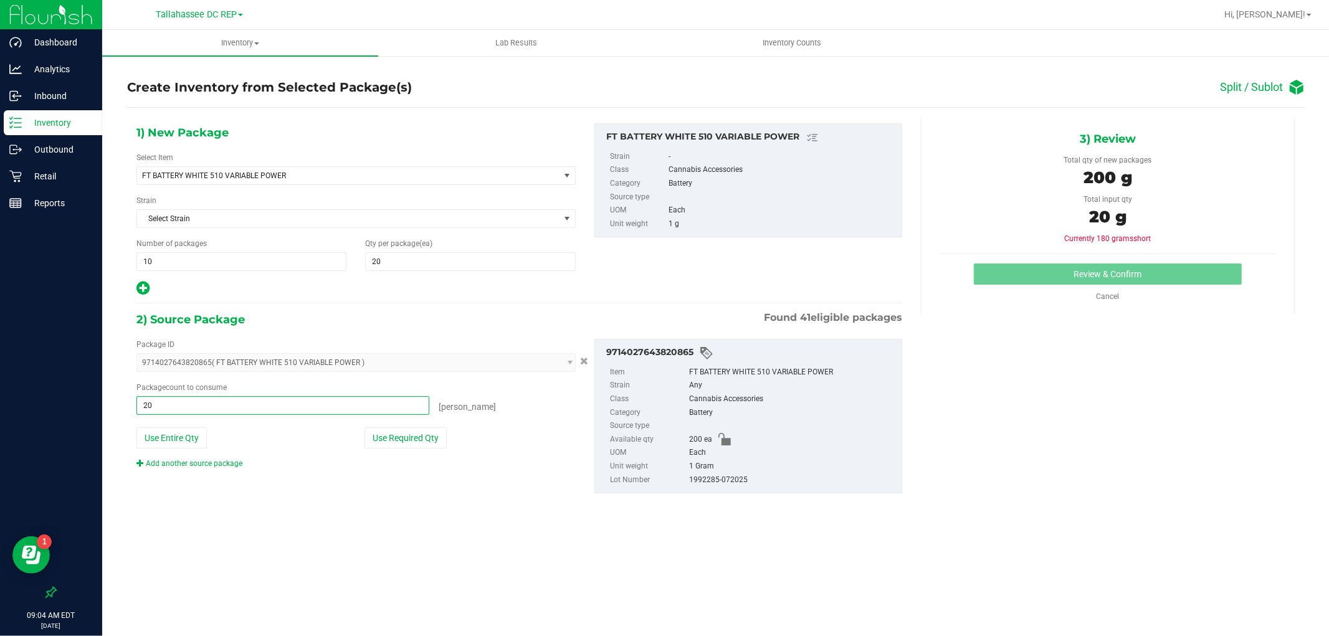
type input "200"
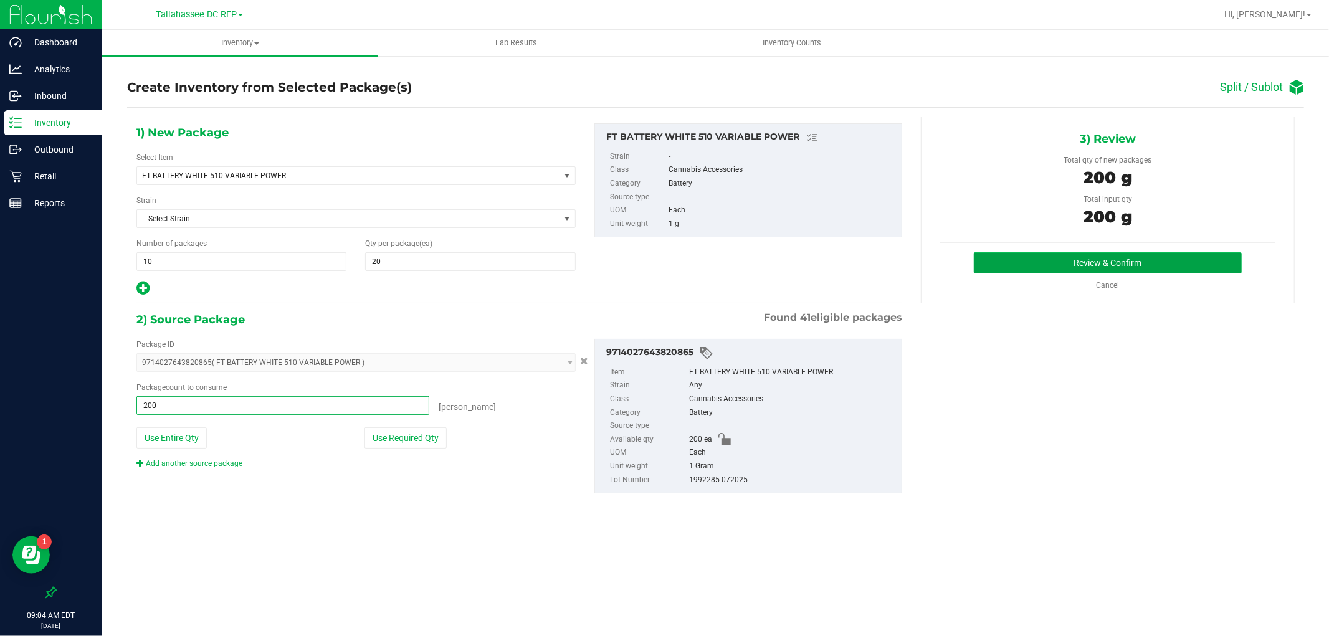
type input "200 ea"
click at [1084, 269] on button "Review & Confirm" at bounding box center [1108, 262] width 268 height 21
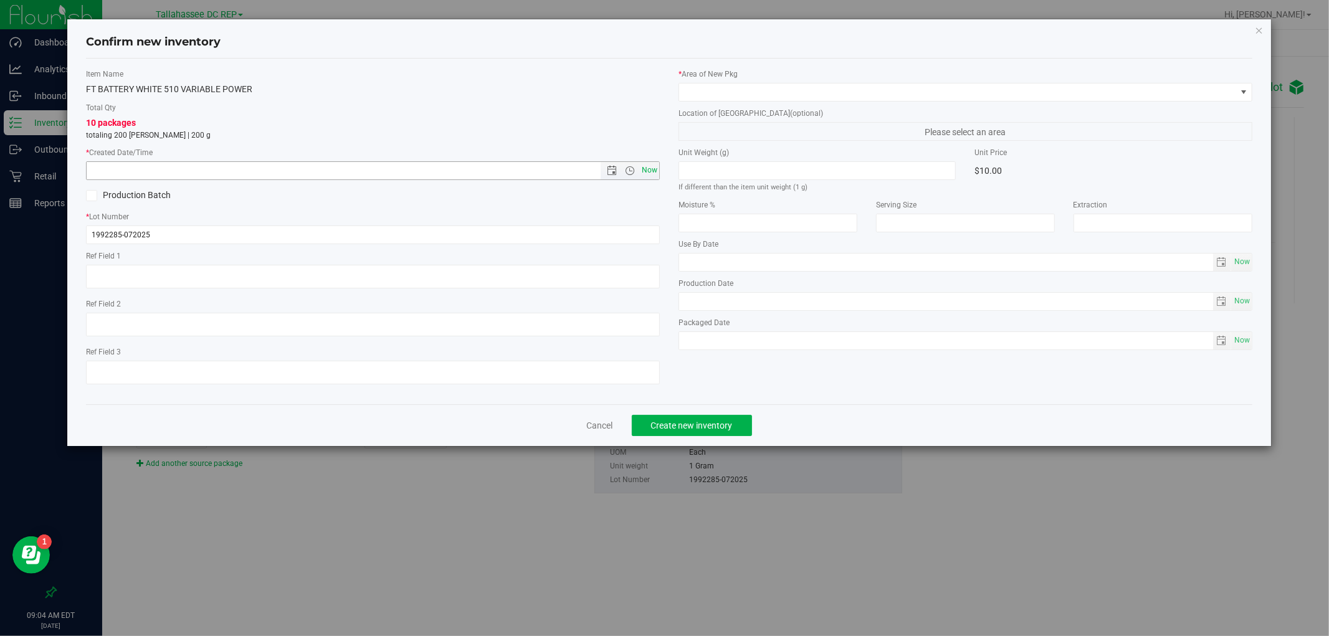
click at [652, 171] on span "Now" at bounding box center [649, 170] width 21 height 18
type input "[DATE] 9:04 AM"
click at [701, 97] on span at bounding box center [957, 91] width 557 height 17
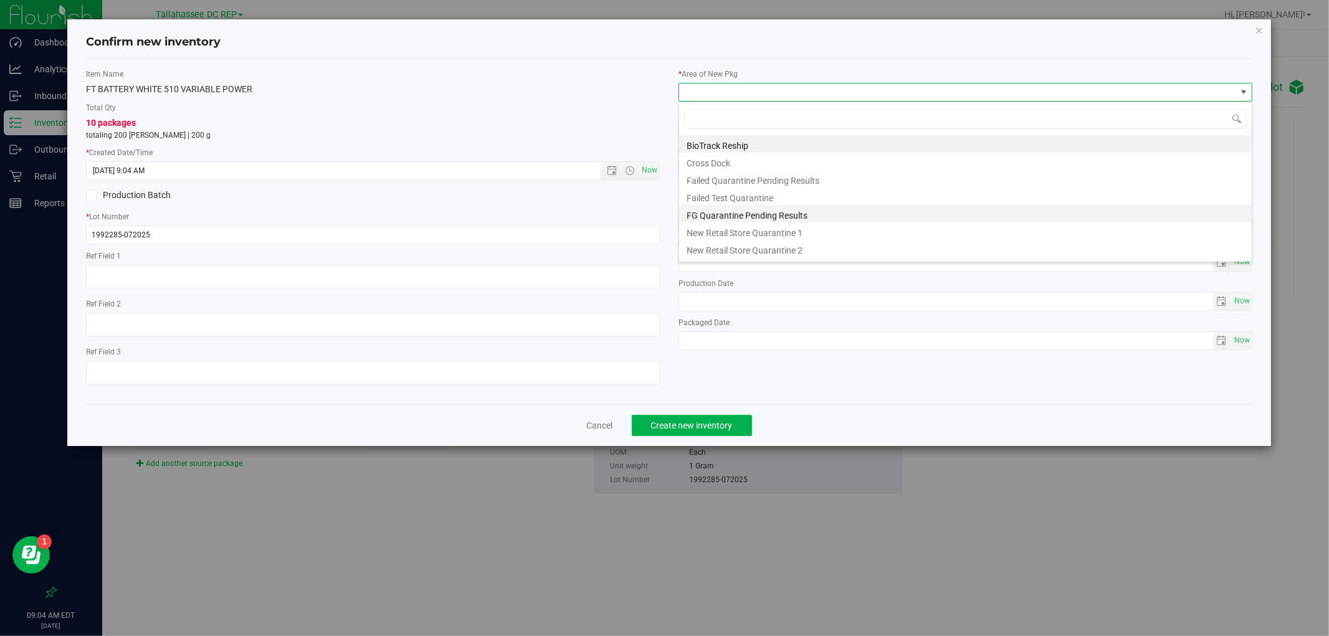
scroll to position [50, 0]
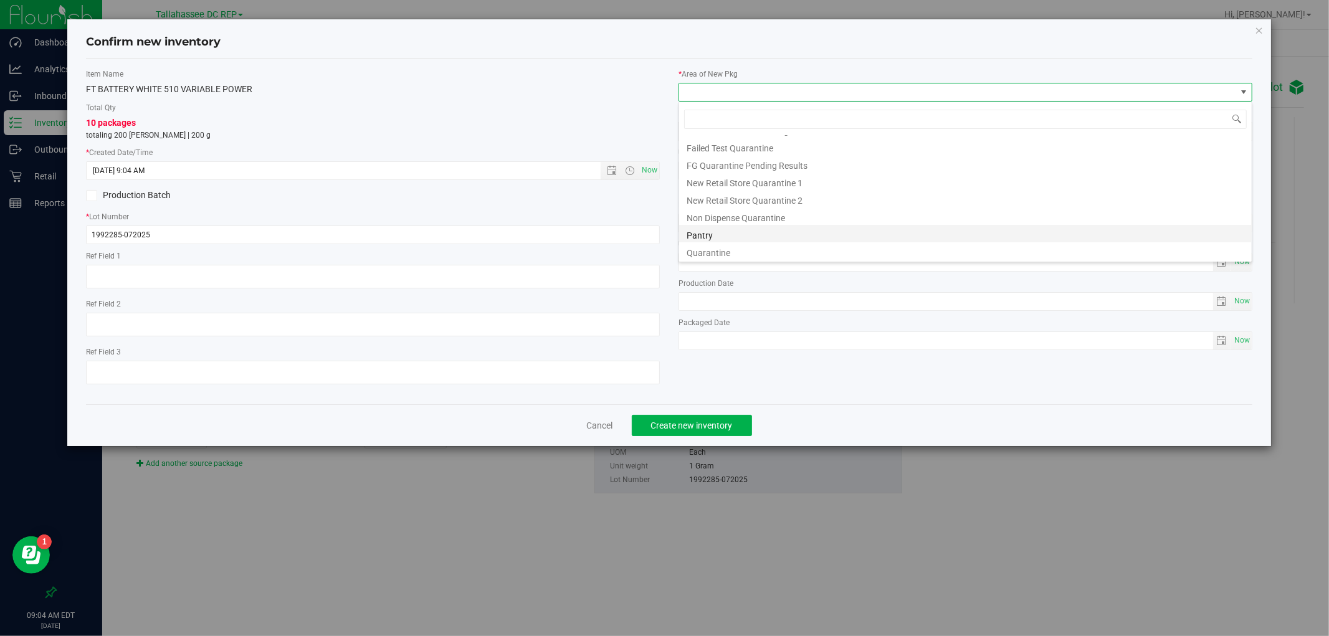
click at [702, 234] on li "Pantry" at bounding box center [965, 233] width 573 height 17
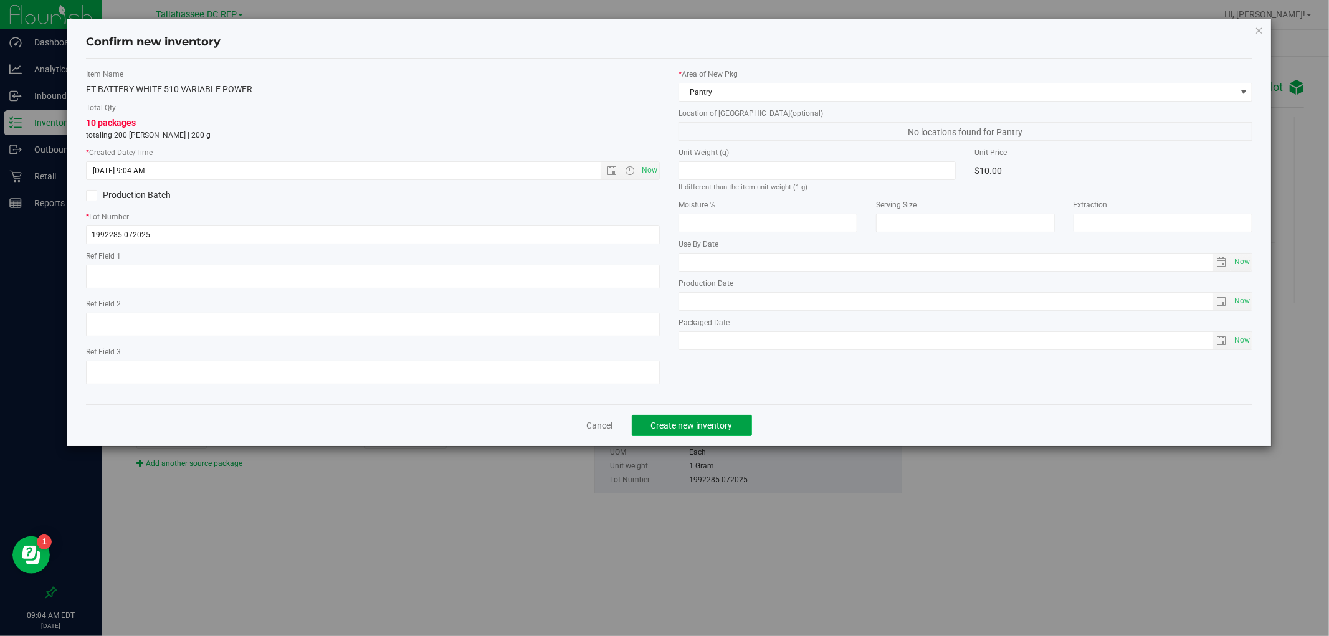
click at [705, 420] on button "Create new inventory" at bounding box center [692, 425] width 120 height 21
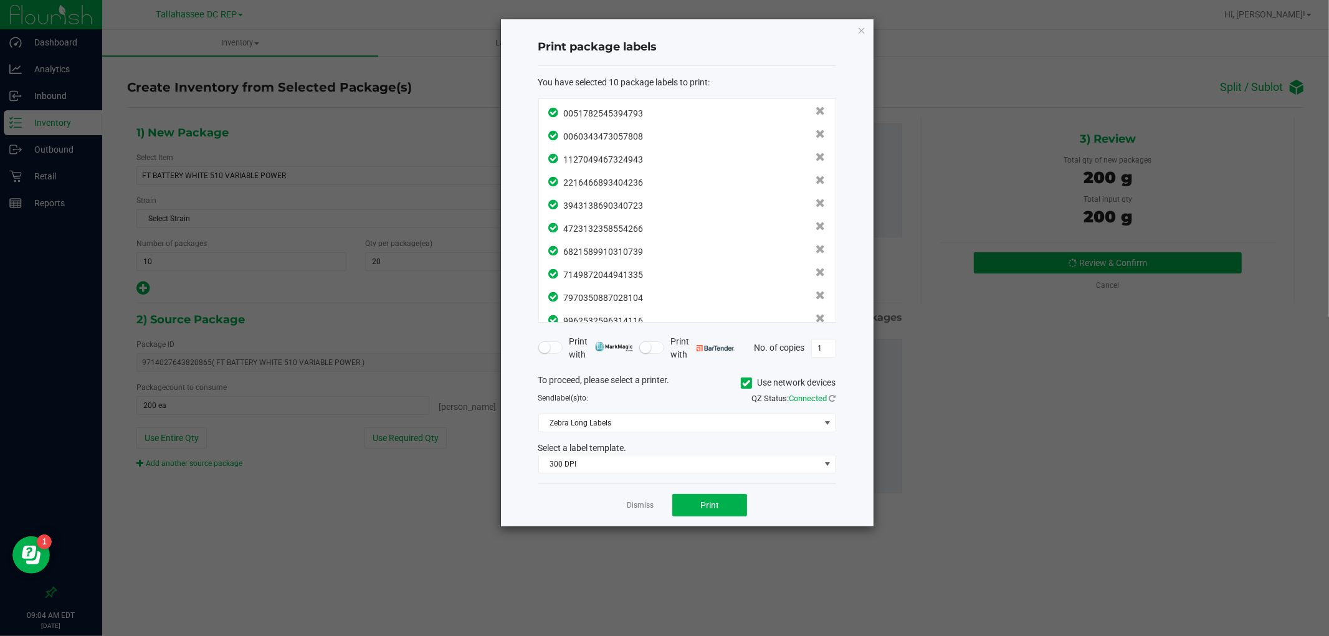
scroll to position [17, 0]
click at [723, 517] on div "Dismiss Print" at bounding box center [687, 505] width 298 height 43
click at [723, 511] on button "Print" at bounding box center [709, 505] width 75 height 22
click at [856, 26] on div "Print package labels You have selected 10 package labels to print : 00517825453…" at bounding box center [687, 272] width 373 height 507
click at [864, 31] on icon "button" at bounding box center [861, 29] width 9 height 15
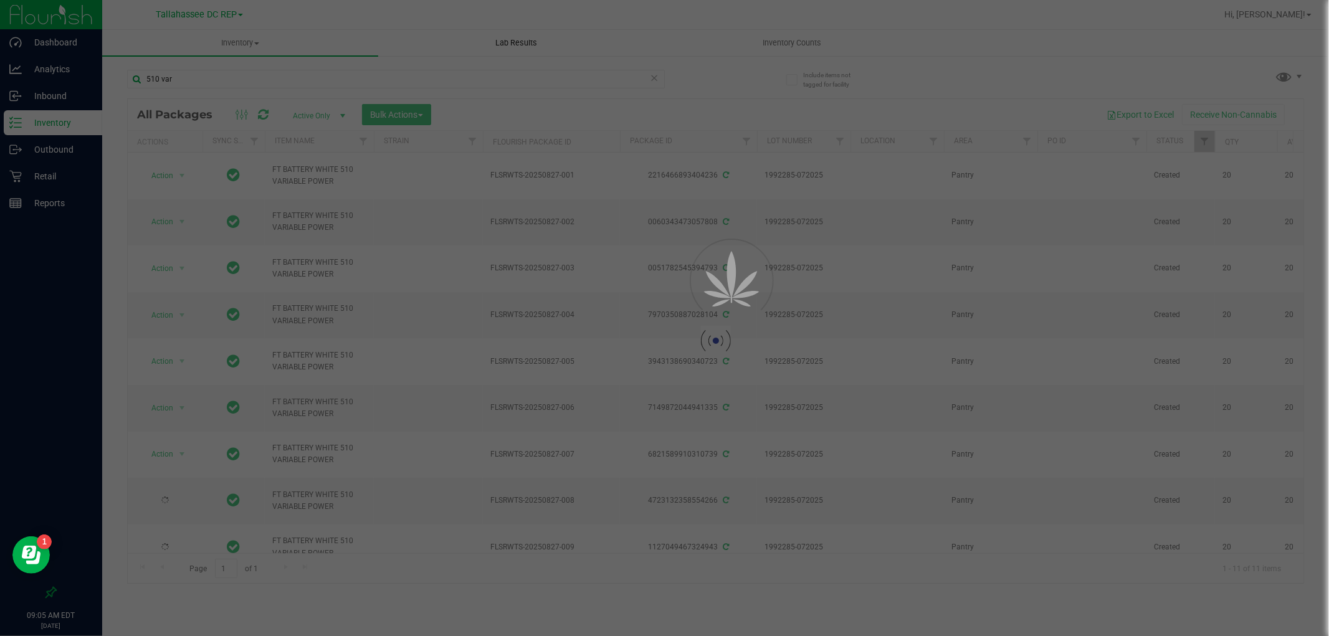
click at [379, 79] on div at bounding box center [664, 318] width 1329 height 636
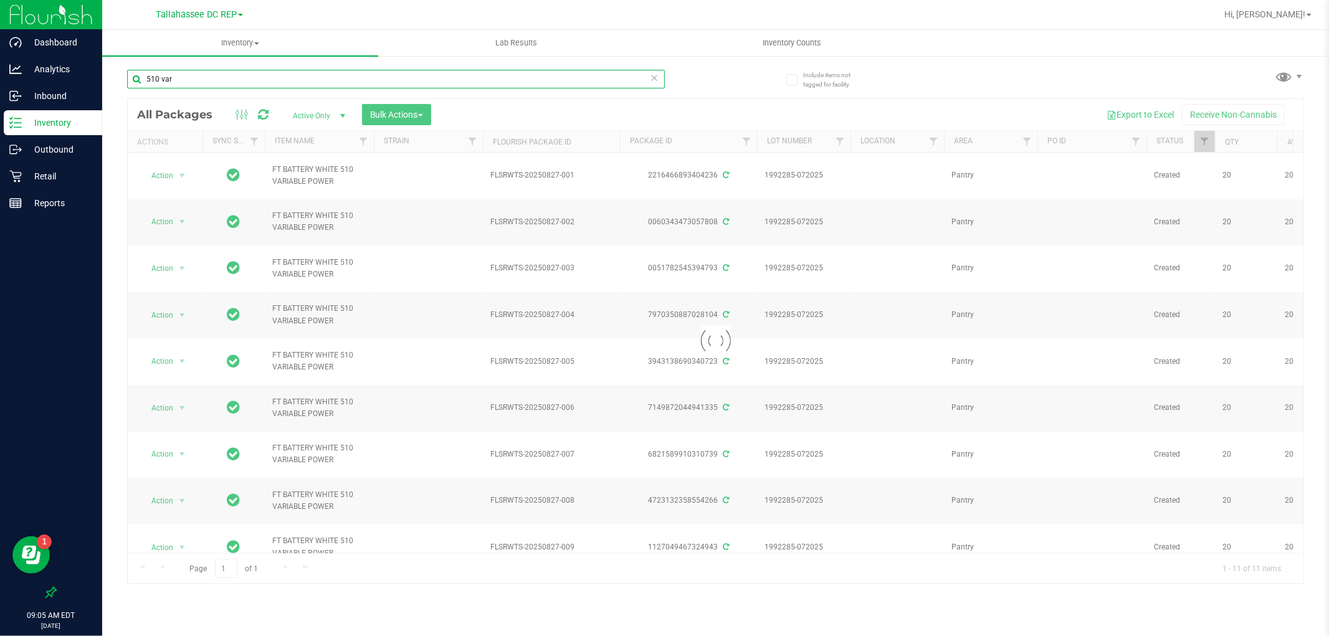
click at [237, 74] on input "510 var" at bounding box center [396, 79] width 538 height 19
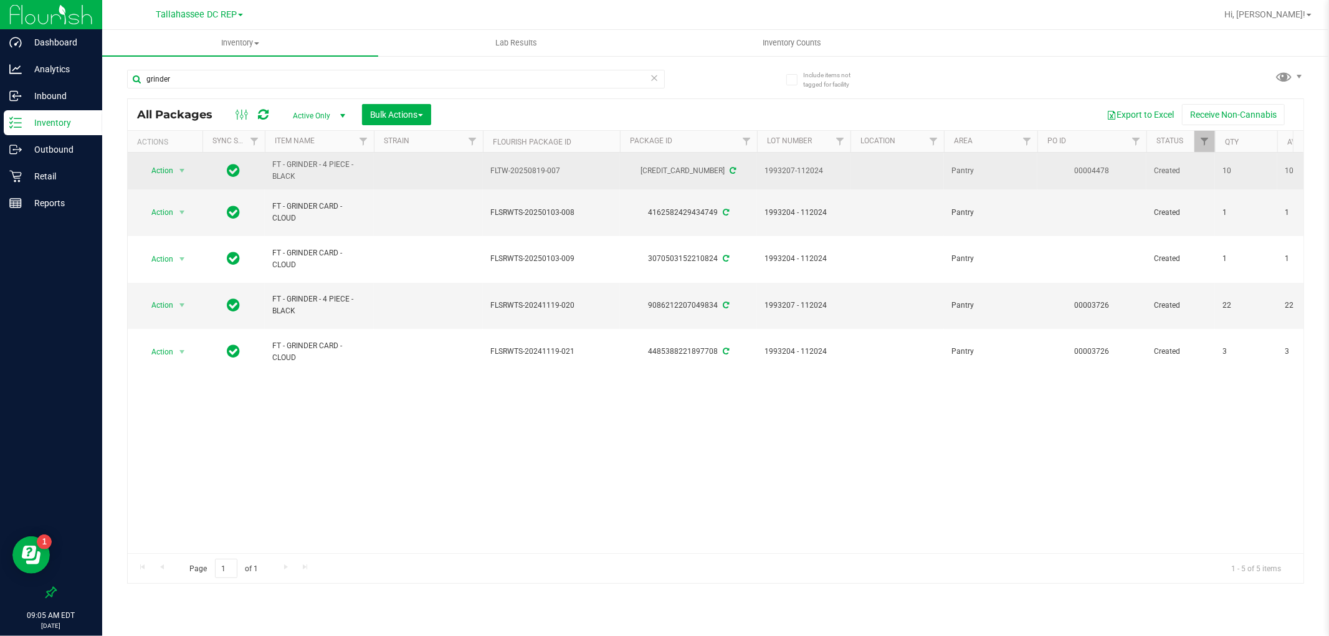
drag, startPoint x: 307, startPoint y: 178, endPoint x: 256, endPoint y: 154, distance: 55.8
click at [181, 168] on span "select" at bounding box center [182, 171] width 10 height 10
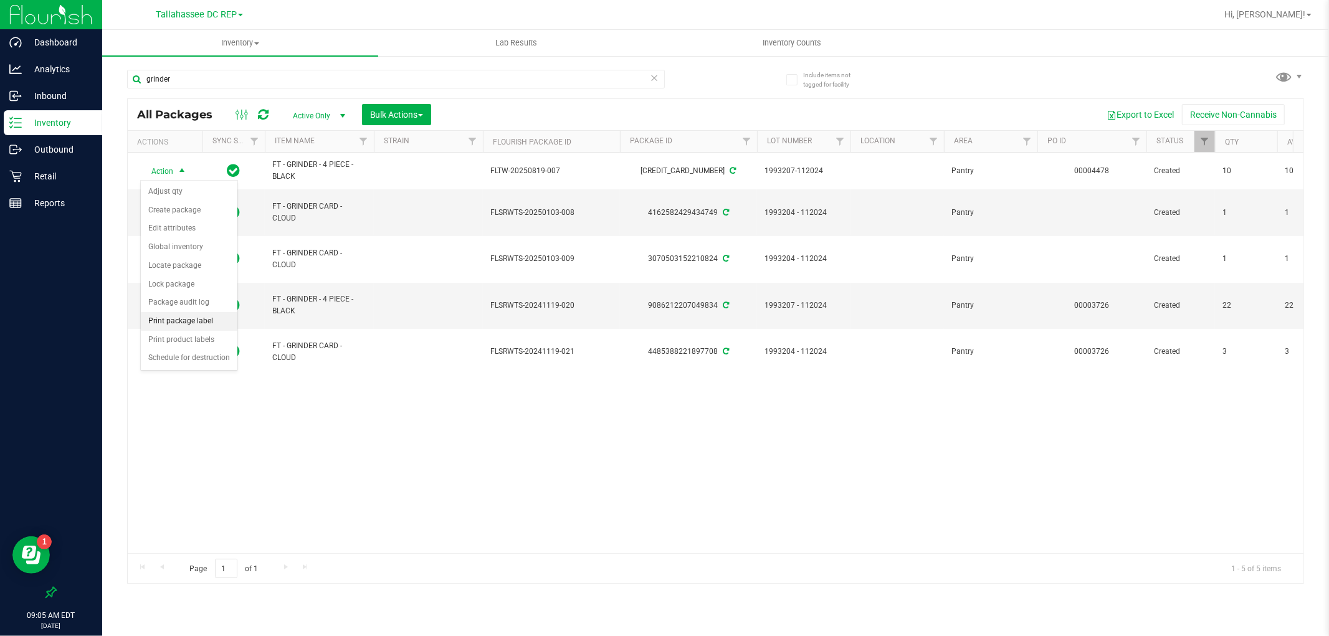
click at [206, 327] on li "Print package label" at bounding box center [189, 321] width 97 height 19
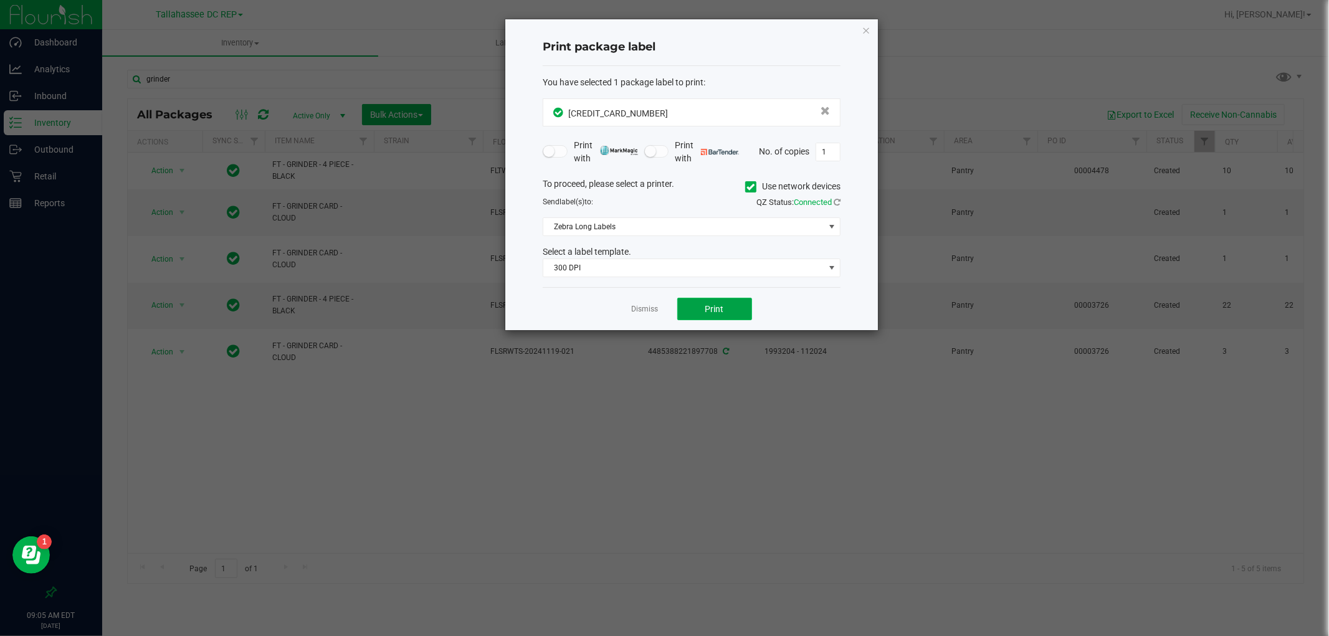
click at [733, 314] on button "Print" at bounding box center [714, 309] width 75 height 22
click at [866, 22] on icon "button" at bounding box center [866, 29] width 9 height 15
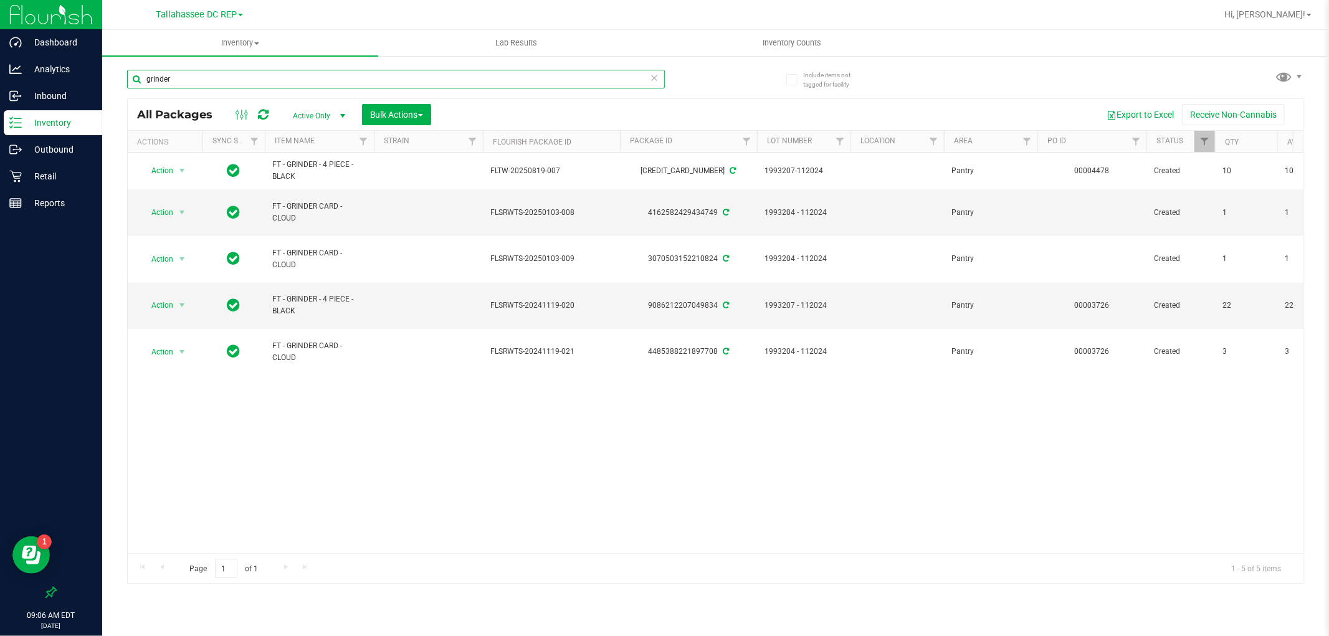
click at [166, 79] on input "grinder" at bounding box center [396, 79] width 538 height 19
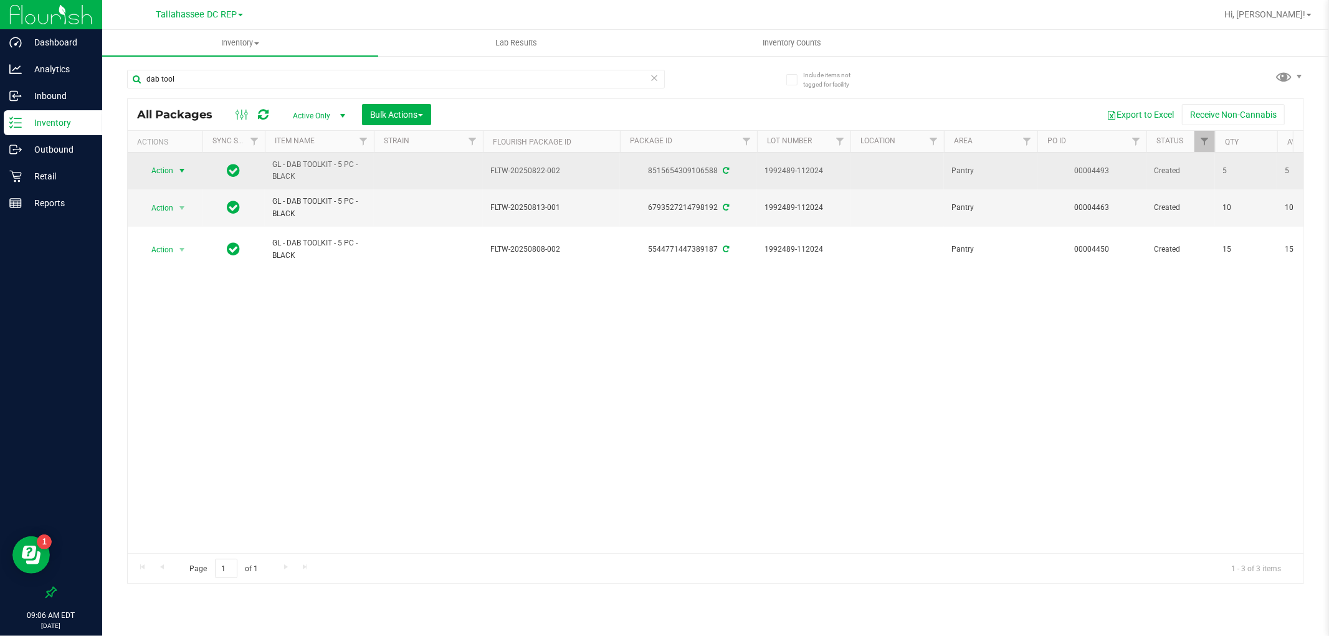
click at [154, 169] on span "Action" at bounding box center [157, 170] width 34 height 17
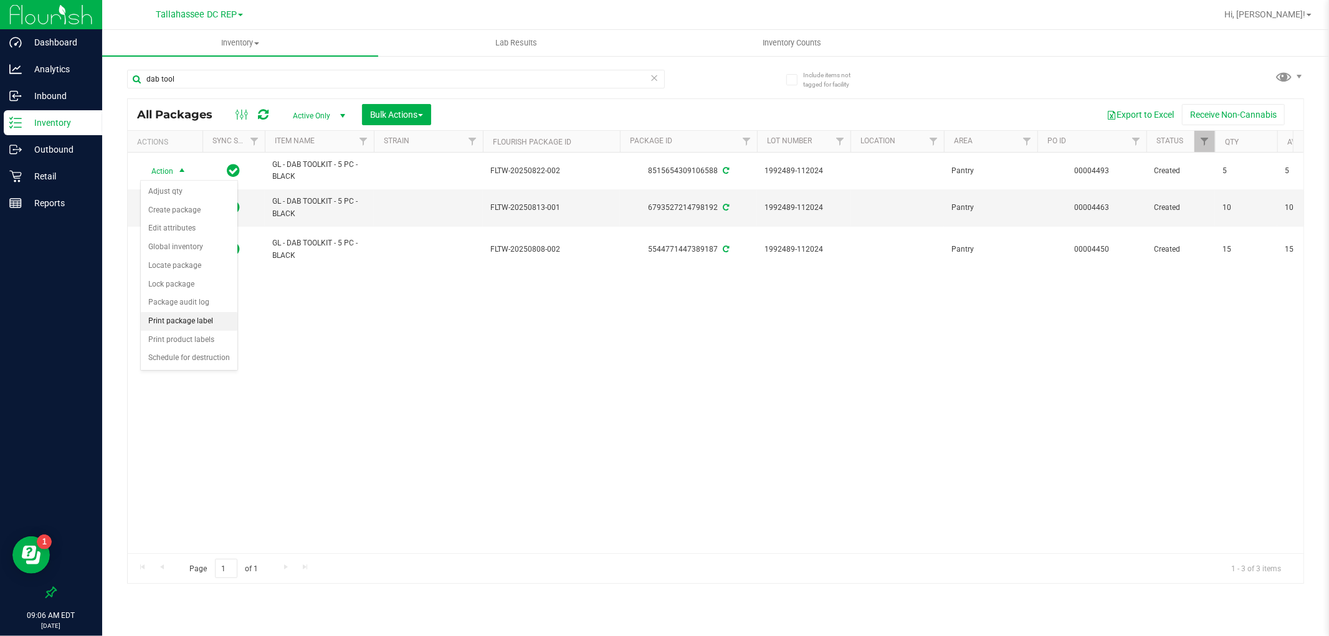
click at [195, 325] on li "Print package label" at bounding box center [189, 321] width 97 height 19
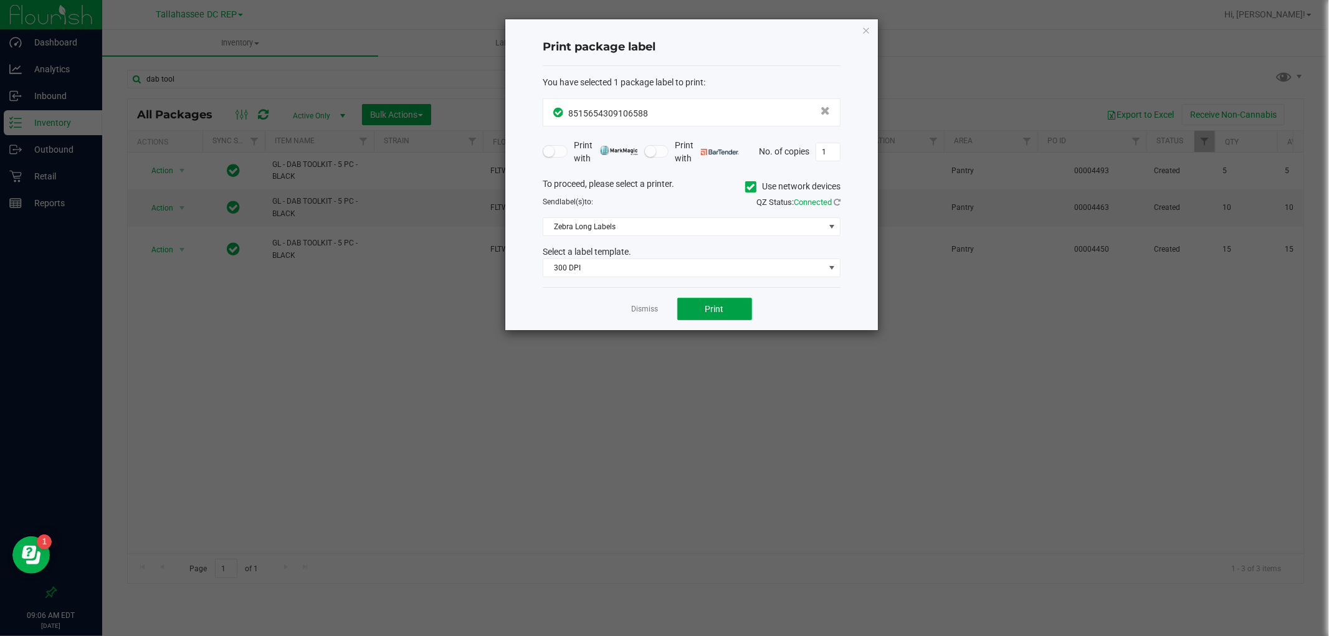
click at [704, 300] on button "Print" at bounding box center [714, 309] width 75 height 22
click at [864, 28] on icon "button" at bounding box center [866, 29] width 9 height 15
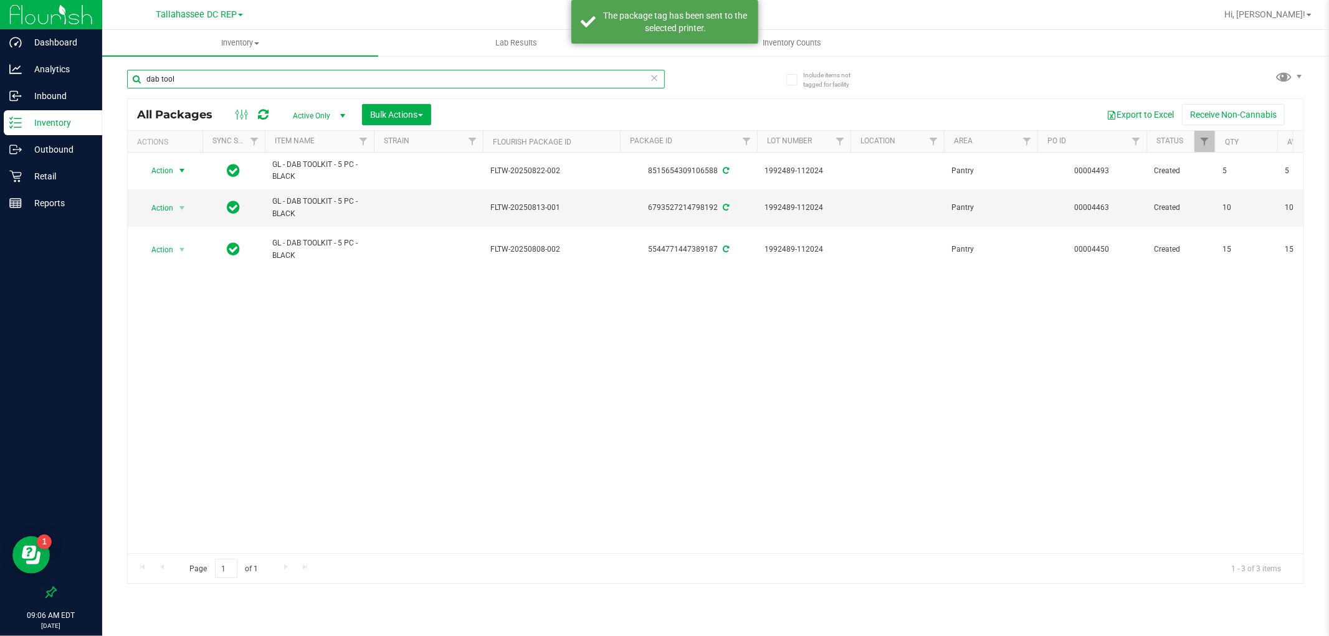
click at [169, 72] on input "dab tool" at bounding box center [396, 79] width 538 height 19
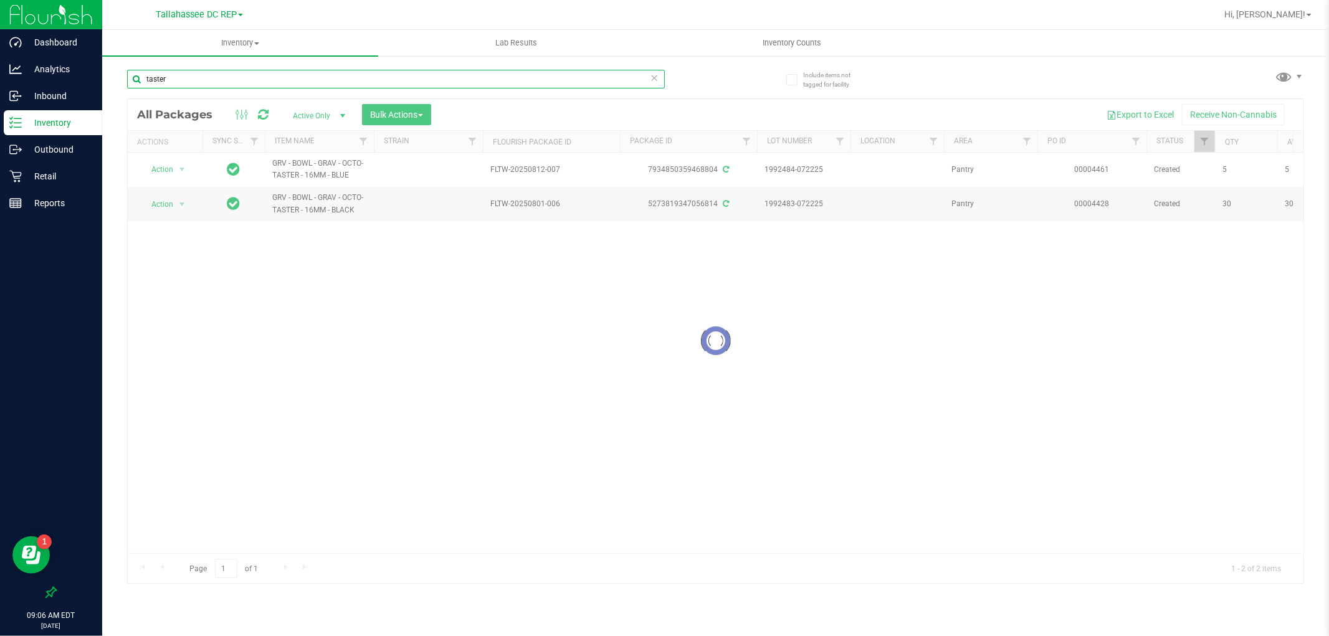
type input "taster"
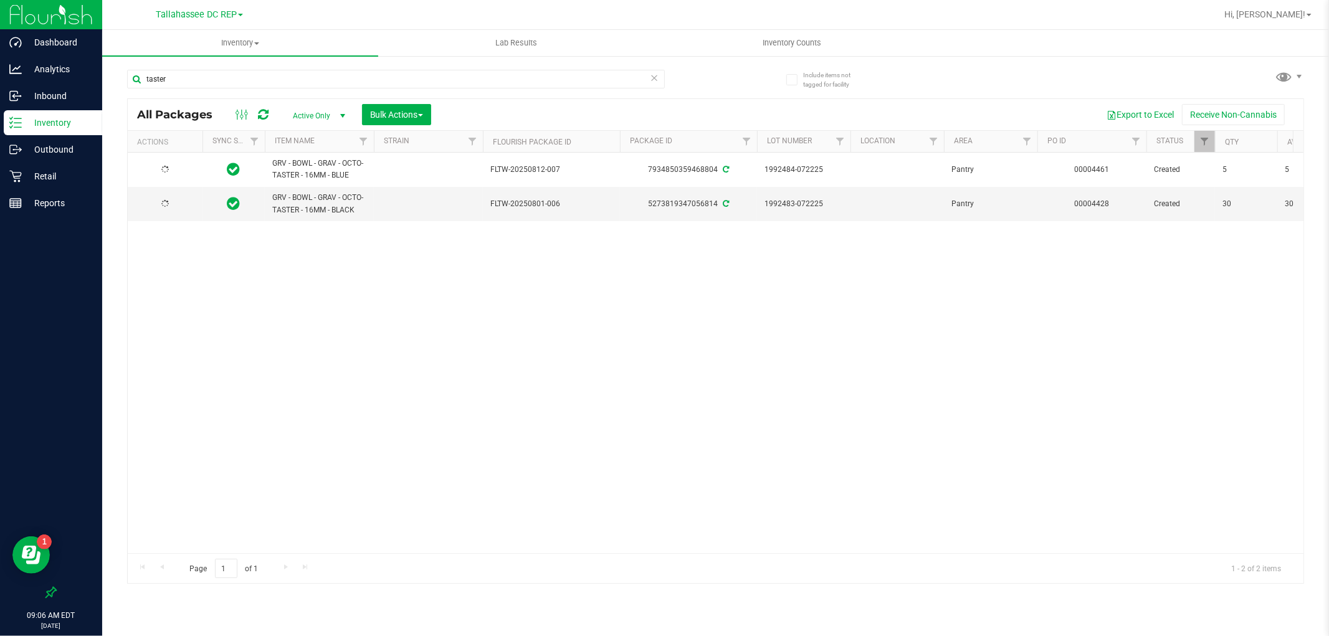
click at [173, 167] on div at bounding box center [165, 170] width 60 height 12
click at [173, 167] on span "Action" at bounding box center [157, 169] width 34 height 17
click at [209, 325] on li "Print package label" at bounding box center [189, 320] width 97 height 19
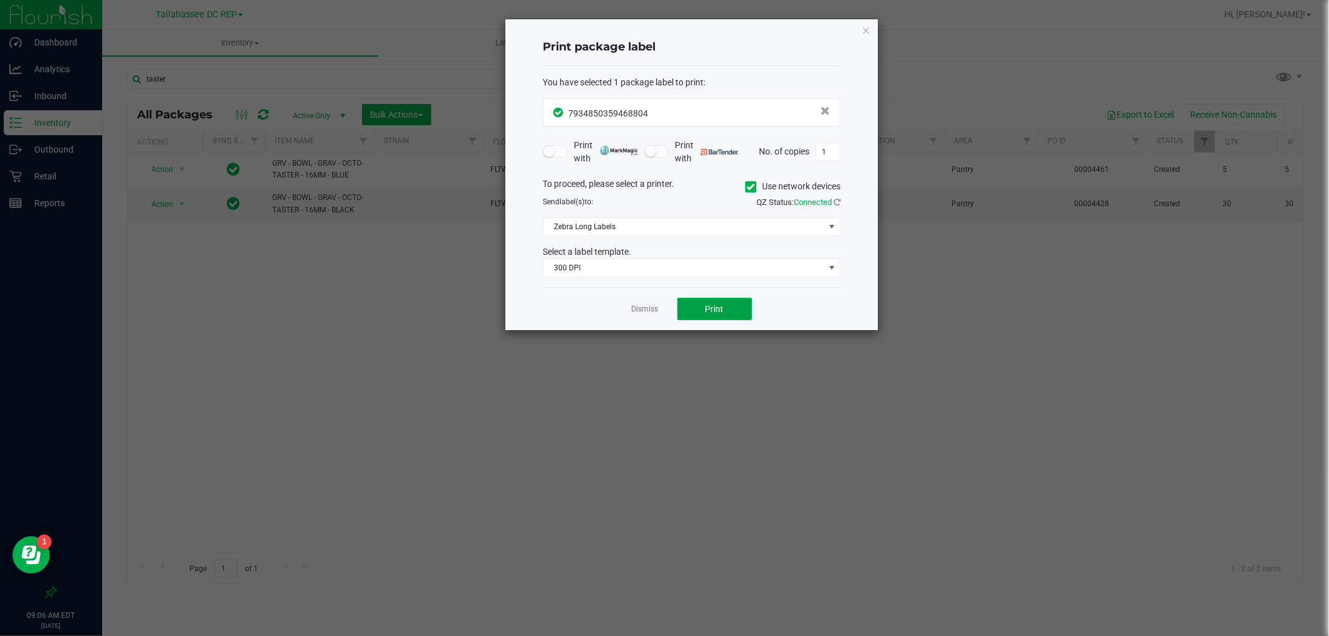
click at [744, 302] on button "Print" at bounding box center [714, 309] width 75 height 22
click at [867, 32] on icon "button" at bounding box center [866, 29] width 9 height 15
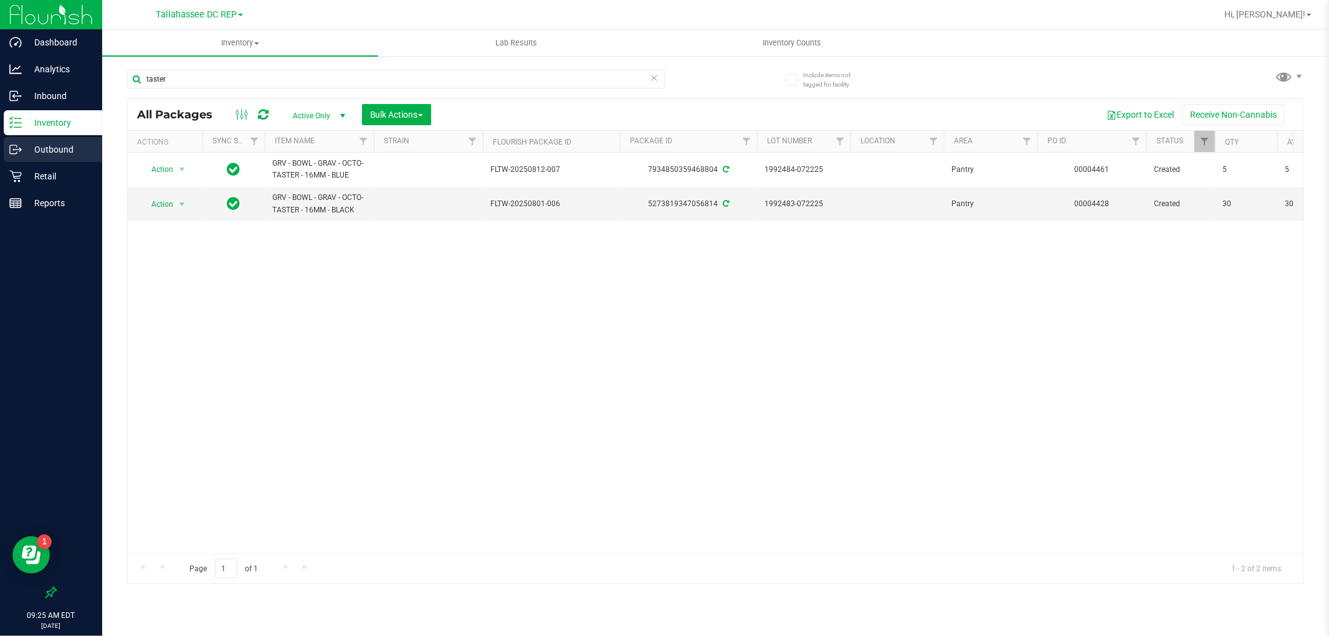
click at [41, 160] on div "Outbound" at bounding box center [53, 149] width 98 height 25
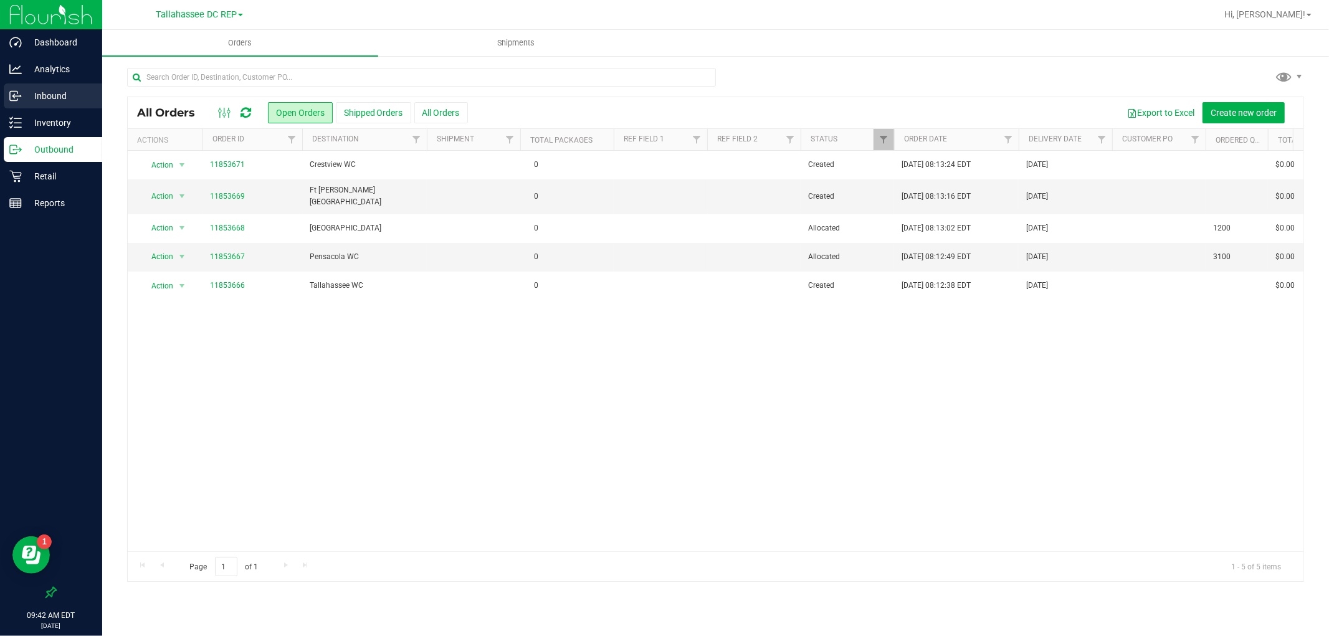
click at [63, 107] on div "Inbound" at bounding box center [53, 95] width 98 height 25
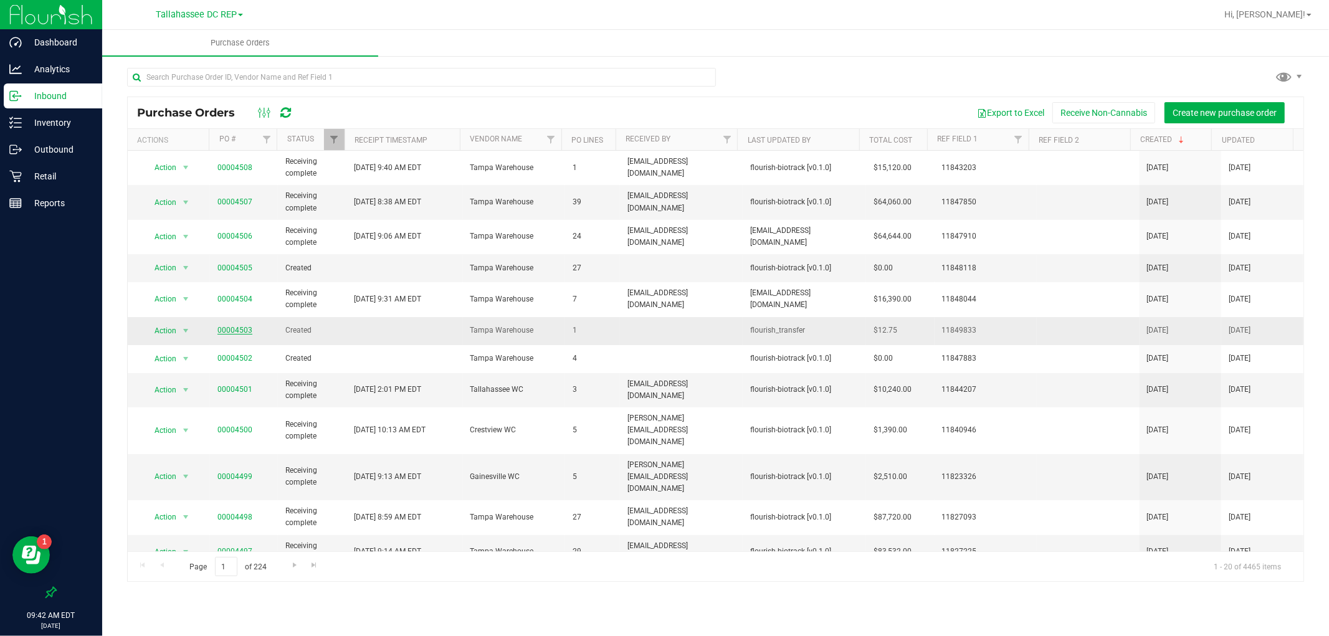
click at [232, 328] on link "00004503" at bounding box center [234, 330] width 35 height 9
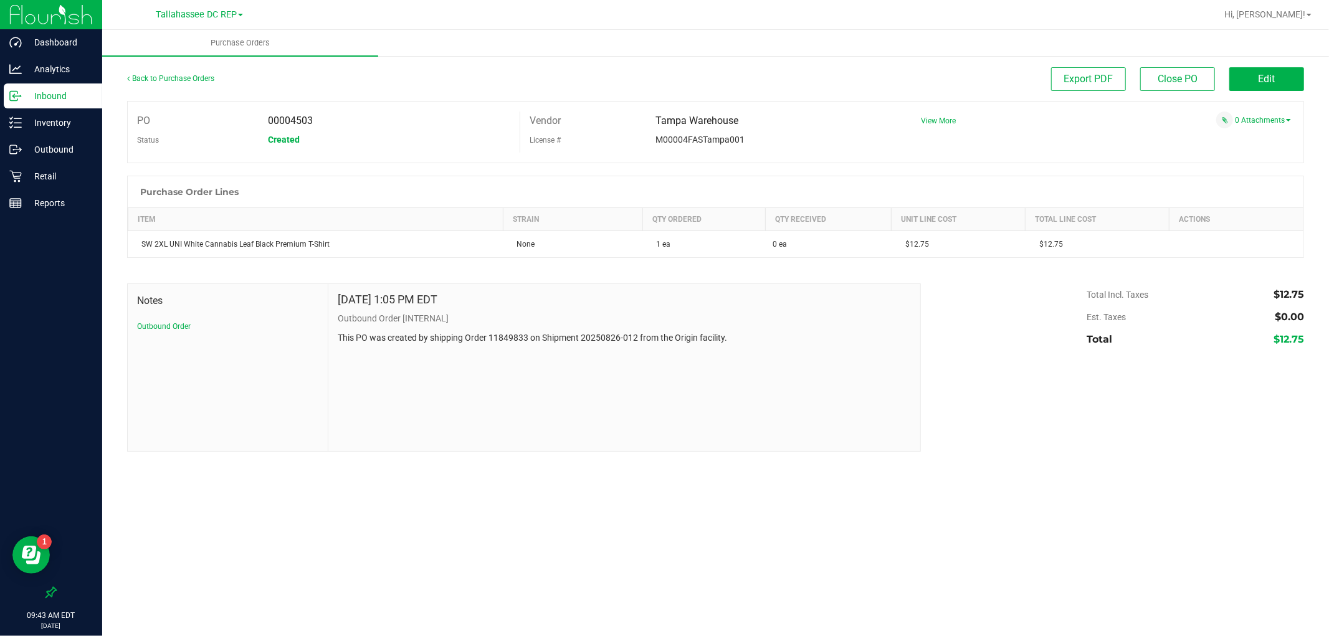
click at [146, 70] on div "Back to Purchase Orders" at bounding box center [274, 78] width 294 height 22
click at [153, 74] on link "Back to Purchase Orders" at bounding box center [170, 78] width 87 height 9
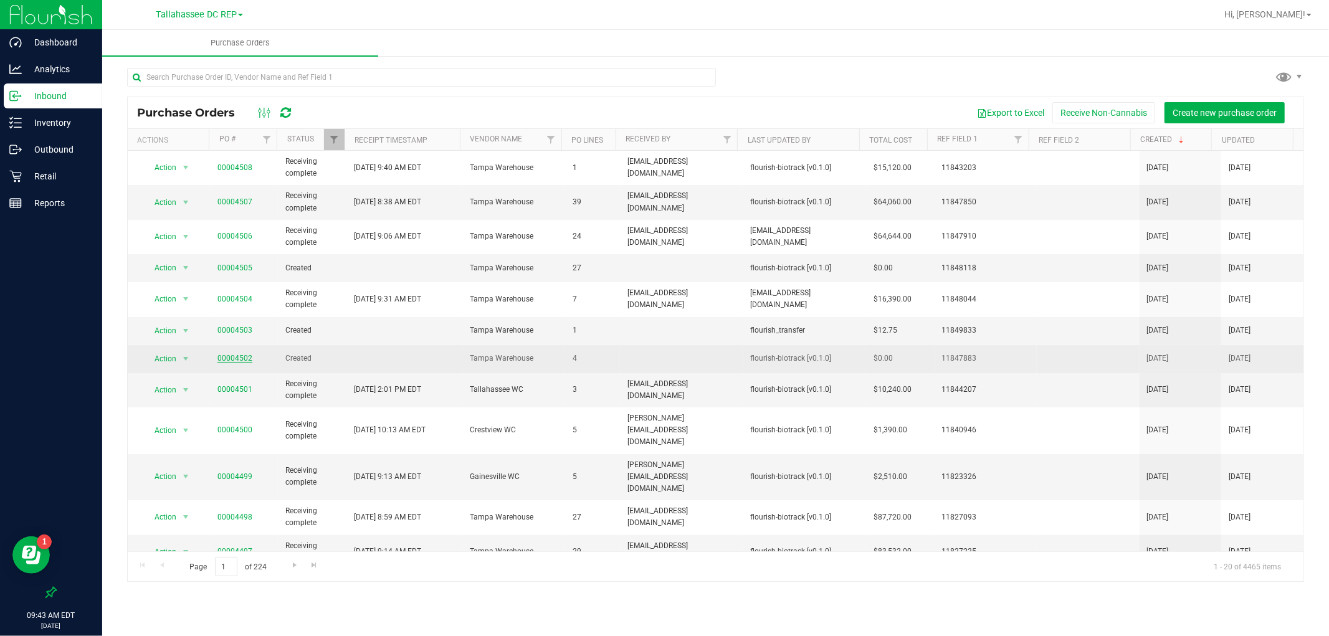
click at [245, 354] on link "00004502" at bounding box center [234, 358] width 35 height 9
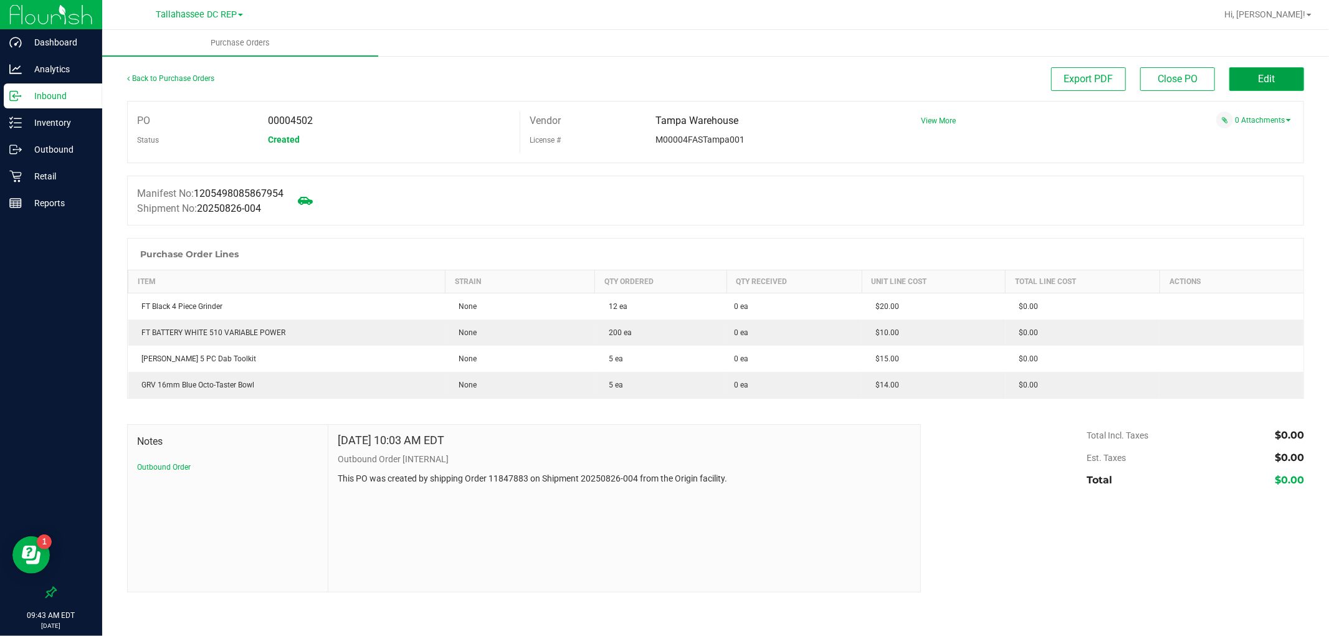
click at [1302, 69] on button "Edit" at bounding box center [1266, 79] width 75 height 24
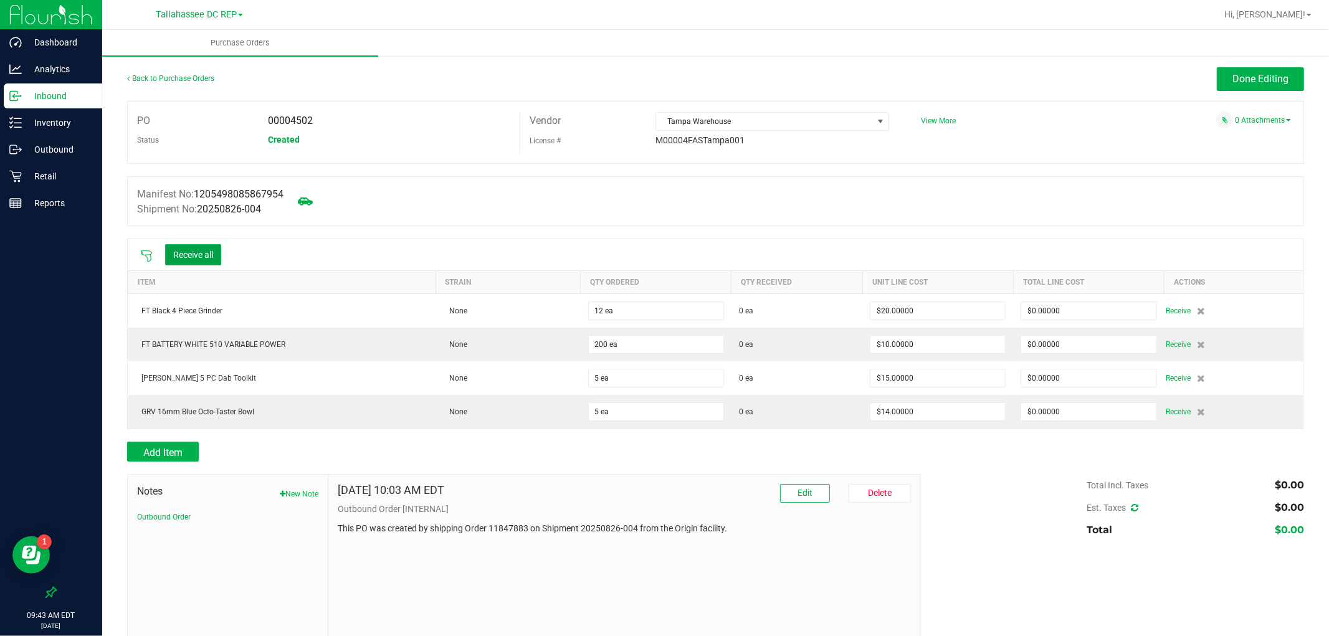
click at [181, 255] on button "Receive all" at bounding box center [193, 254] width 56 height 21
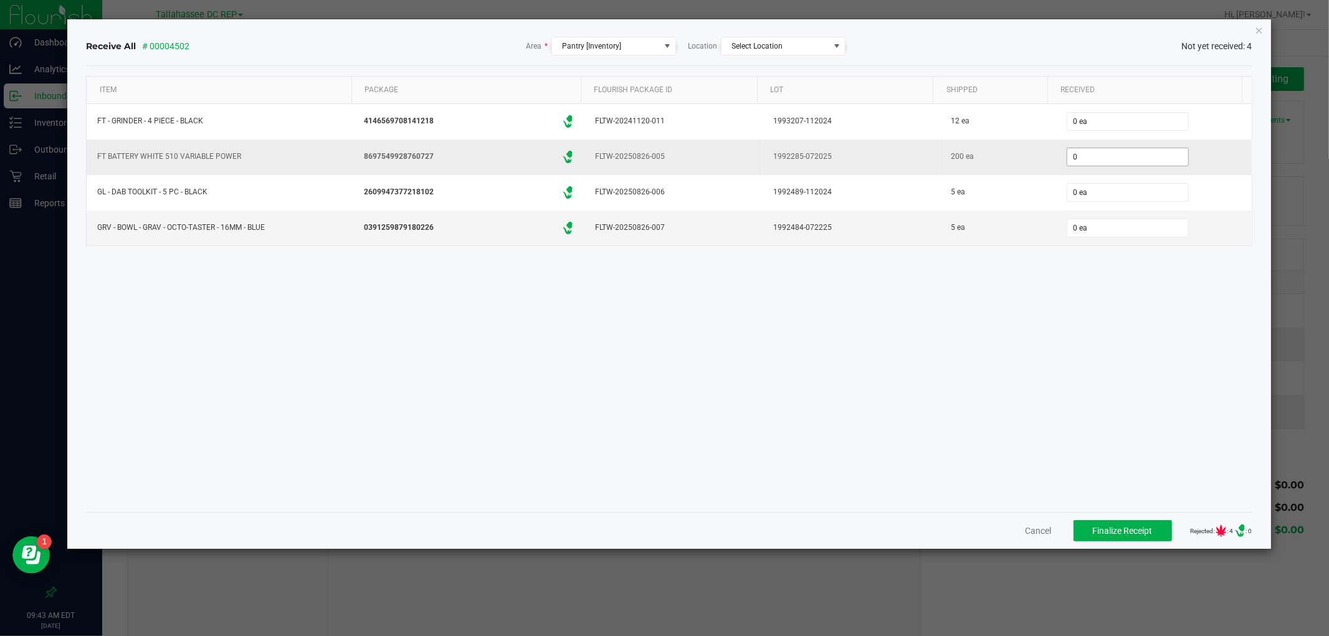
click at [1075, 160] on input "0" at bounding box center [1127, 156] width 121 height 17
type input "200 ea"
click at [832, 320] on div "Item Package Flourish Package ID Lot Shipped Received FT - [MEDICAL_DATA] - 4 P…" at bounding box center [669, 289] width 1166 height 426
click at [1100, 227] on input "0" at bounding box center [1127, 227] width 121 height 17
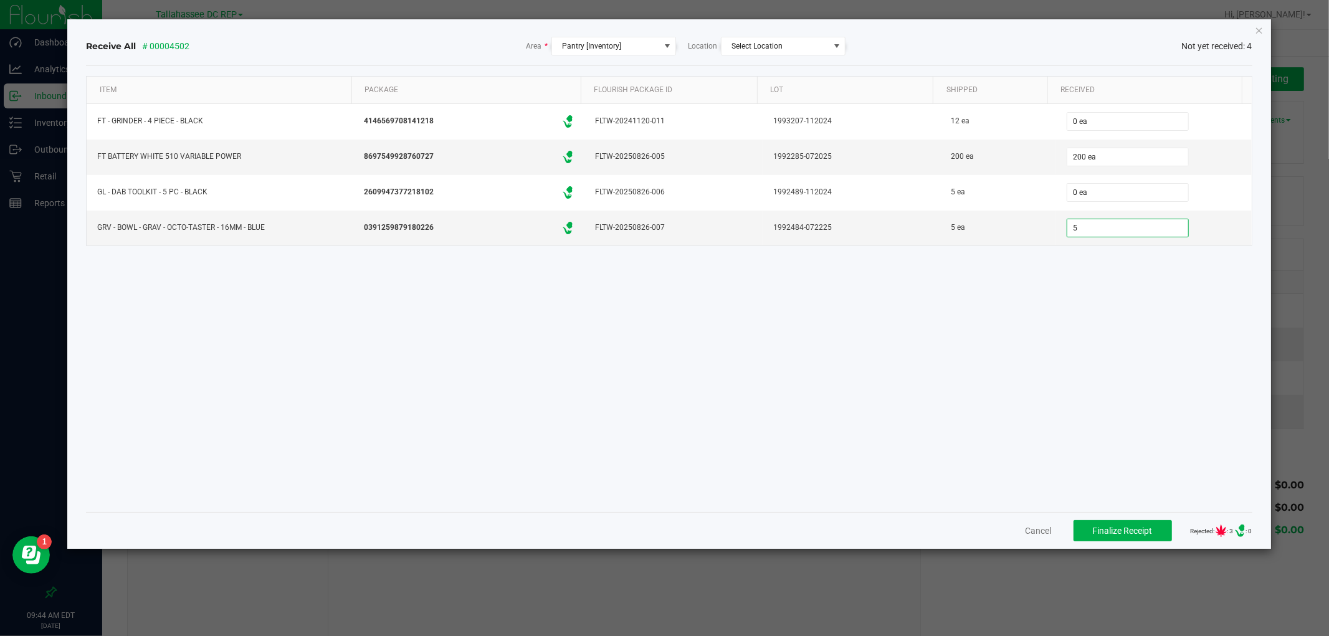
type input "5 ea"
drag, startPoint x: 584, startPoint y: 273, endPoint x: 551, endPoint y: 282, distance: 34.3
click at [553, 276] on div "Item Package Flourish Package ID Lot Shipped Received FT - [MEDICAL_DATA] - 4 P…" at bounding box center [669, 289] width 1166 height 426
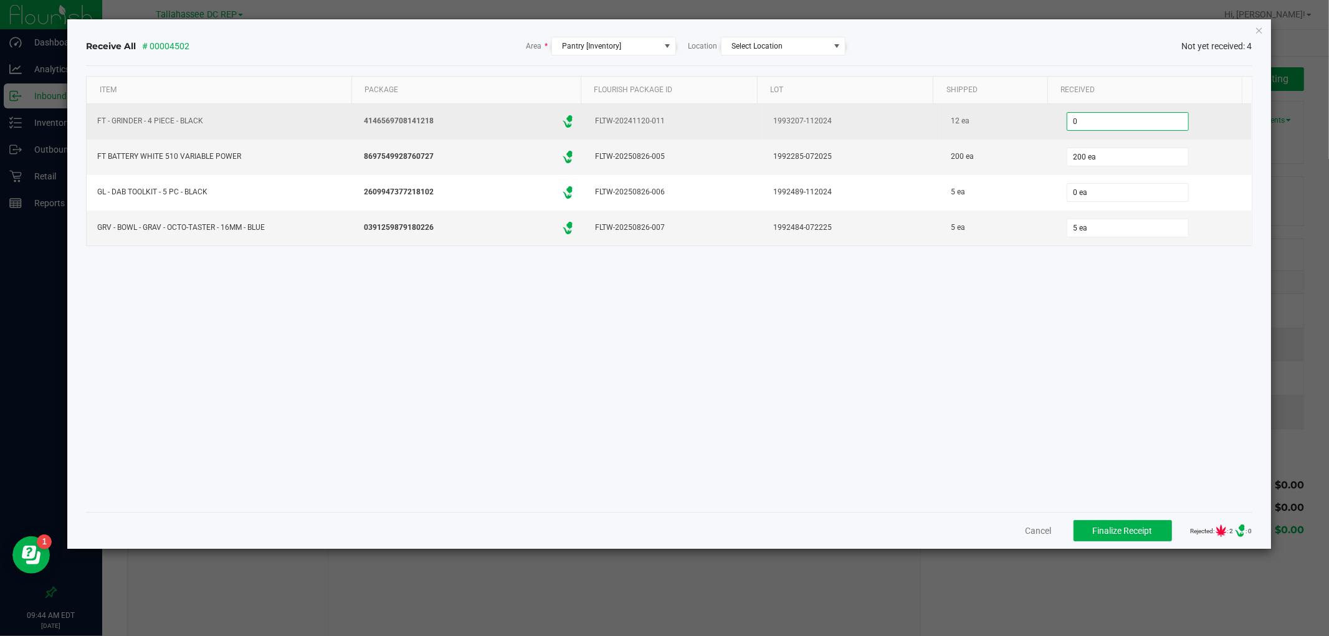
click at [1098, 113] on input "0" at bounding box center [1127, 121] width 121 height 17
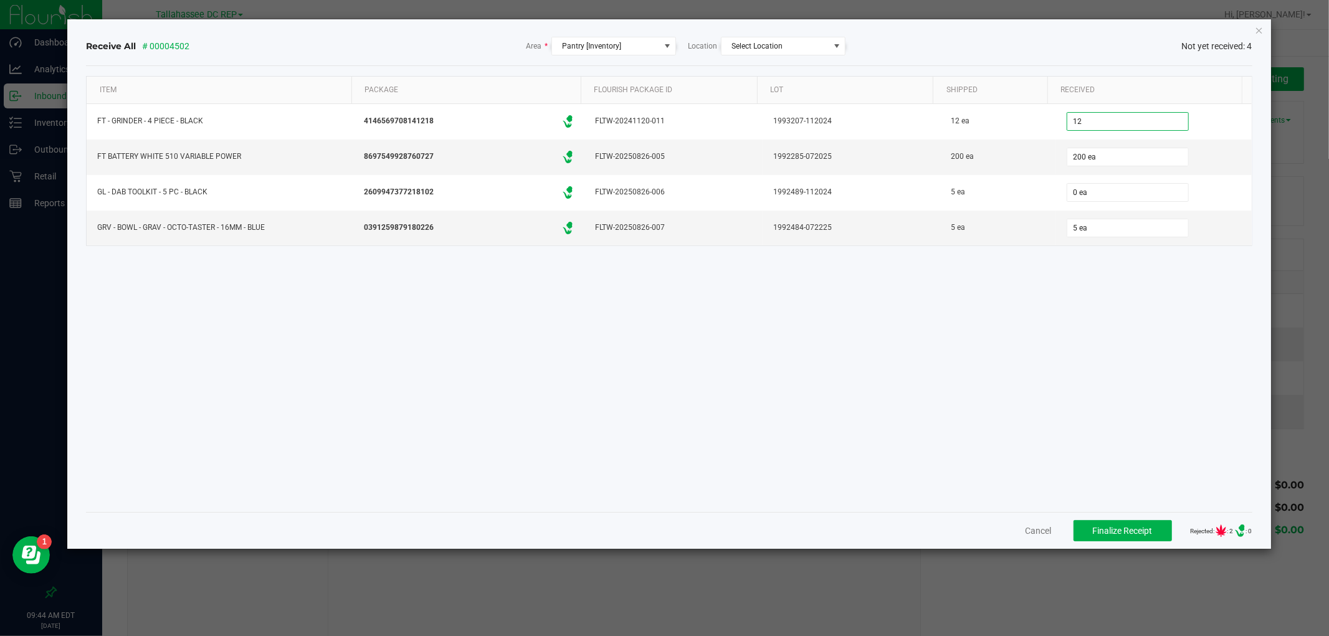
type input "12 ea"
click at [285, 303] on div "Item Package Flourish Package ID Lot Shipped Received FT - [MEDICAL_DATA] - 4 P…" at bounding box center [669, 289] width 1166 height 426
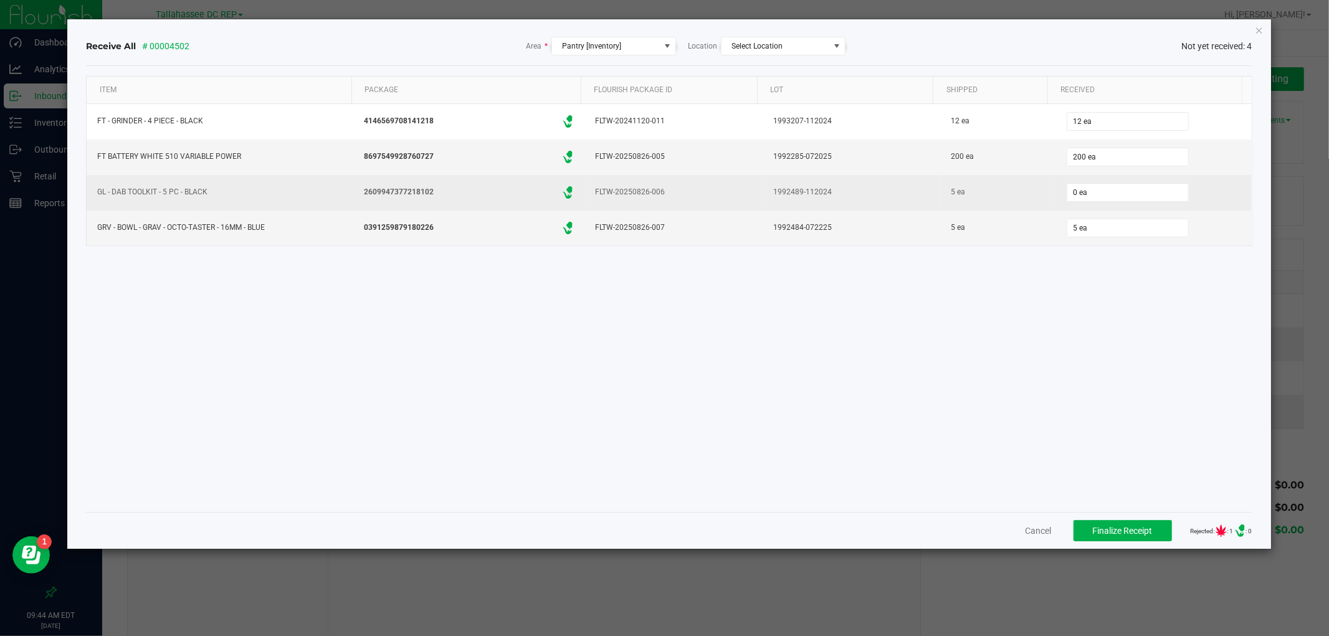
click at [1131, 179] on td "0 ea" at bounding box center [1154, 193] width 196 height 36
click at [1126, 189] on input "0" at bounding box center [1127, 192] width 121 height 17
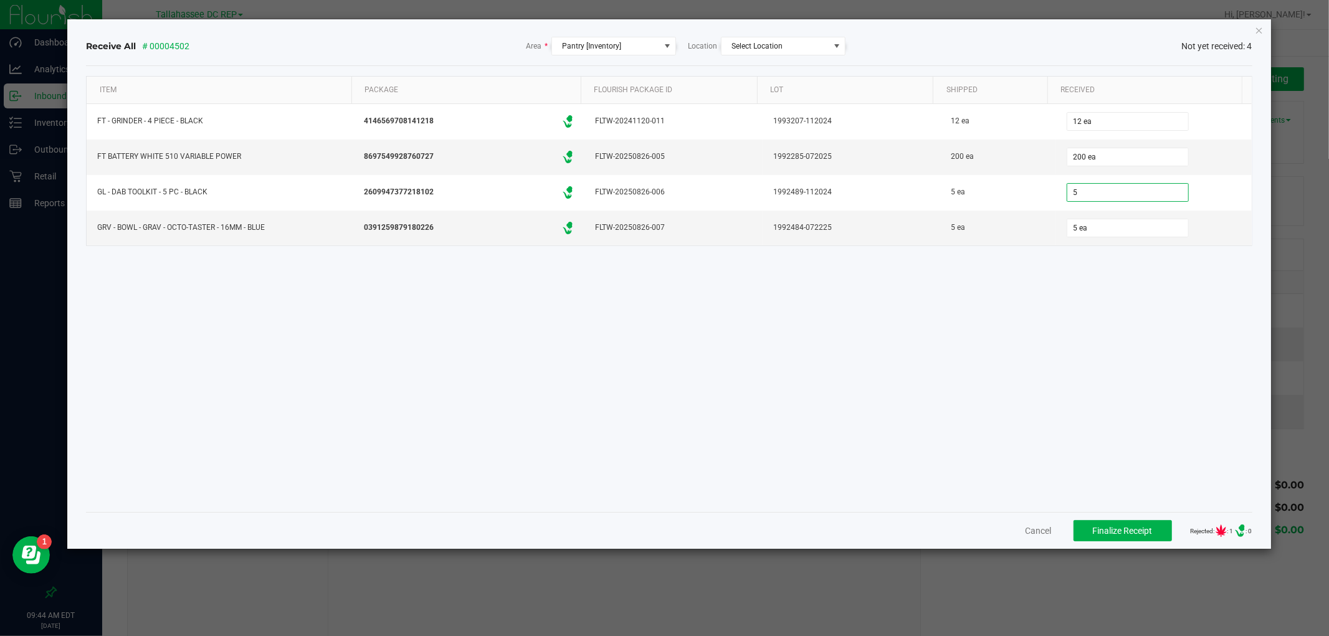
type input "5 ea"
click at [1091, 322] on div "Item Package Flourish Package ID Lot Shipped Received FT - [MEDICAL_DATA] - 4 P…" at bounding box center [669, 289] width 1166 height 426
click at [1093, 533] on span "Finalize Receipt" at bounding box center [1123, 531] width 60 height 10
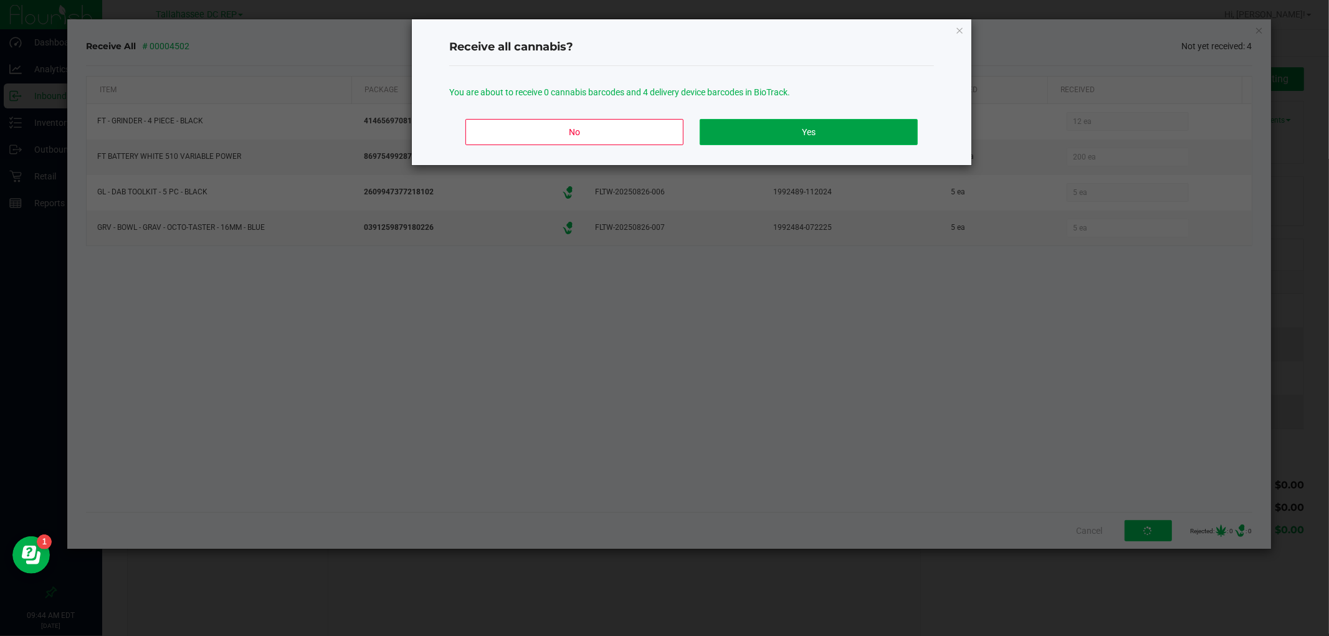
click at [837, 142] on button "Yes" at bounding box center [809, 132] width 218 height 26
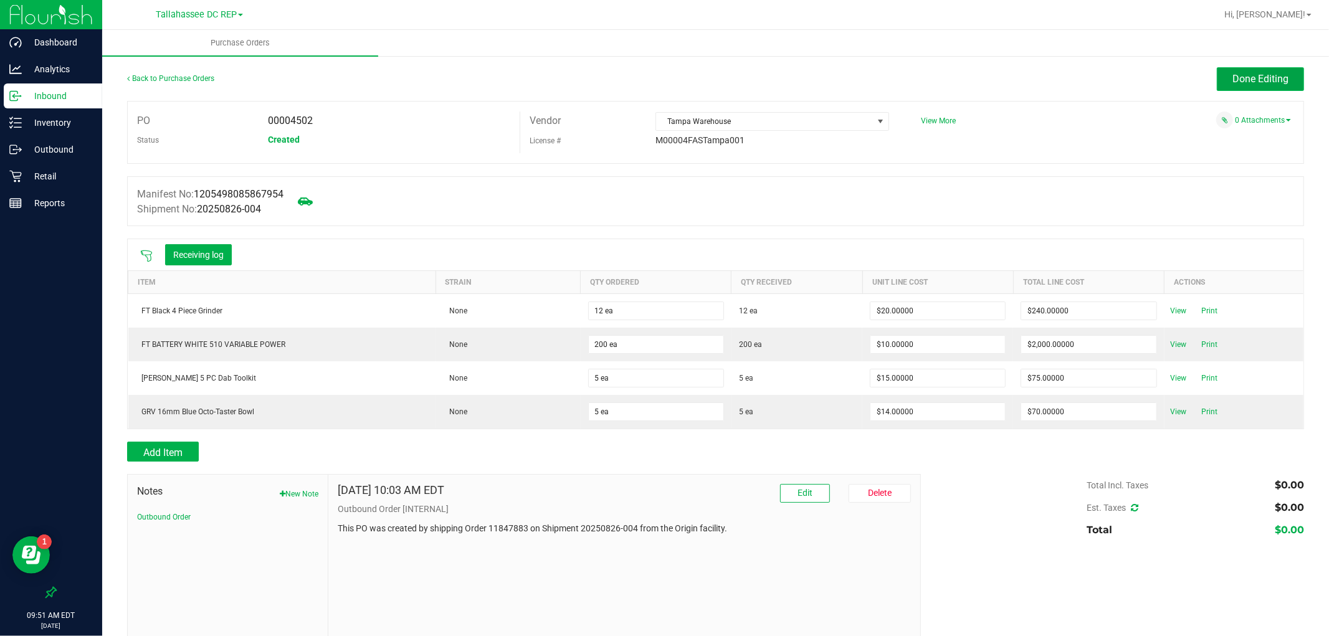
click at [1217, 72] on button "Done Editing" at bounding box center [1260, 79] width 87 height 24
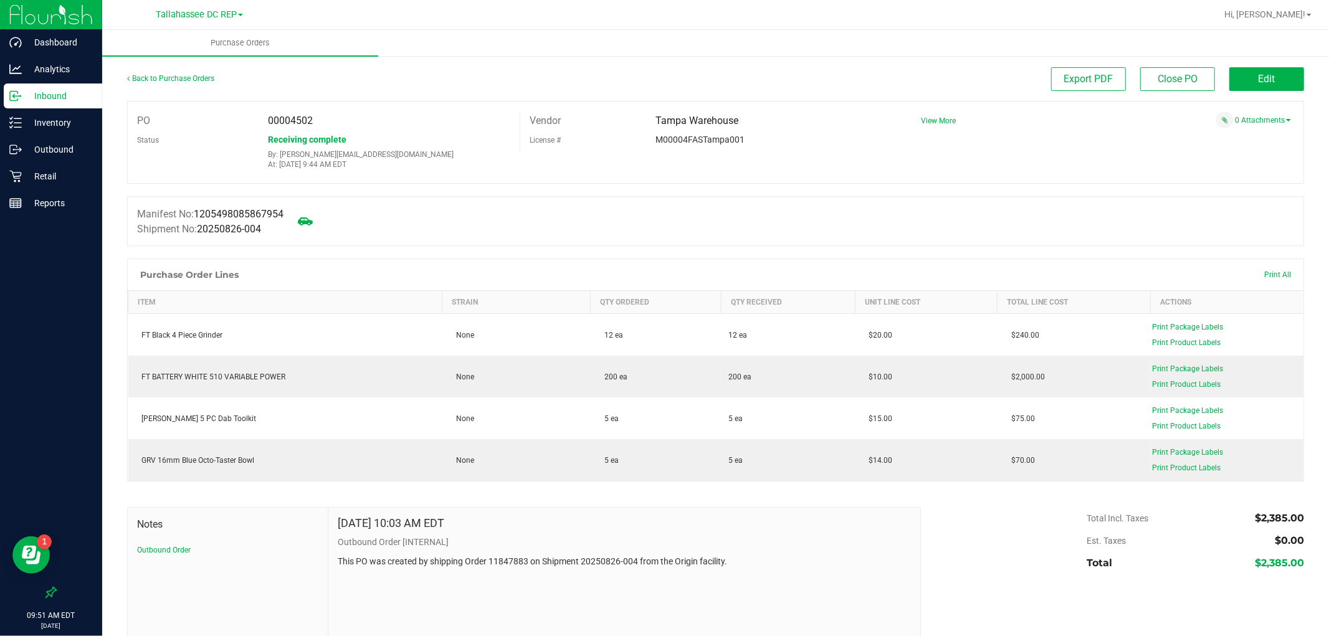
click at [67, 96] on p "Inbound" at bounding box center [59, 95] width 75 height 15
